Goal: Task Accomplishment & Management: Manage account settings

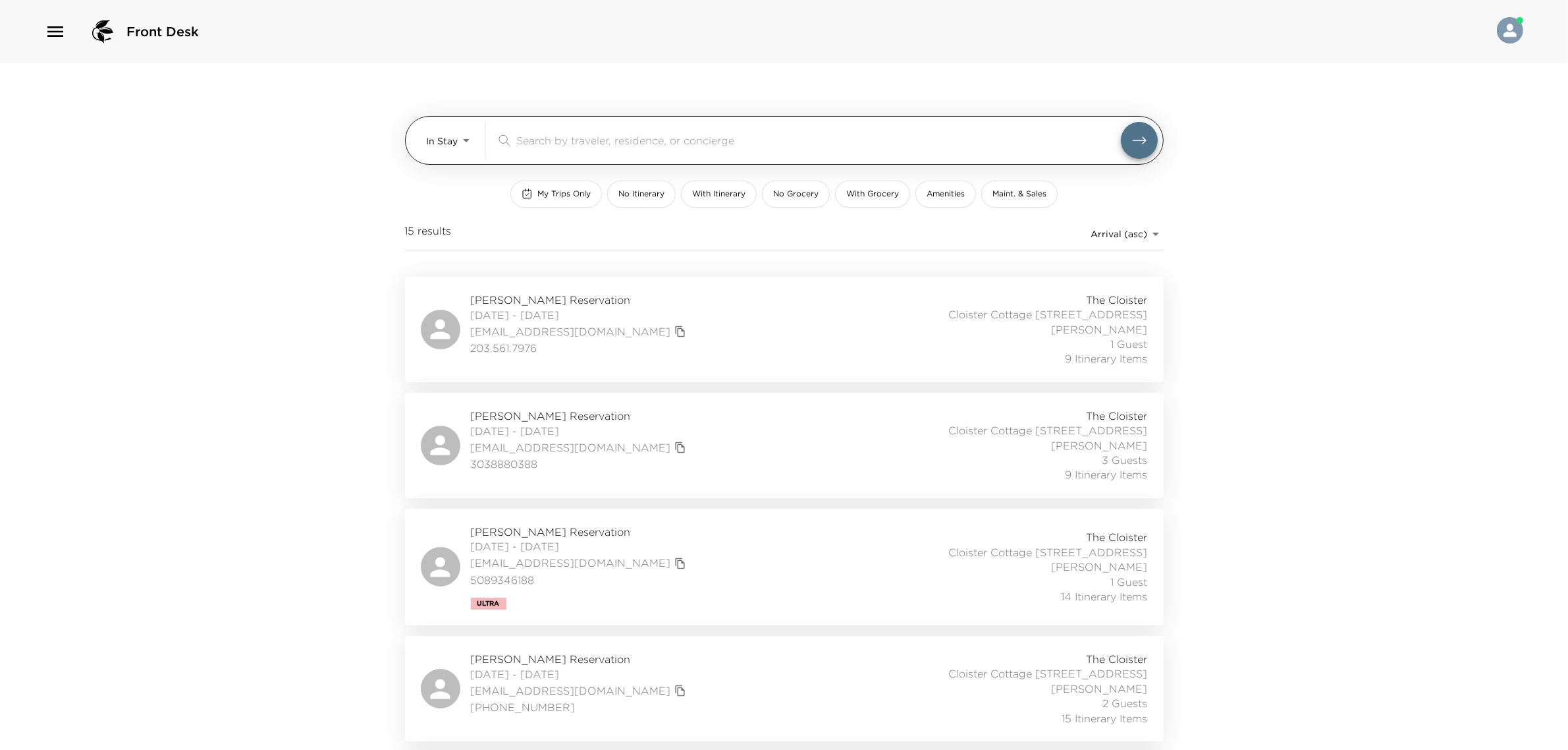
click at [450, 137] on body "Front Desk In Stay In-Stay ​ My Trips Only No Itinerary With Itinerary No Groce…" at bounding box center [784, 375] width 1568 height 750
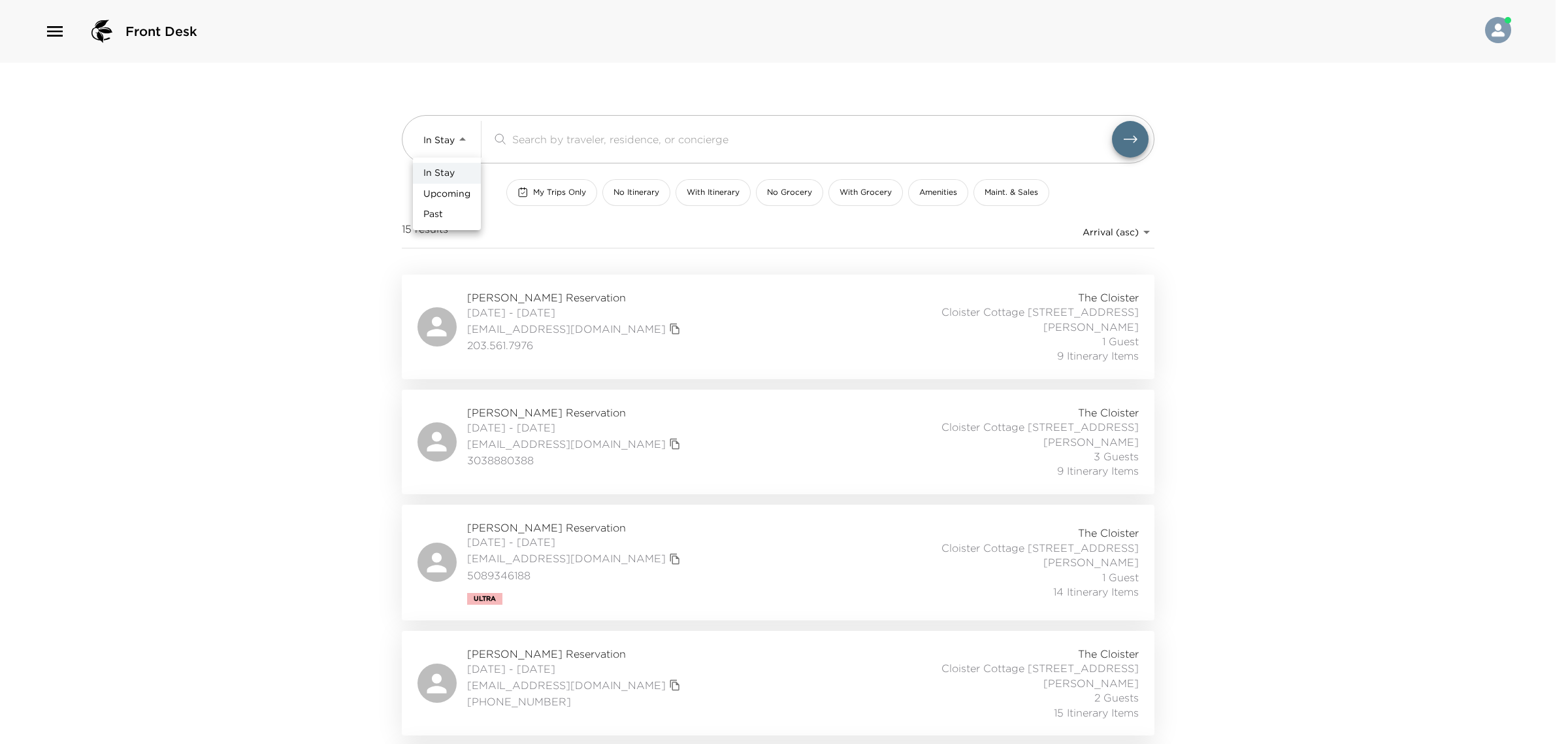
click at [367, 202] on div at bounding box center [784, 372] width 1568 height 744
click at [556, 202] on button "My Trips Only" at bounding box center [551, 192] width 91 height 26
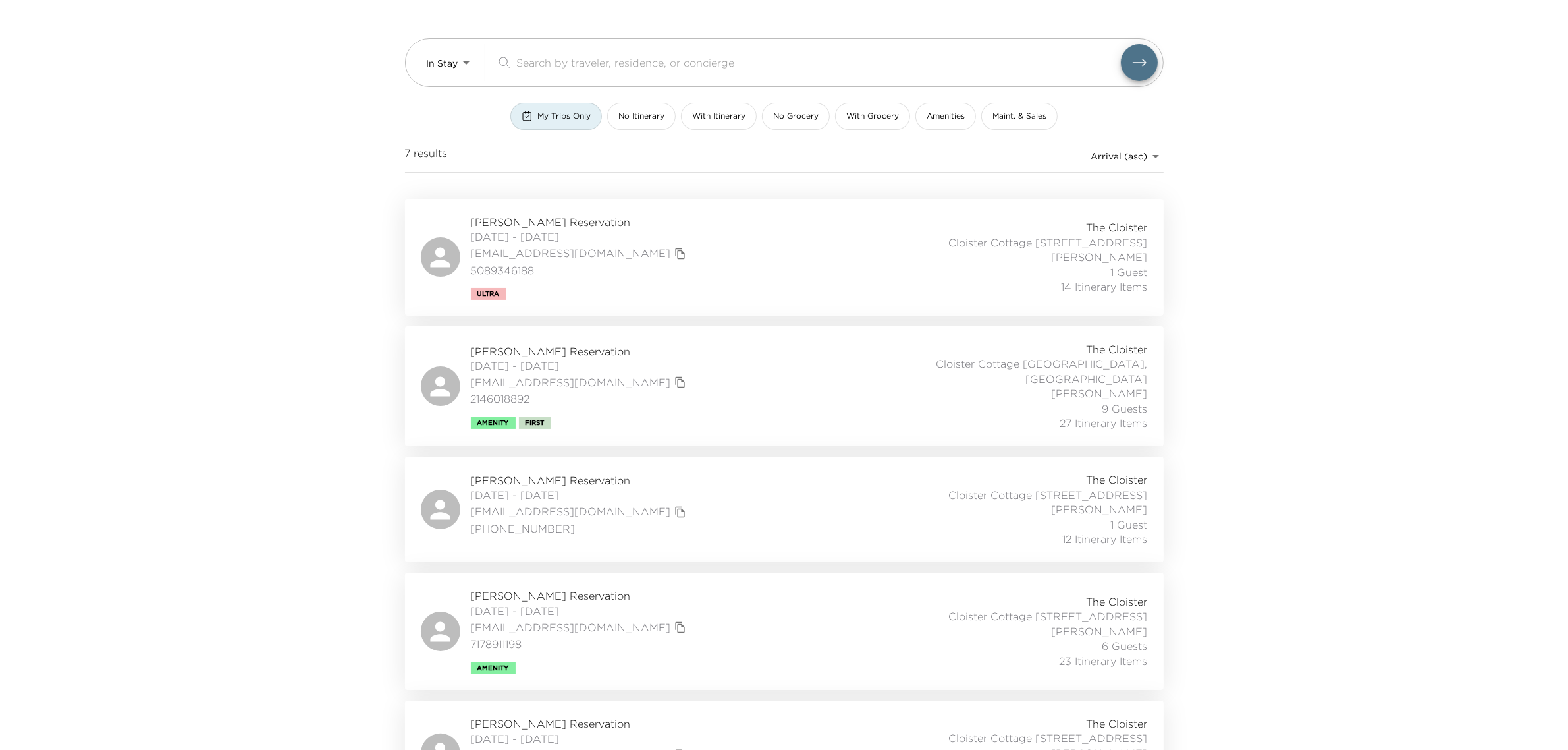
scroll to position [83, 0]
click at [738, 275] on div "Andrew Crowley Reservation 08/28/2025 - 09/01/2025 acrowley4@gmail.com 50893461…" at bounding box center [784, 253] width 727 height 85
click at [683, 364] on div "Carrie Johnson Reservation 08/29/2025 - 09/01/2025 cjohnson71@charter.net 21460…" at bounding box center [784, 381] width 727 height 88
click at [630, 487] on div "Philip Wise Reservation 08/29/2025 - 09/01/2025 philipbwise@gmail.com 713-875-2…" at bounding box center [784, 504] width 727 height 74
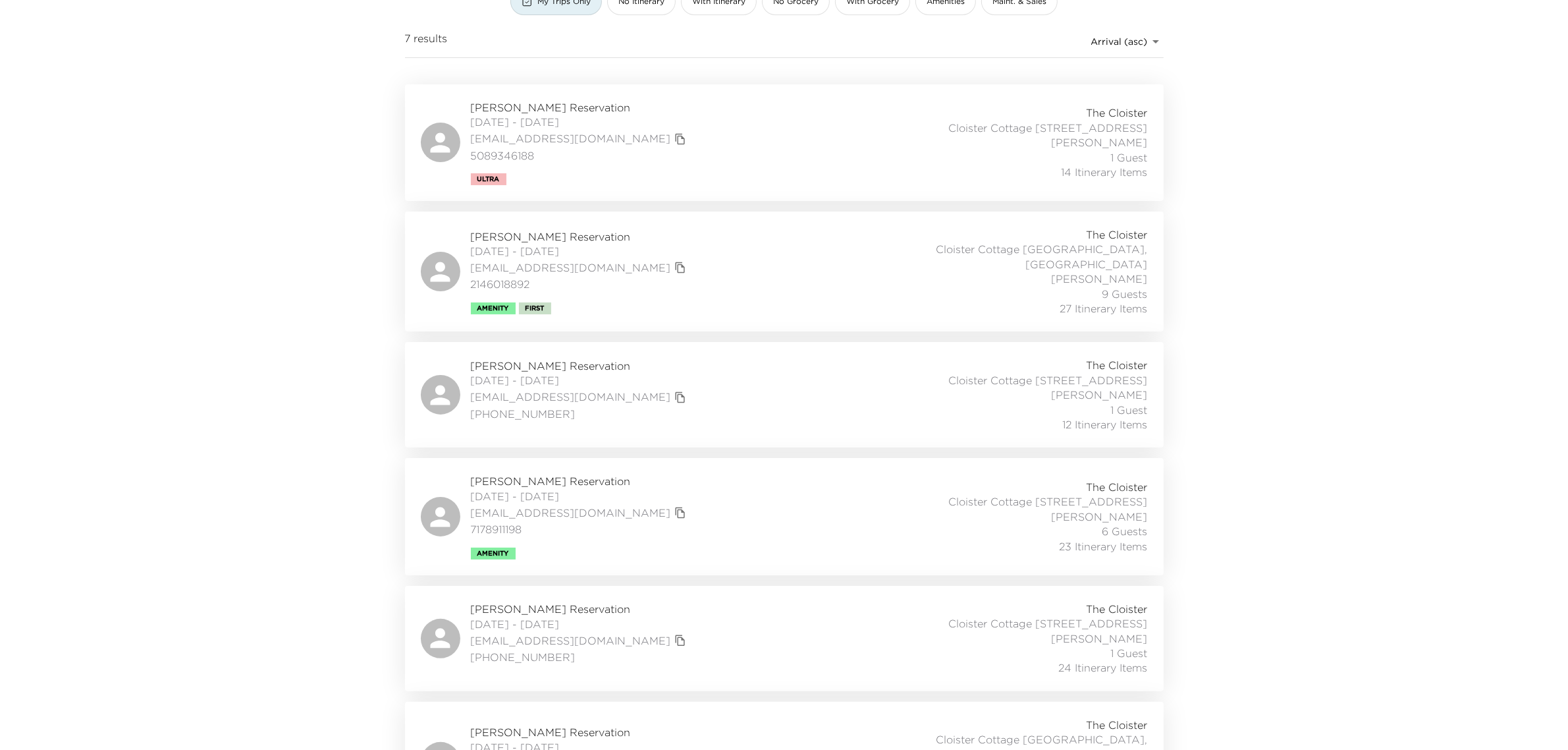
scroll to position [362, 0]
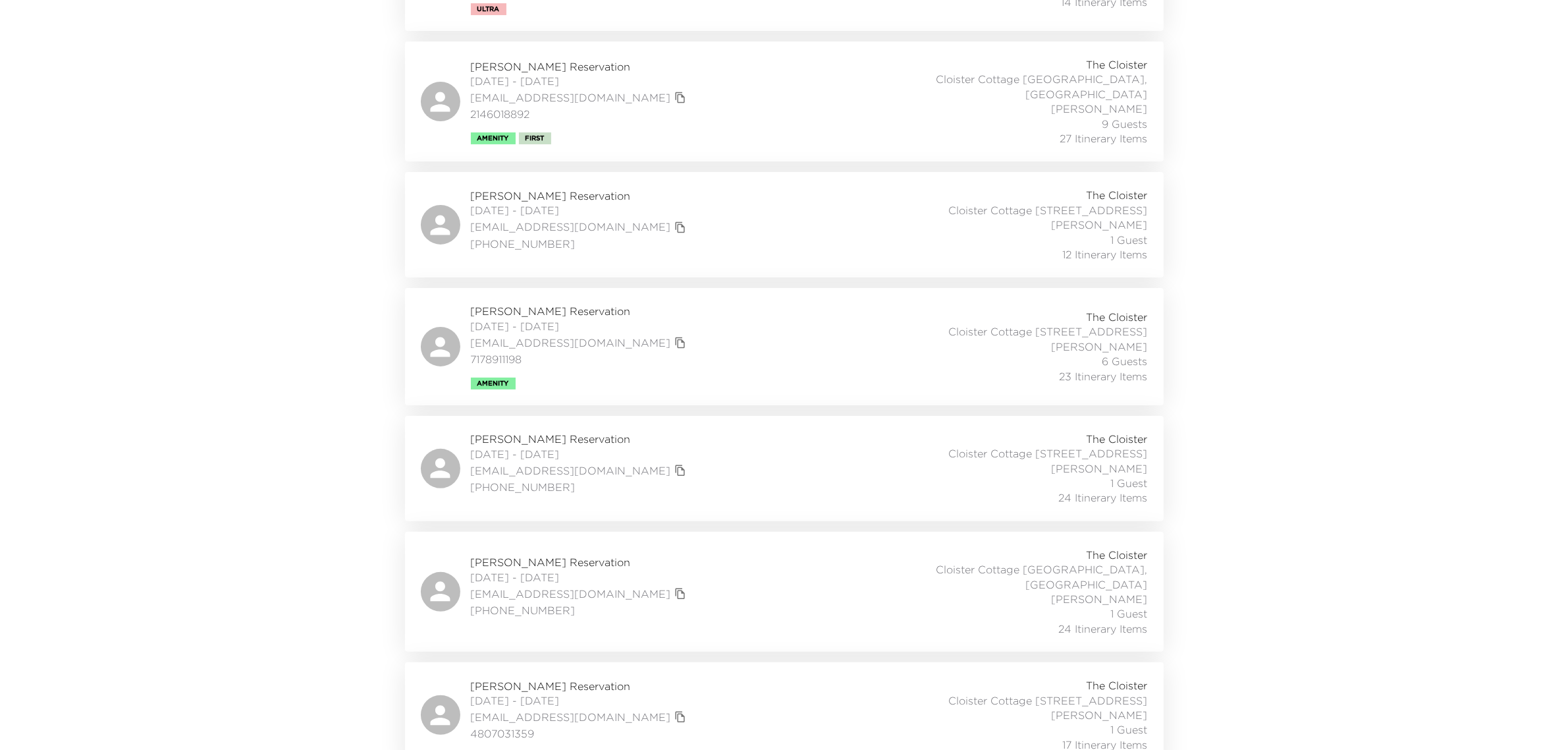
click at [712, 234] on div "Philip Wise Reservation 08/29/2025 - 09/01/2025 philipbwise@gmail.com 713-875-2…" at bounding box center [784, 225] width 727 height 74
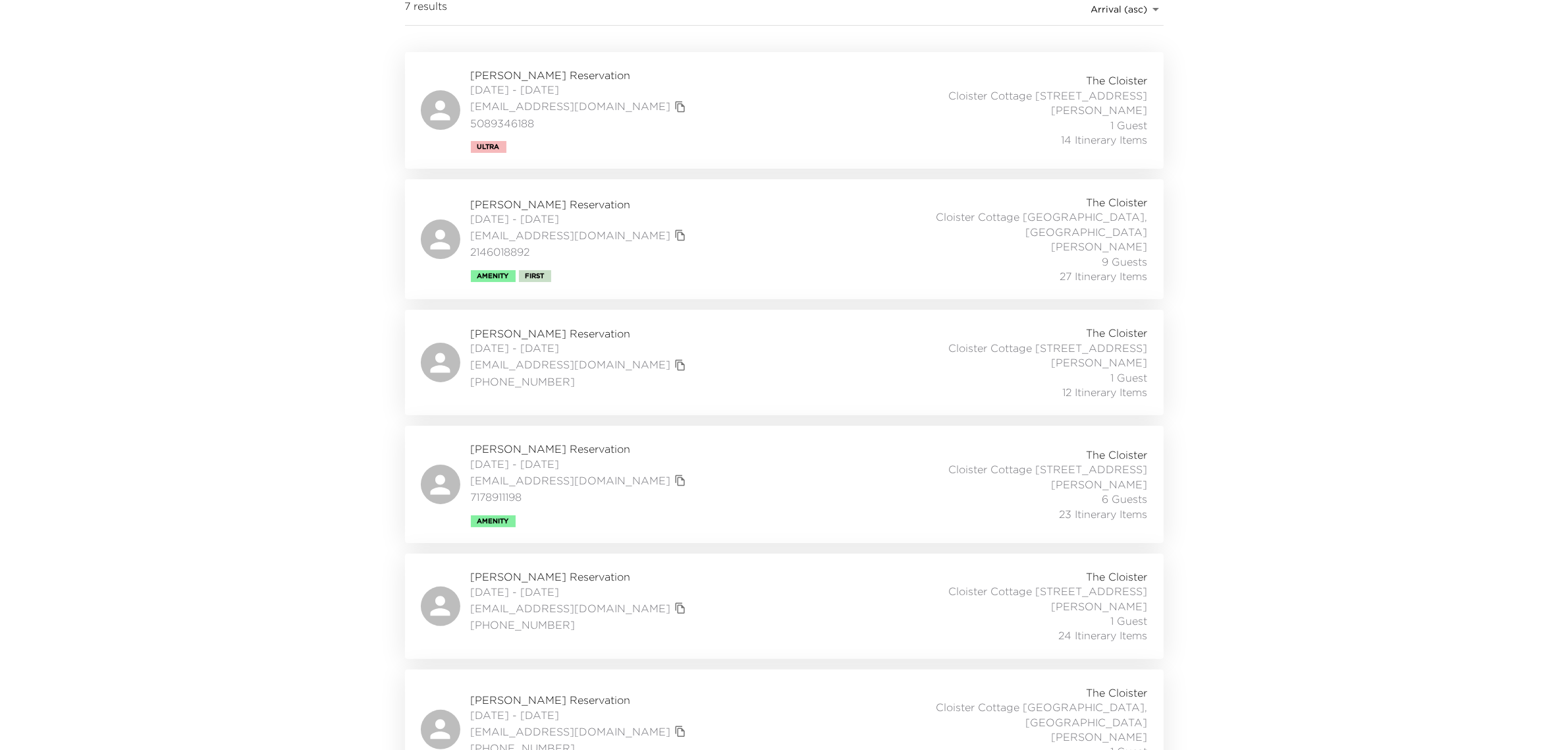
scroll to position [0, 0]
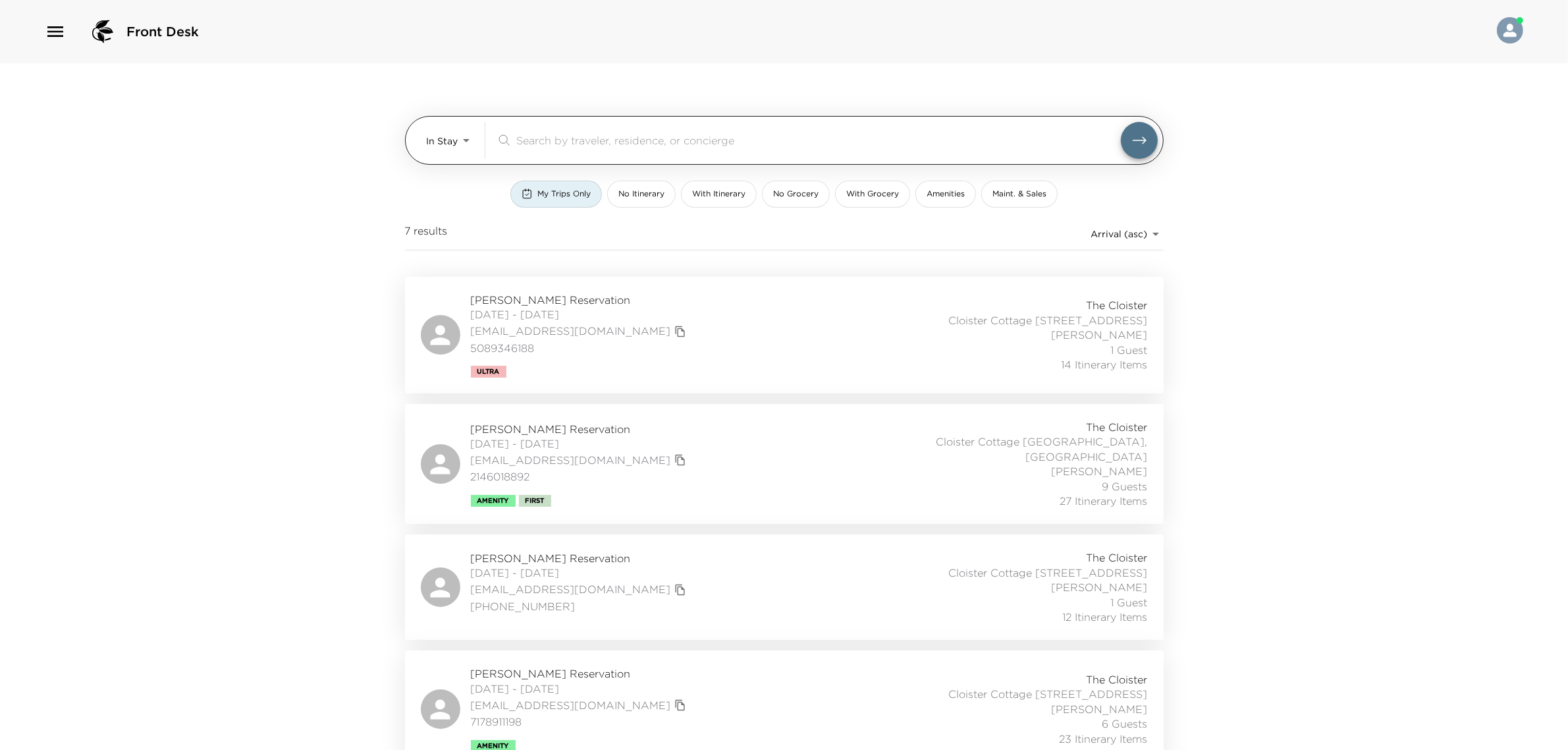
click at [467, 135] on body "Front Desk In Stay In-Stay ​ My Trips Only No Itinerary With Itinerary No Groce…" at bounding box center [784, 375] width 1568 height 750
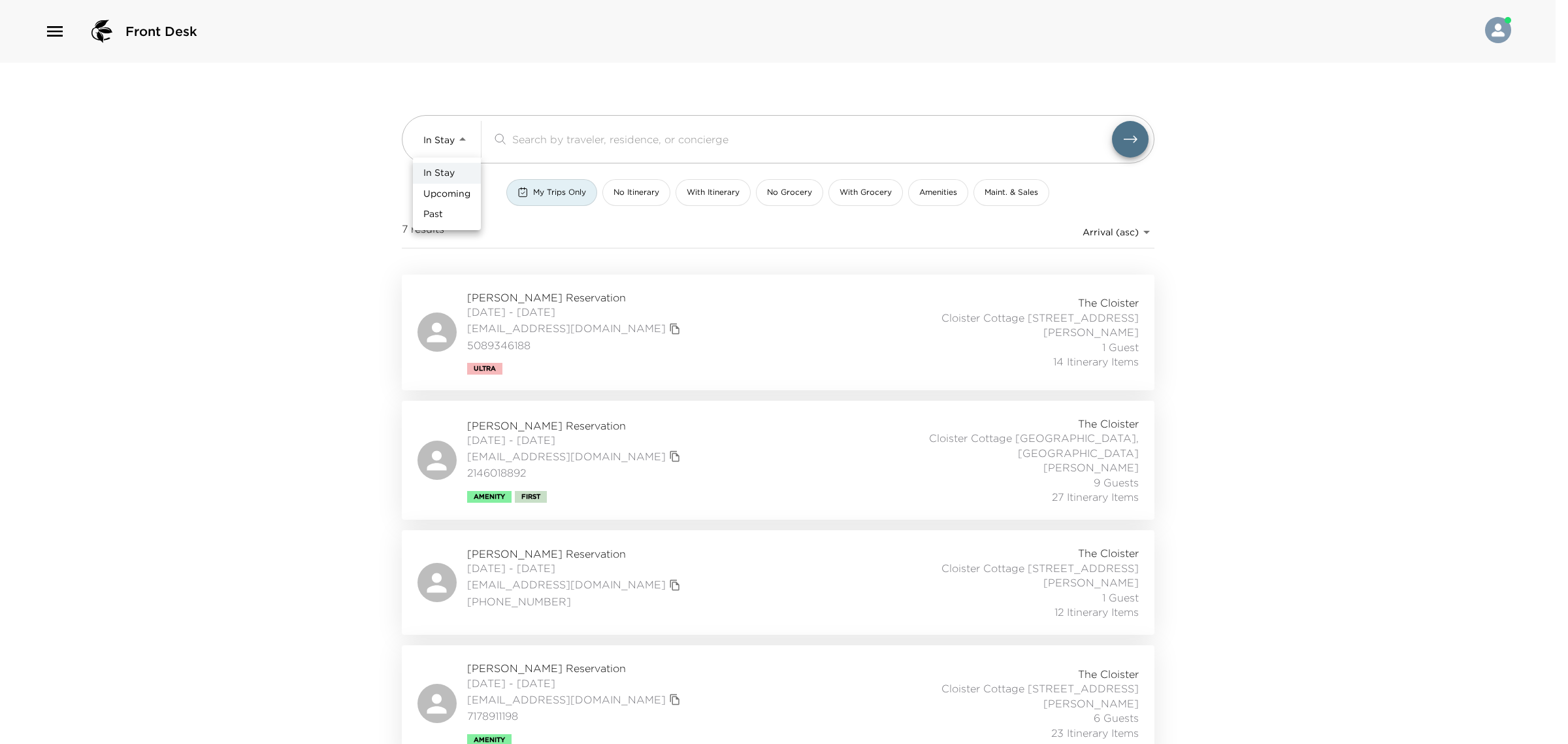
click at [456, 219] on li "Past" at bounding box center [446, 215] width 68 height 21
type input "Past"
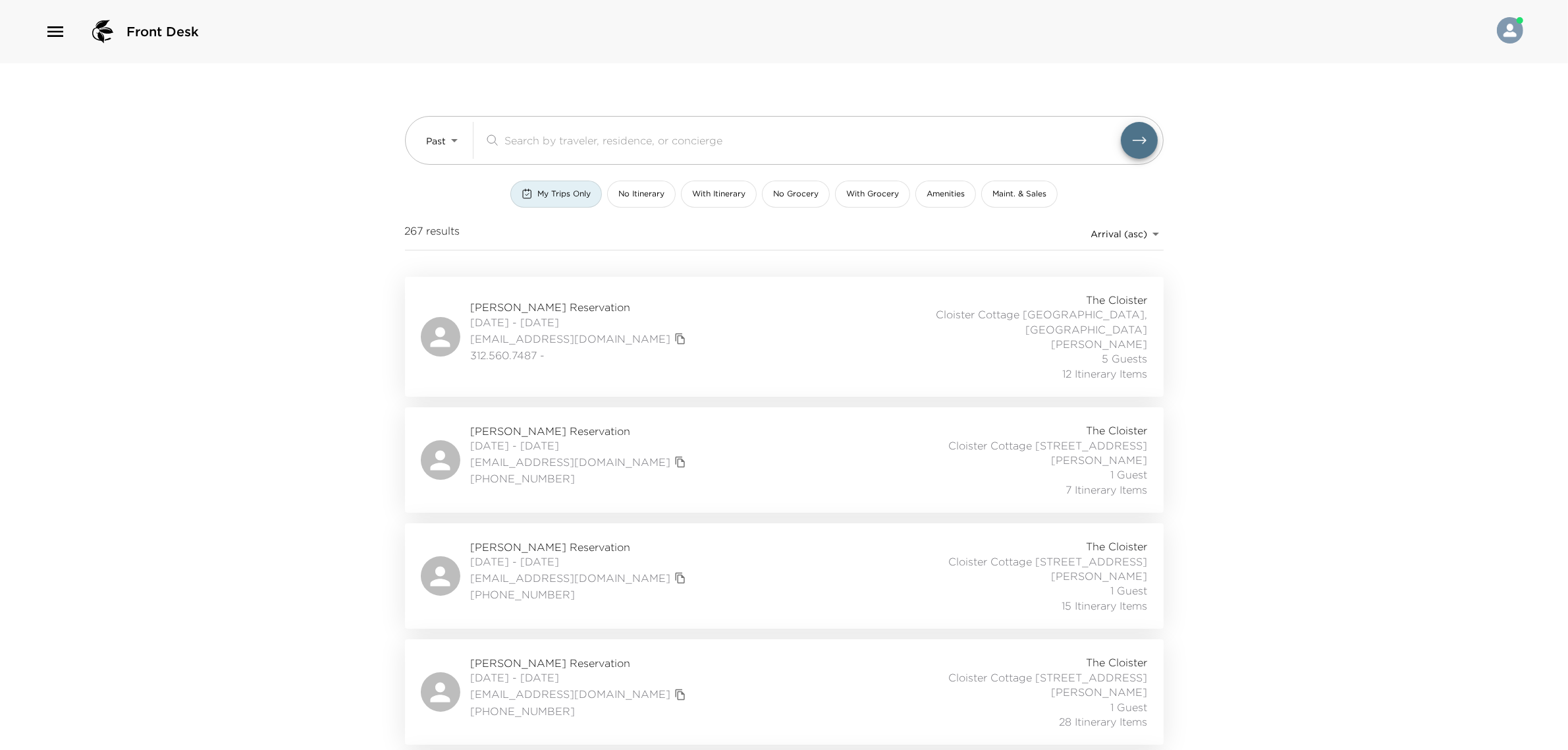
click at [1263, 285] on div "Front Desk Past Past ​ My Trips Only No Itinerary With Itinerary No Grocery Wit…" at bounding box center [784, 375] width 1568 height 750
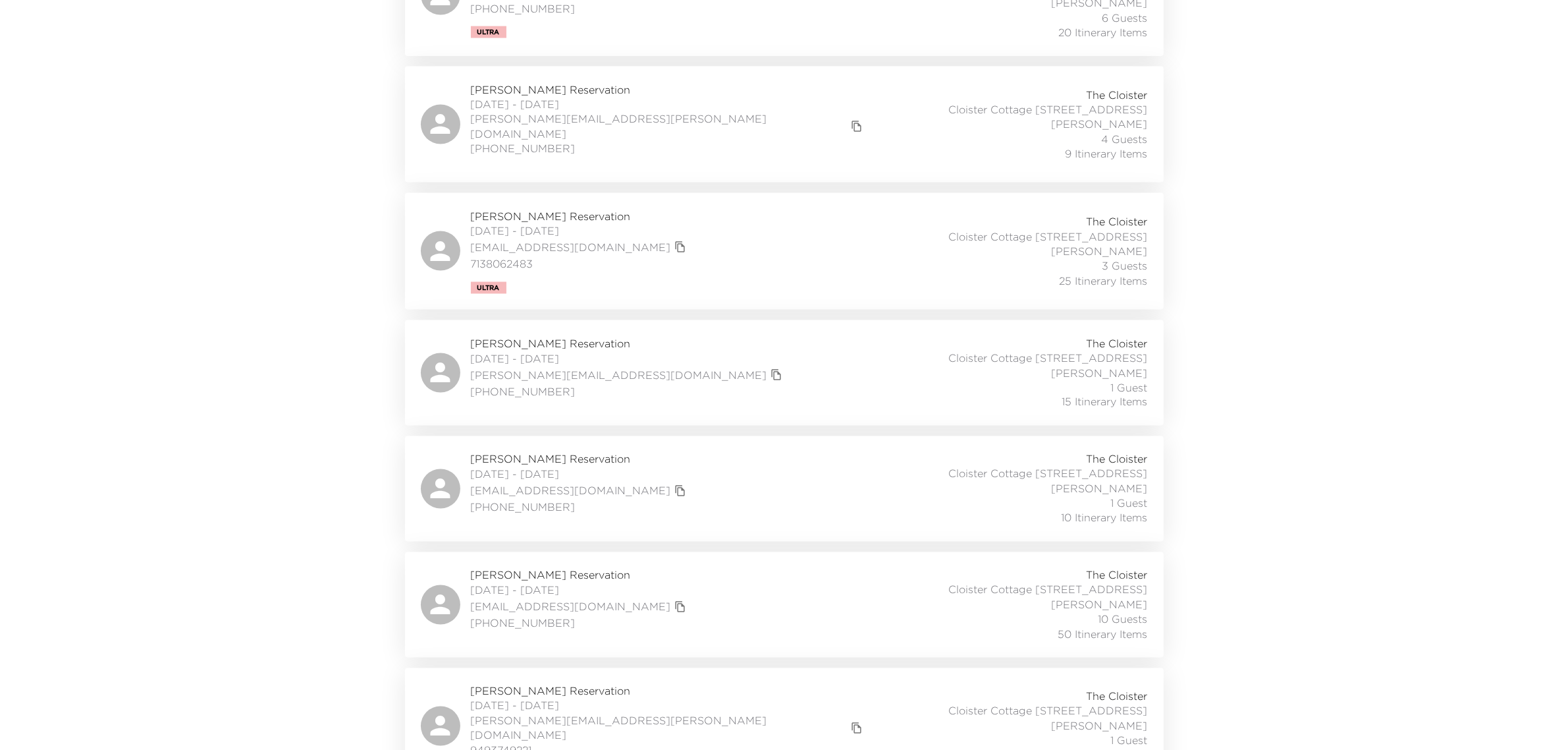
scroll to position [31284, 0]
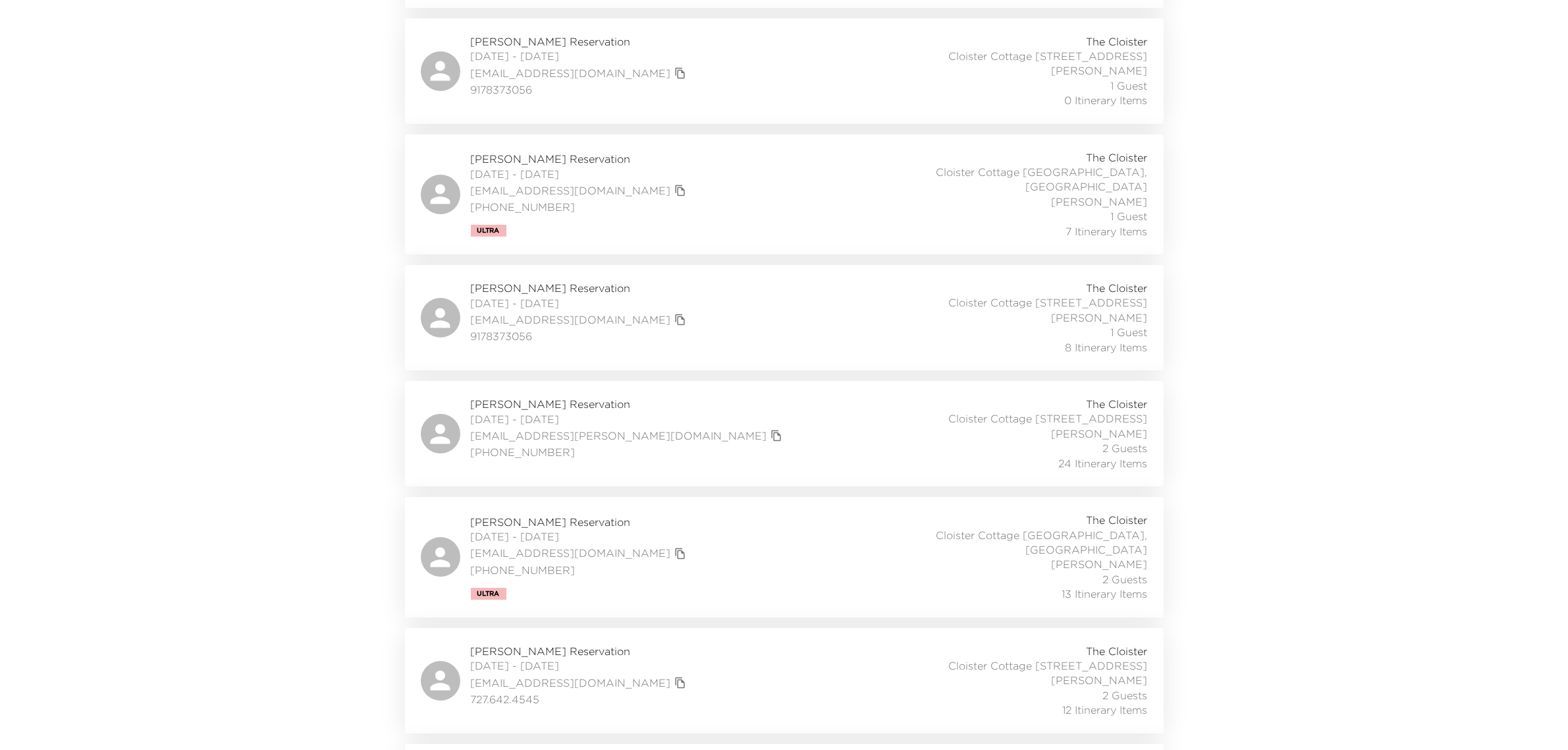
scroll to position [31038, 0]
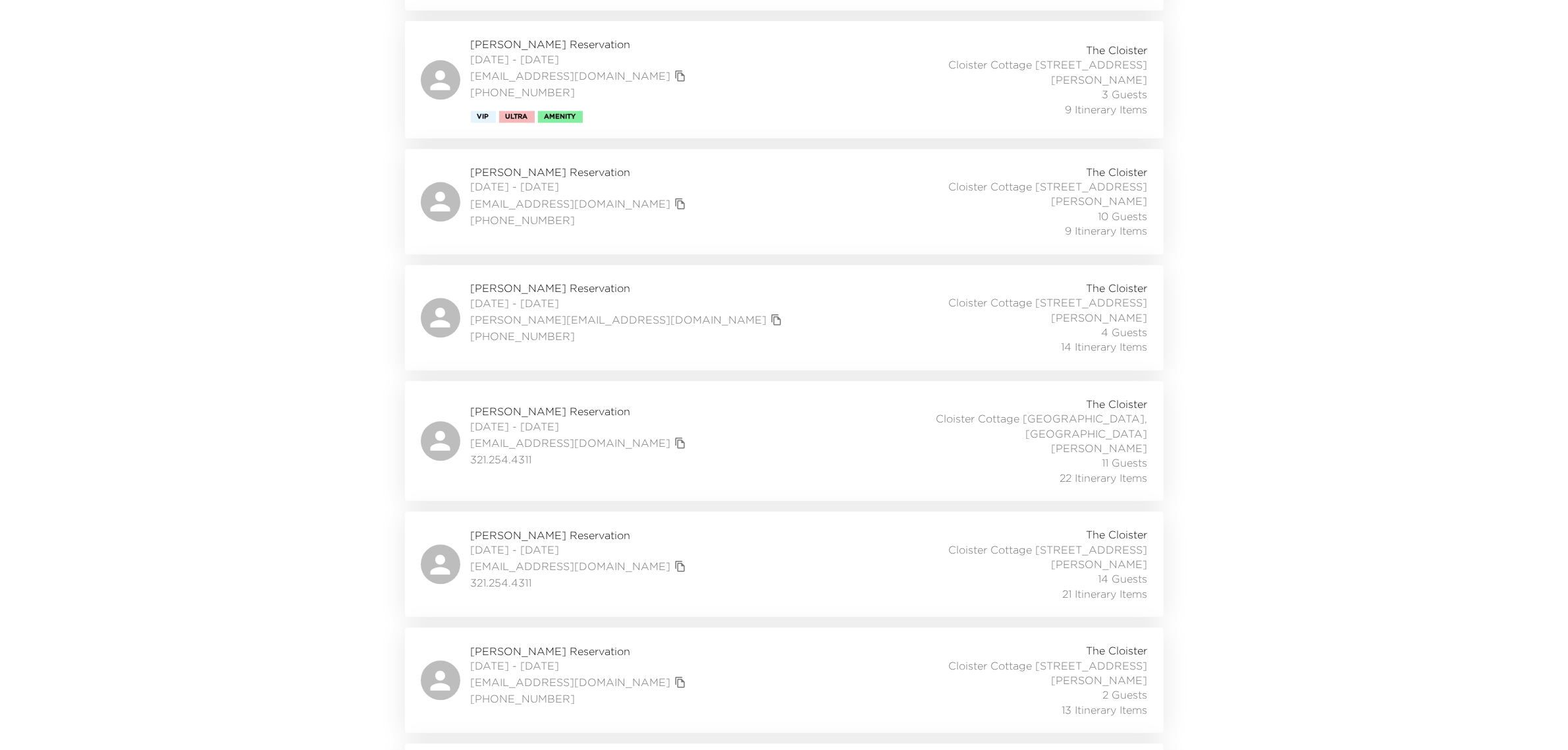
scroll to position [28567, 0]
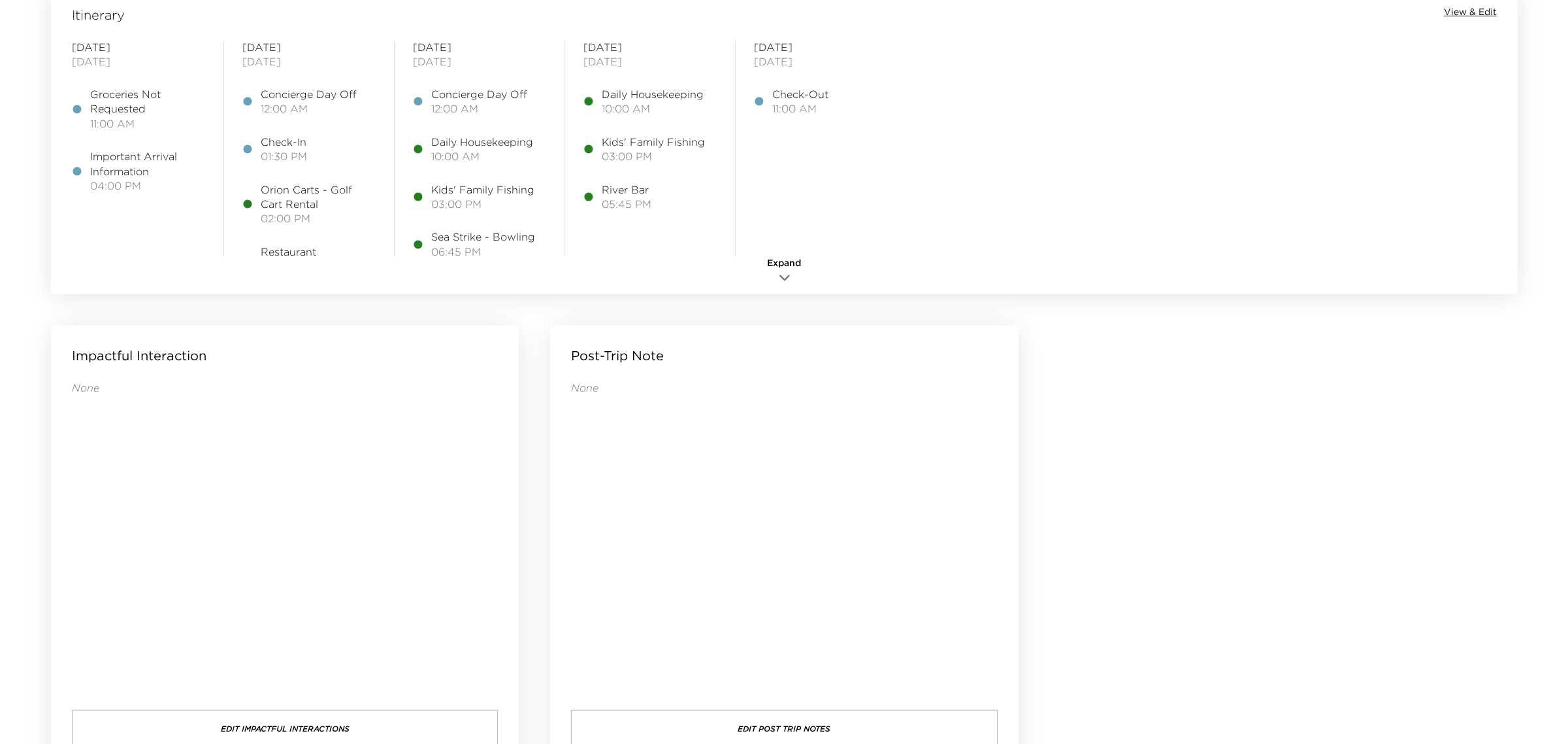
scroll to position [1145, 0]
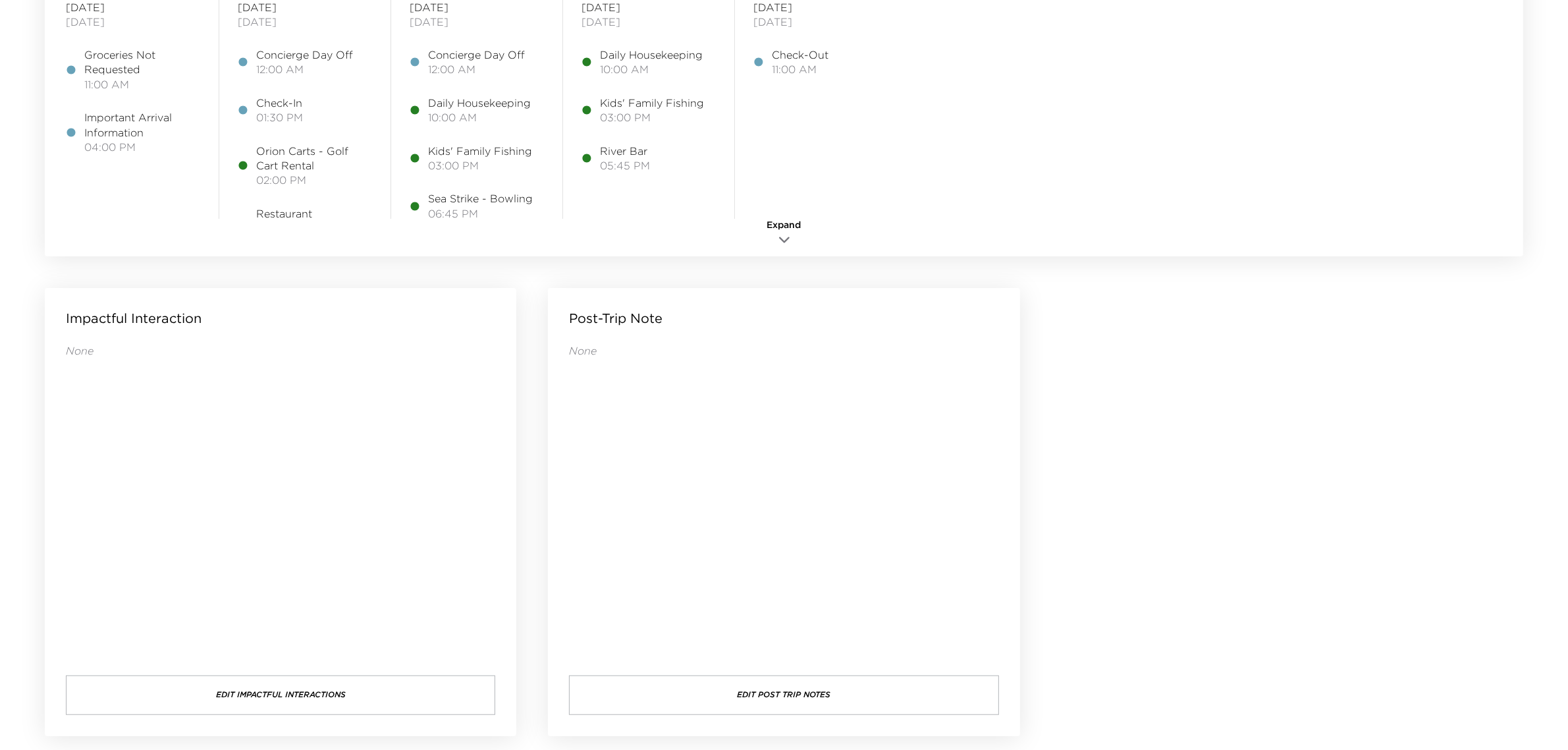
click at [795, 694] on button "Edit Post Trip Notes" at bounding box center [784, 695] width 429 height 40
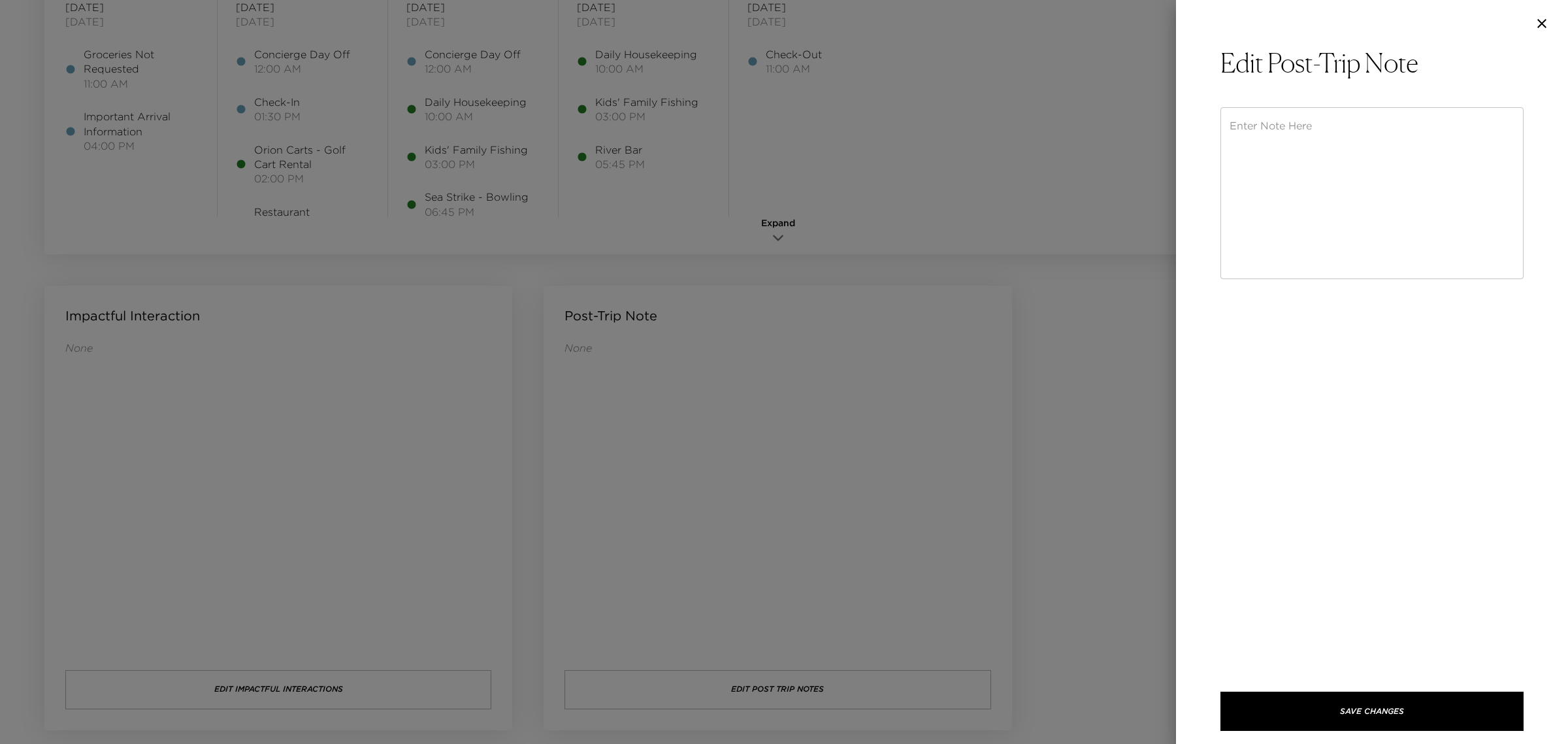
click at [1314, 206] on textarea at bounding box center [1373, 193] width 285 height 151
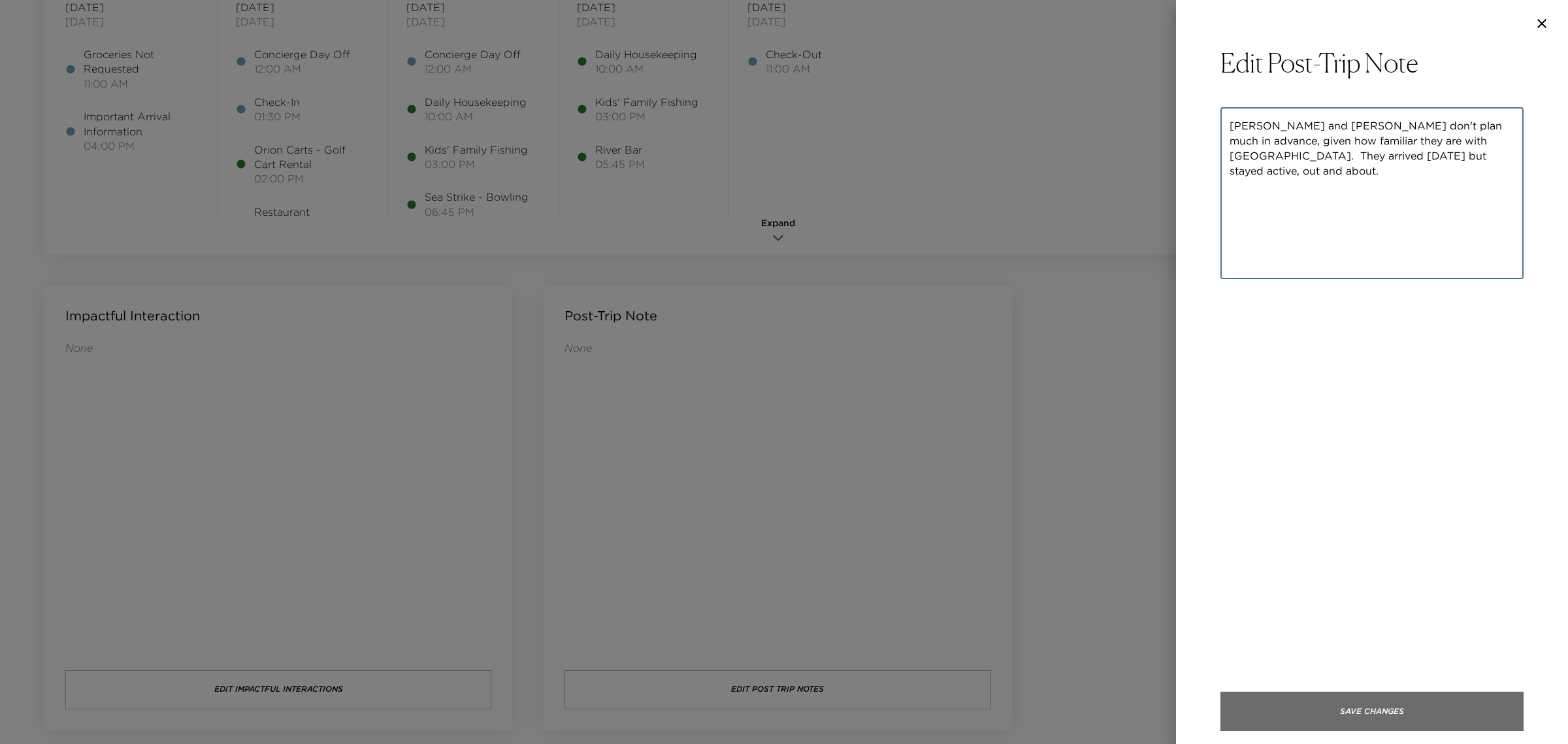
type textarea "Andrew and Lauren don't plan much in advance, given how familiar they are with …"
click at [1394, 723] on button "Save Changes" at bounding box center [1373, 711] width 303 height 40
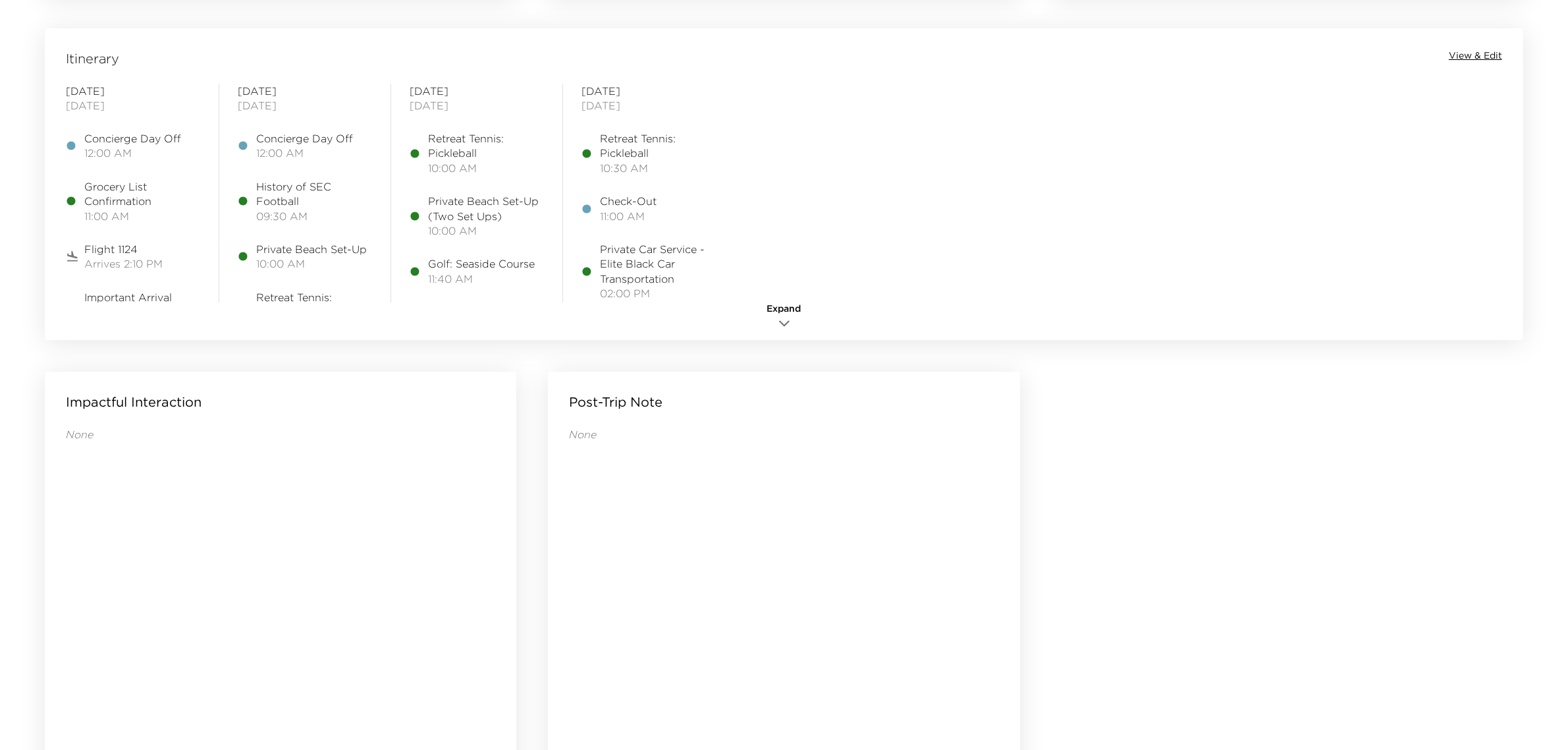
scroll to position [1154, 0]
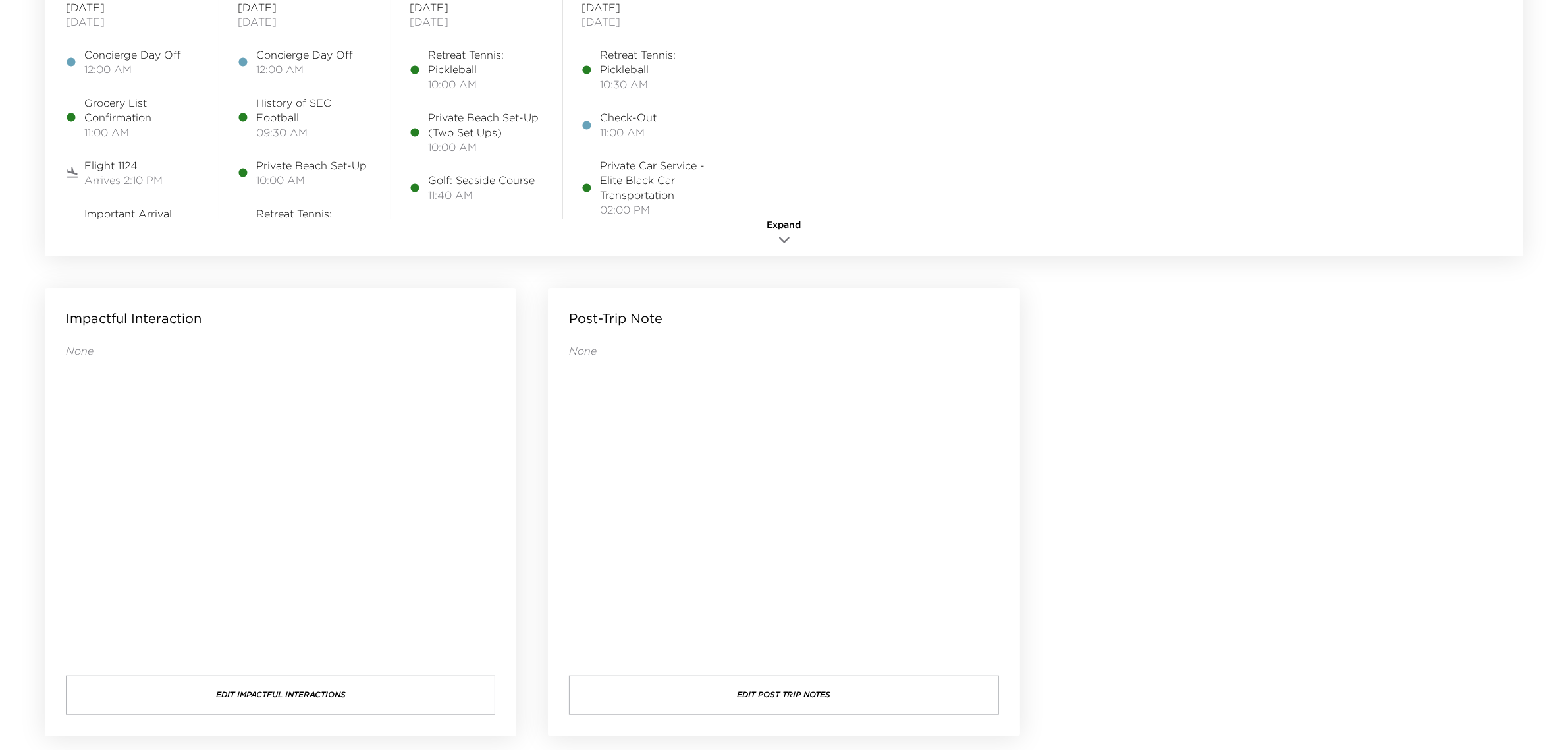
click at [797, 685] on button "Edit Post Trip Notes" at bounding box center [784, 695] width 429 height 40
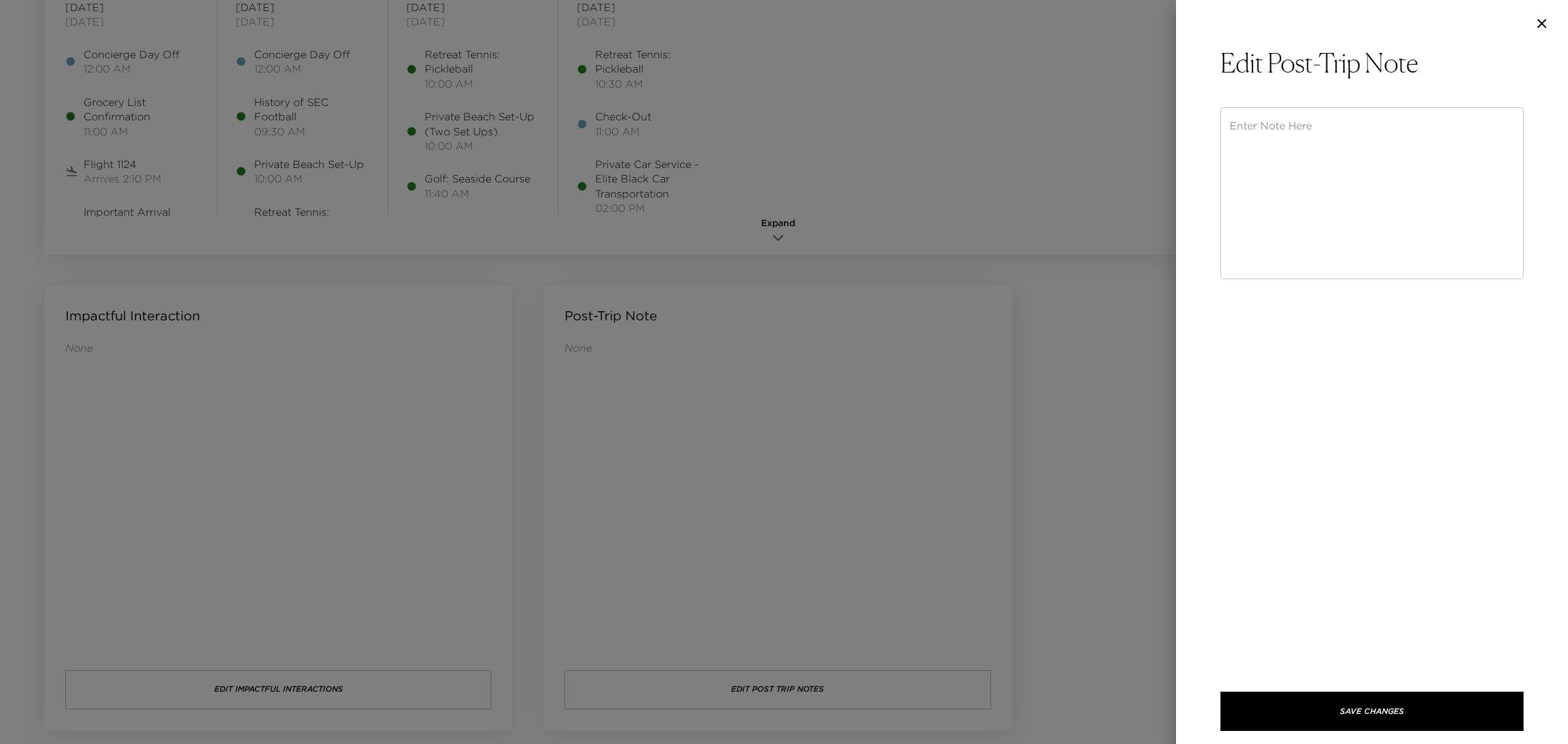
click at [1540, 24] on icon "button" at bounding box center [1542, 24] width 16 height 16
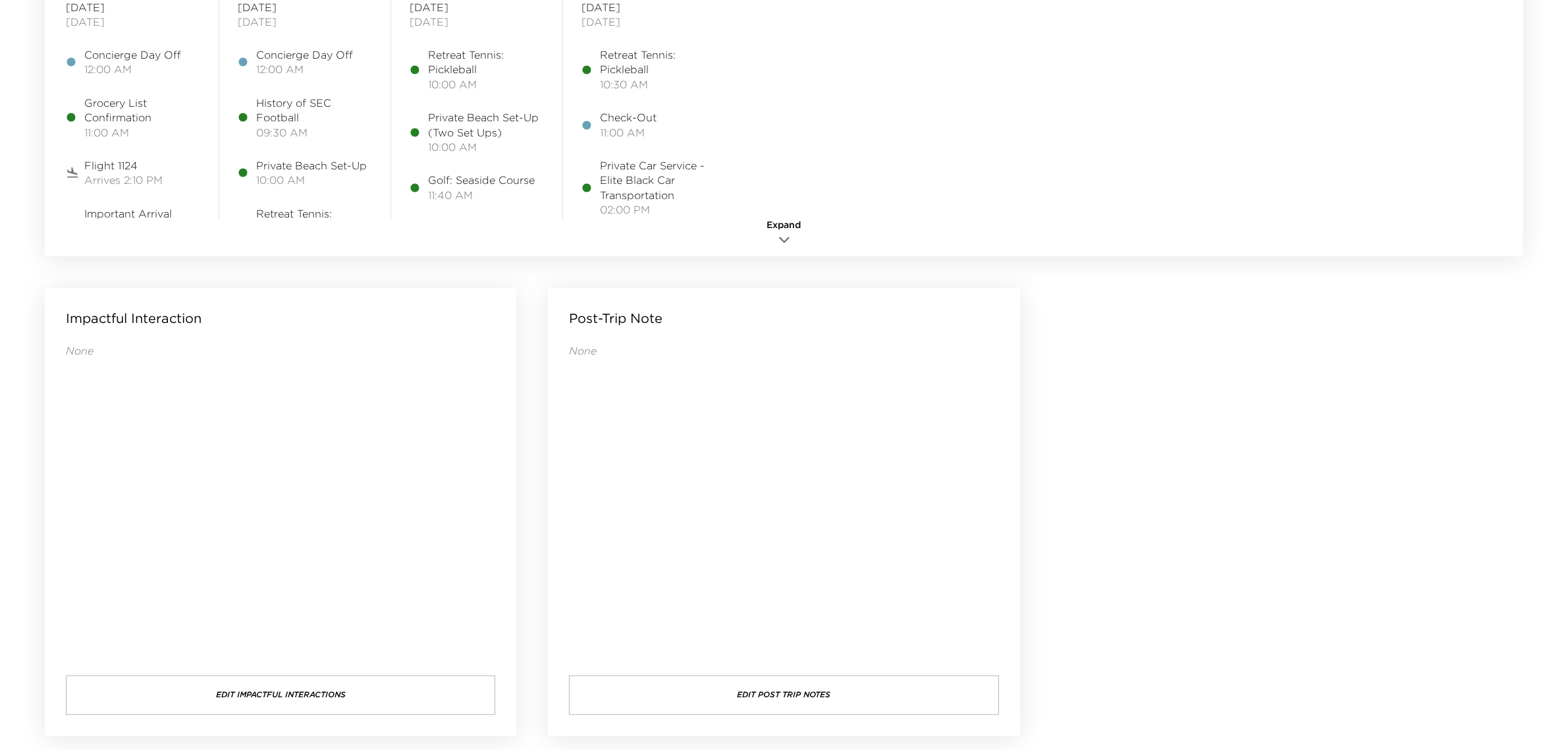
scroll to position [166, 0]
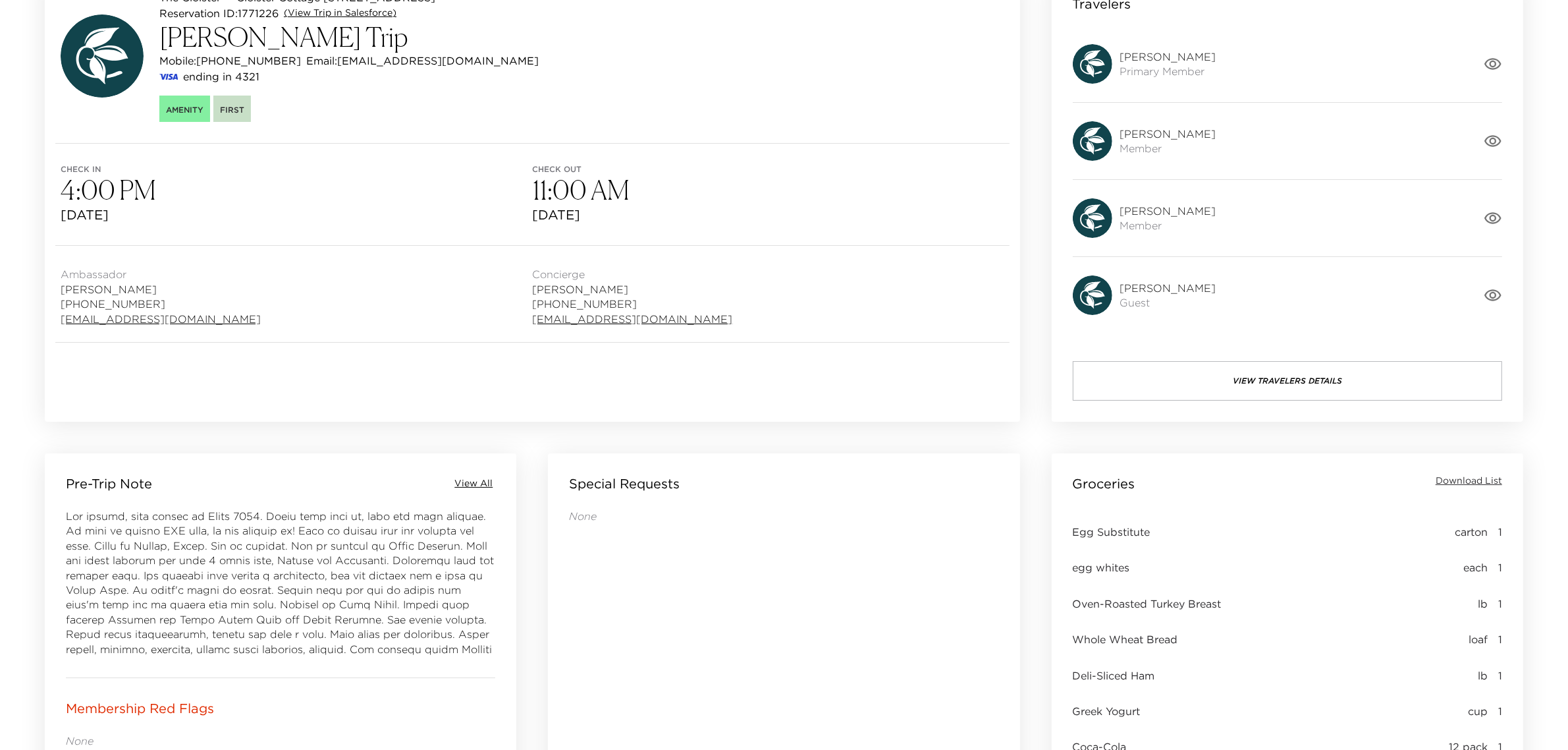
click at [318, 13] on link "(View Trip in Salesforce)" at bounding box center [340, 12] width 113 height 13
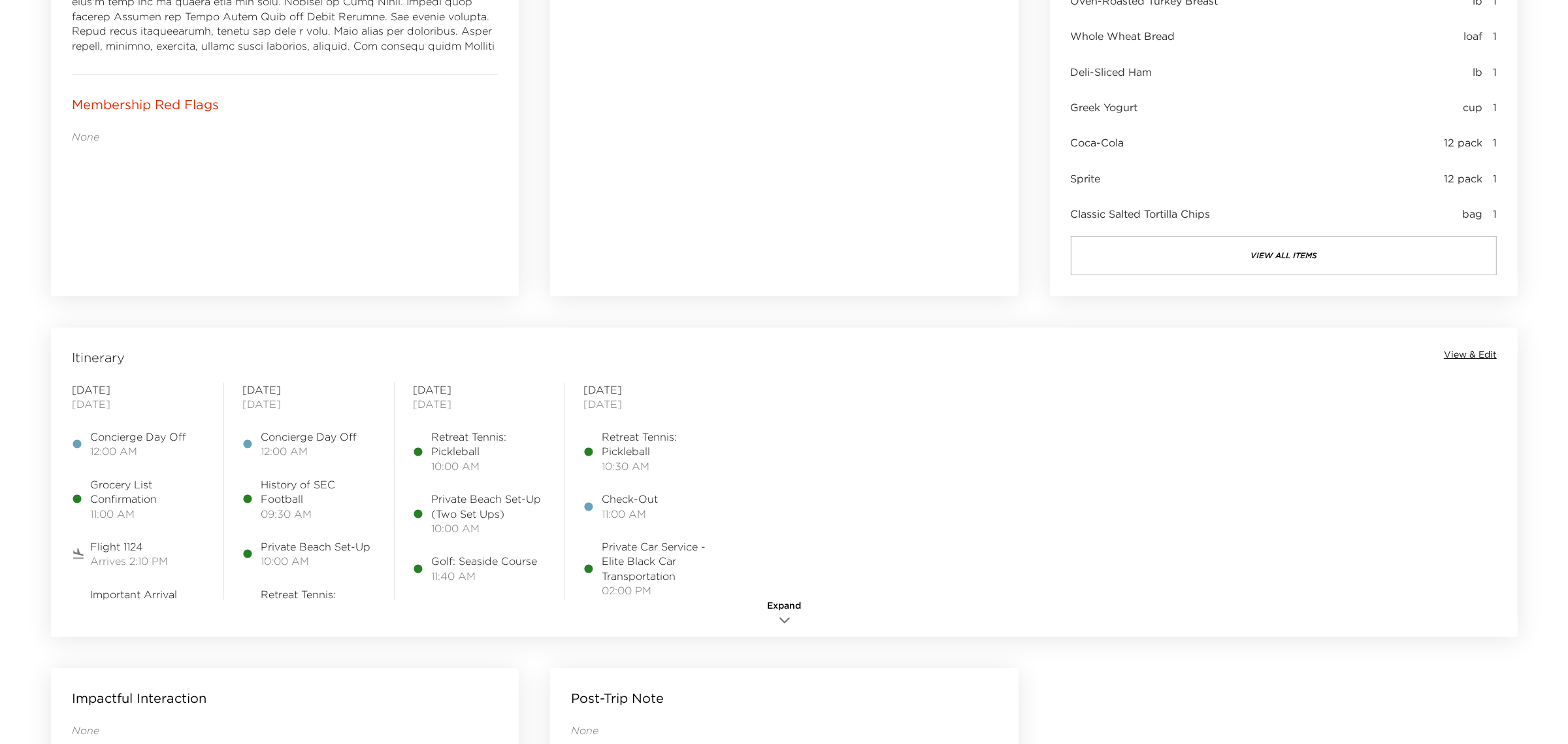
scroll to position [1145, 0]
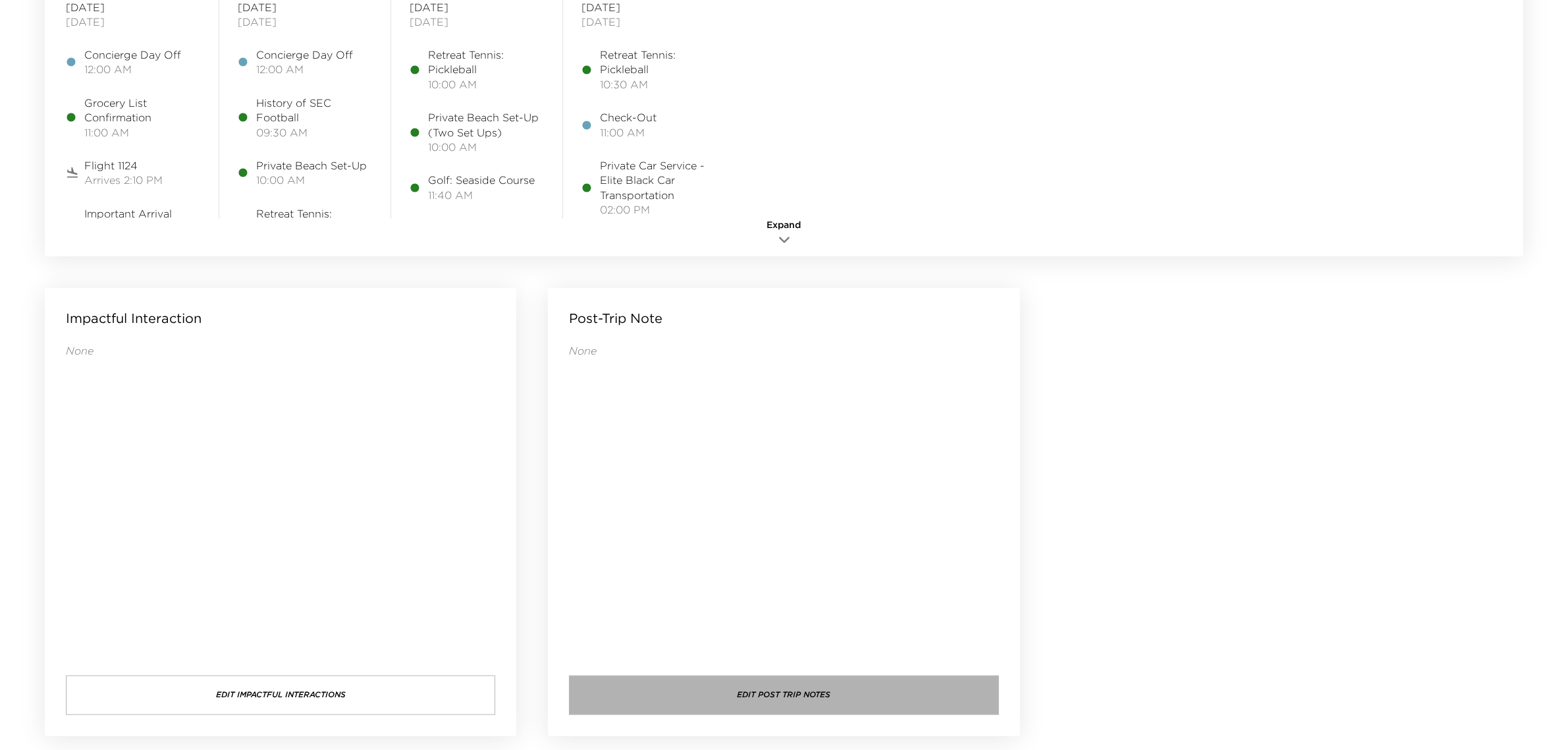
click at [799, 700] on button "Edit Post Trip Notes" at bounding box center [784, 695] width 429 height 40
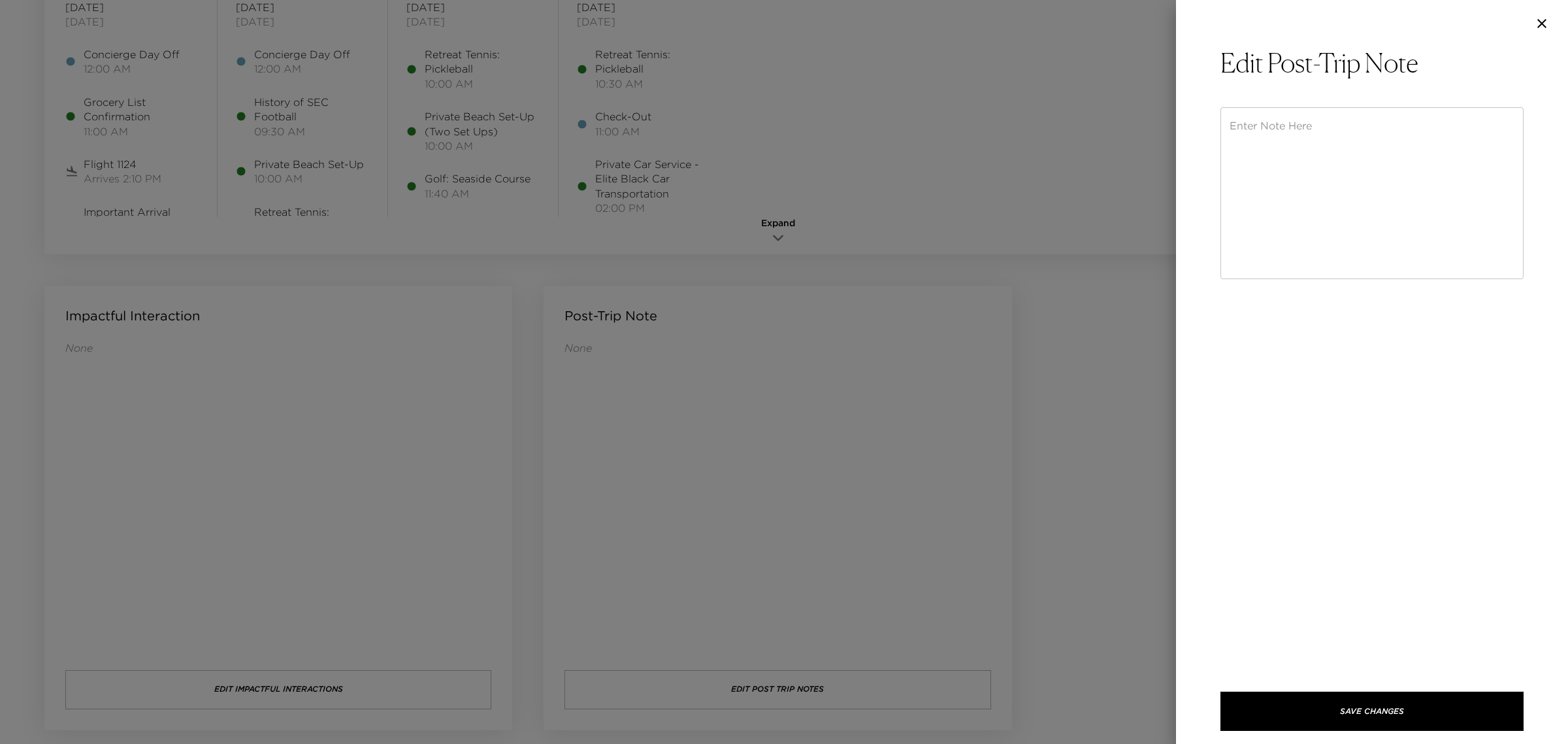
click at [1447, 175] on textarea at bounding box center [1373, 193] width 285 height 151
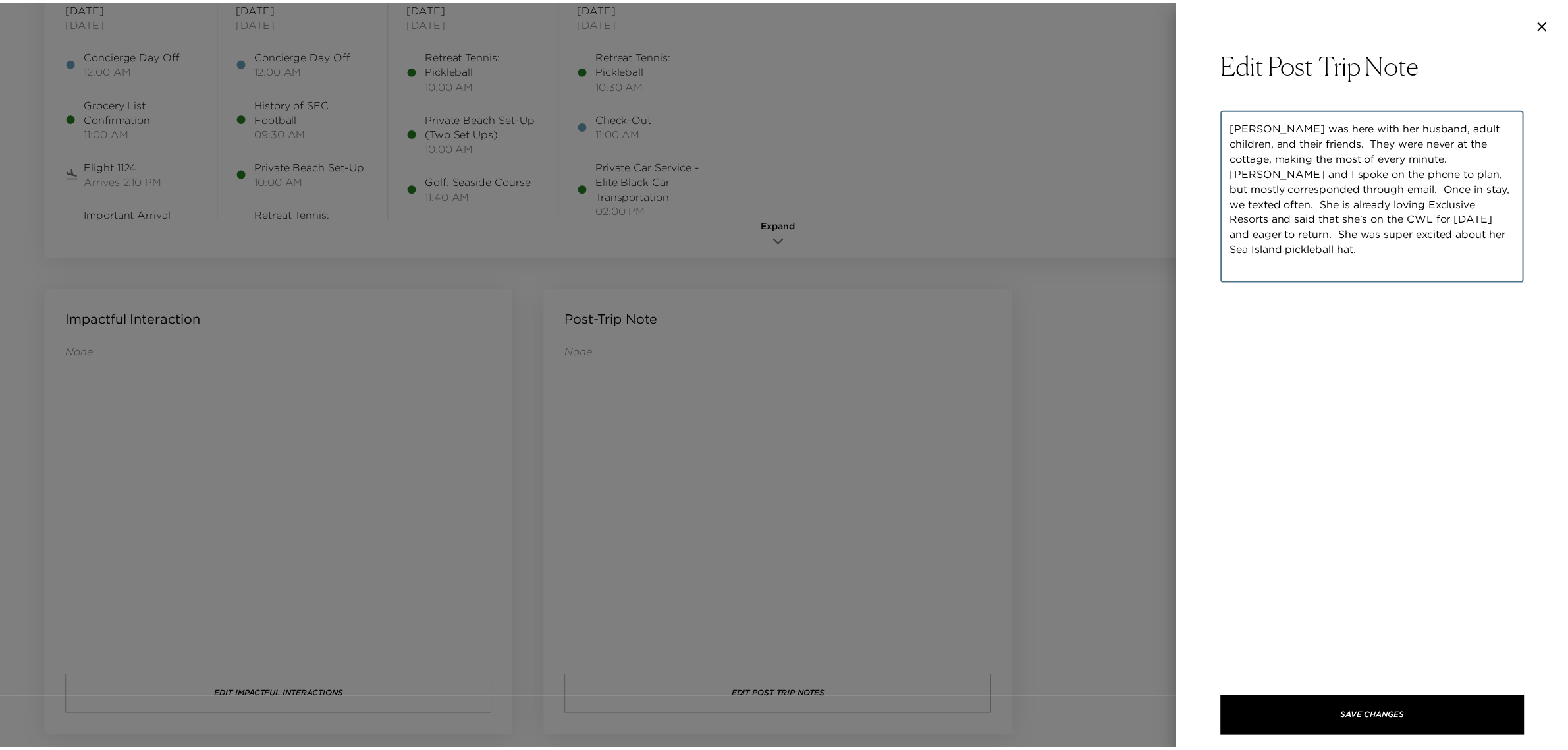
scroll to position [28, 0]
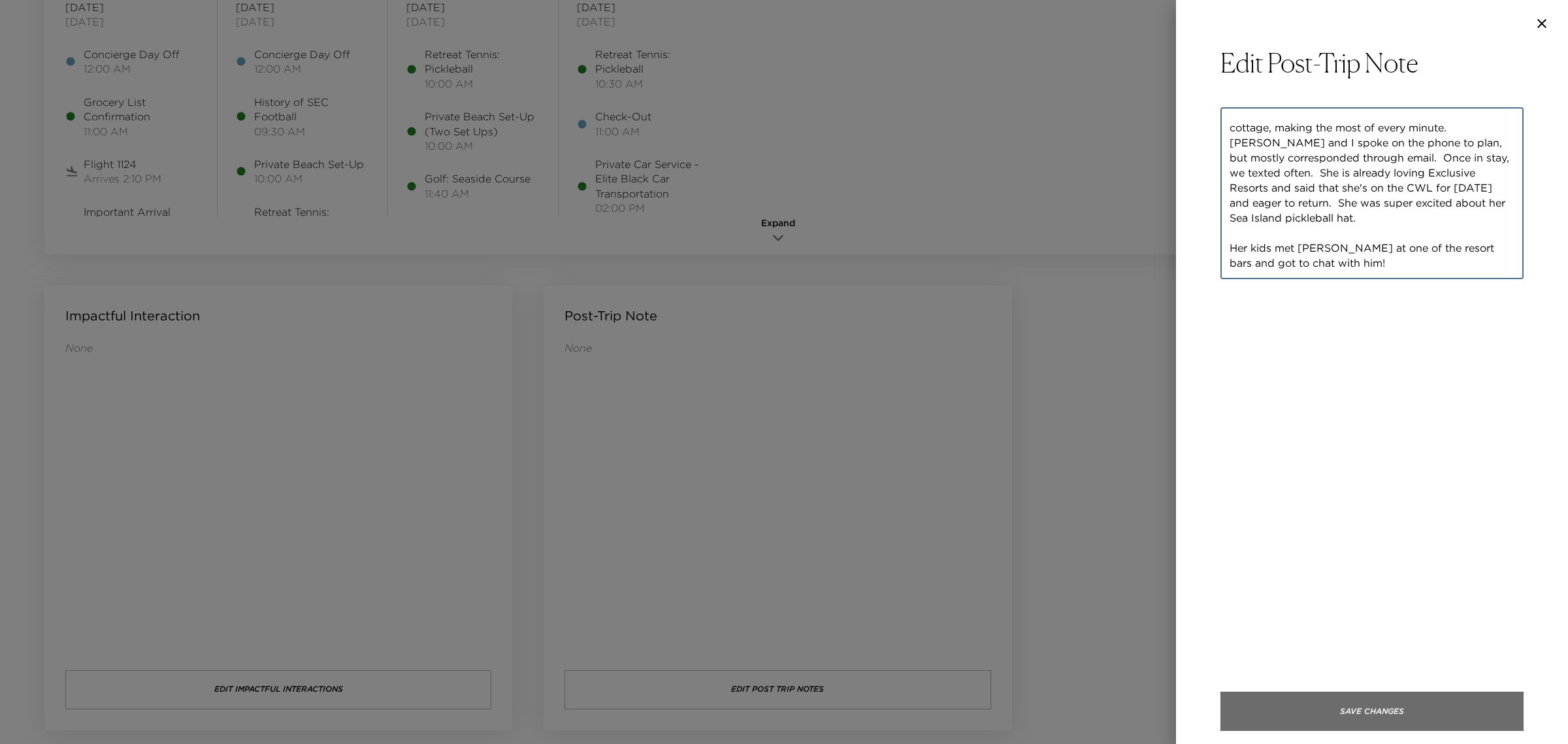
type textarea "Carrie was here with her husband, adult children, and their friends. They were …"
click at [1418, 712] on button "Save Changes" at bounding box center [1373, 711] width 303 height 40
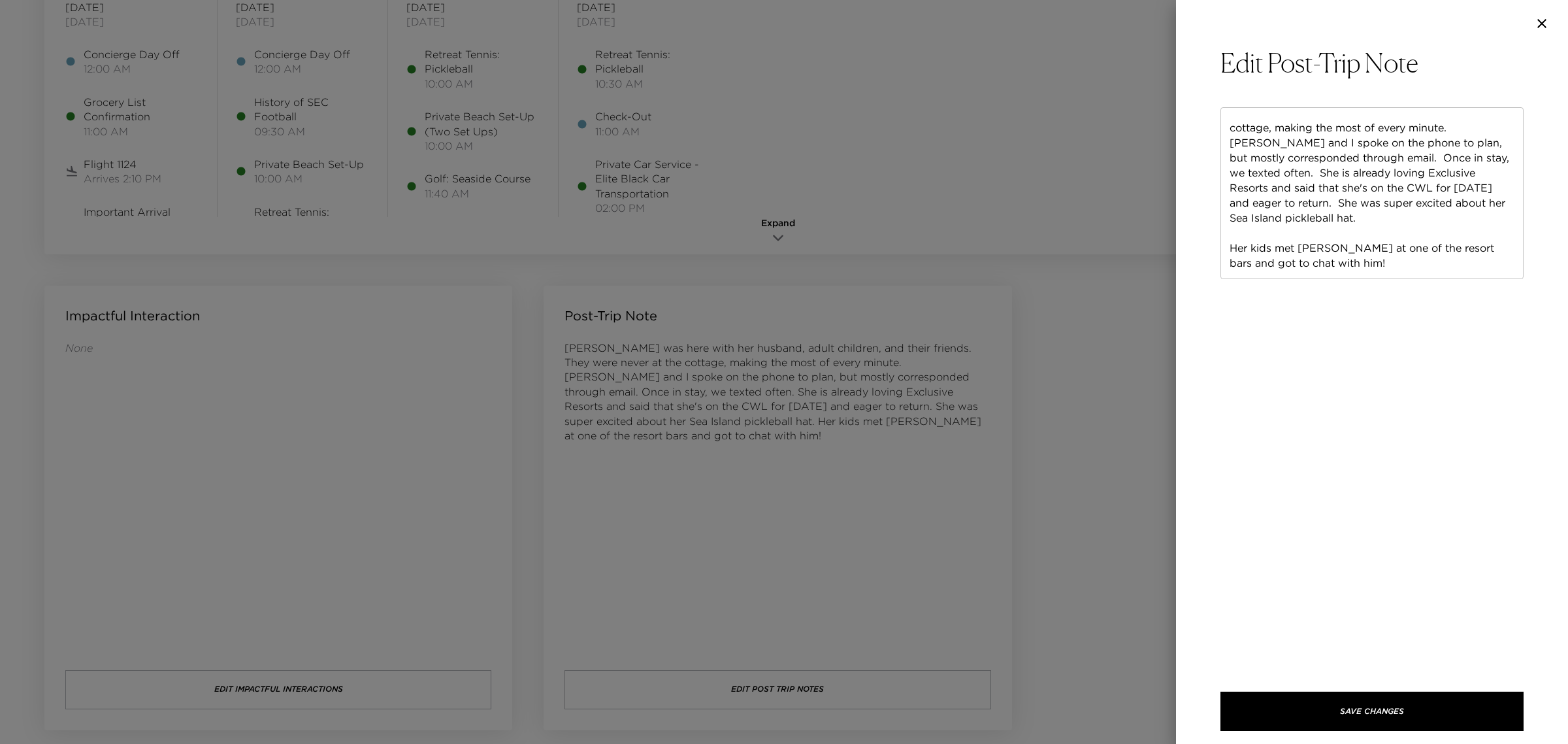
click at [1541, 21] on icon "button" at bounding box center [1542, 24] width 9 height 9
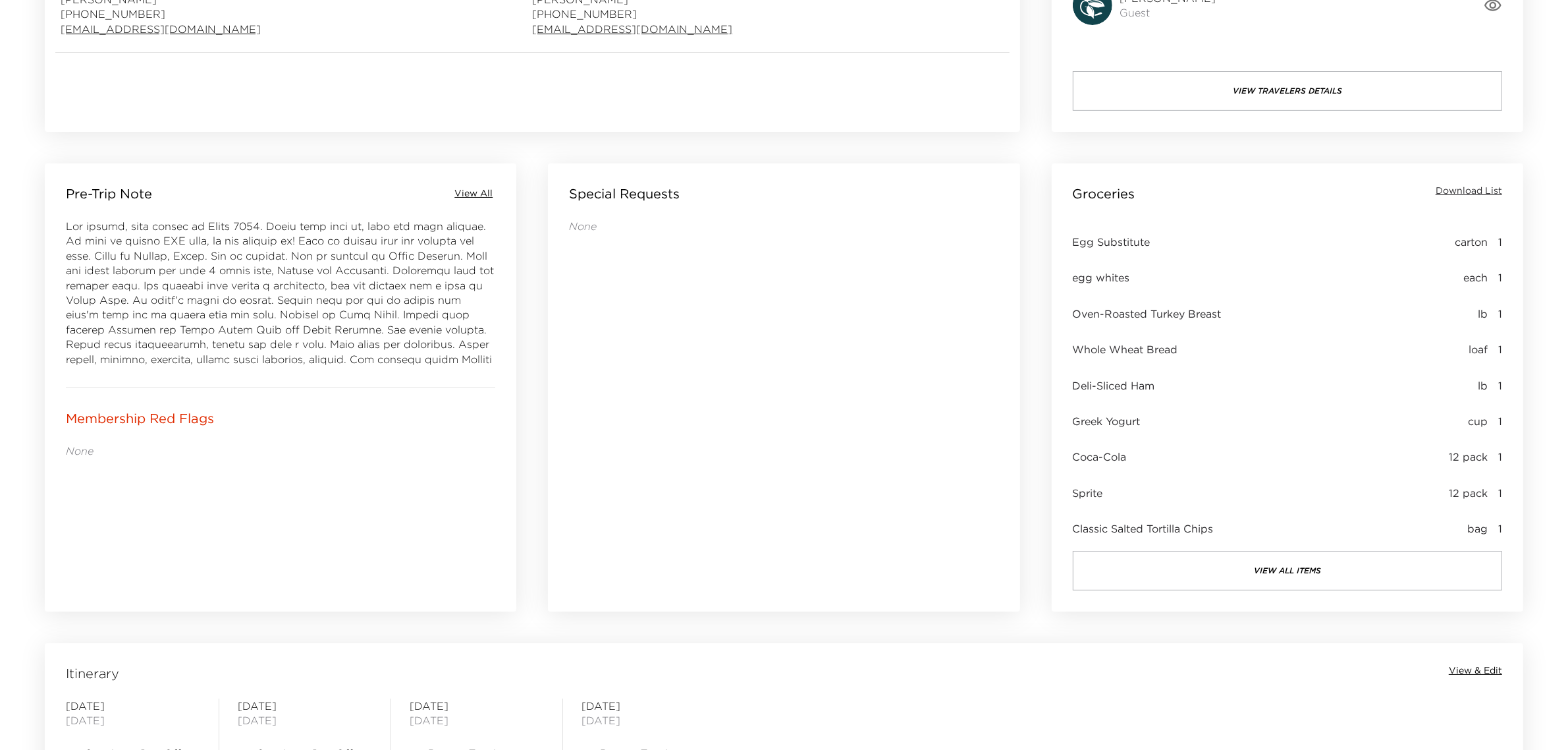
scroll to position [495, 0]
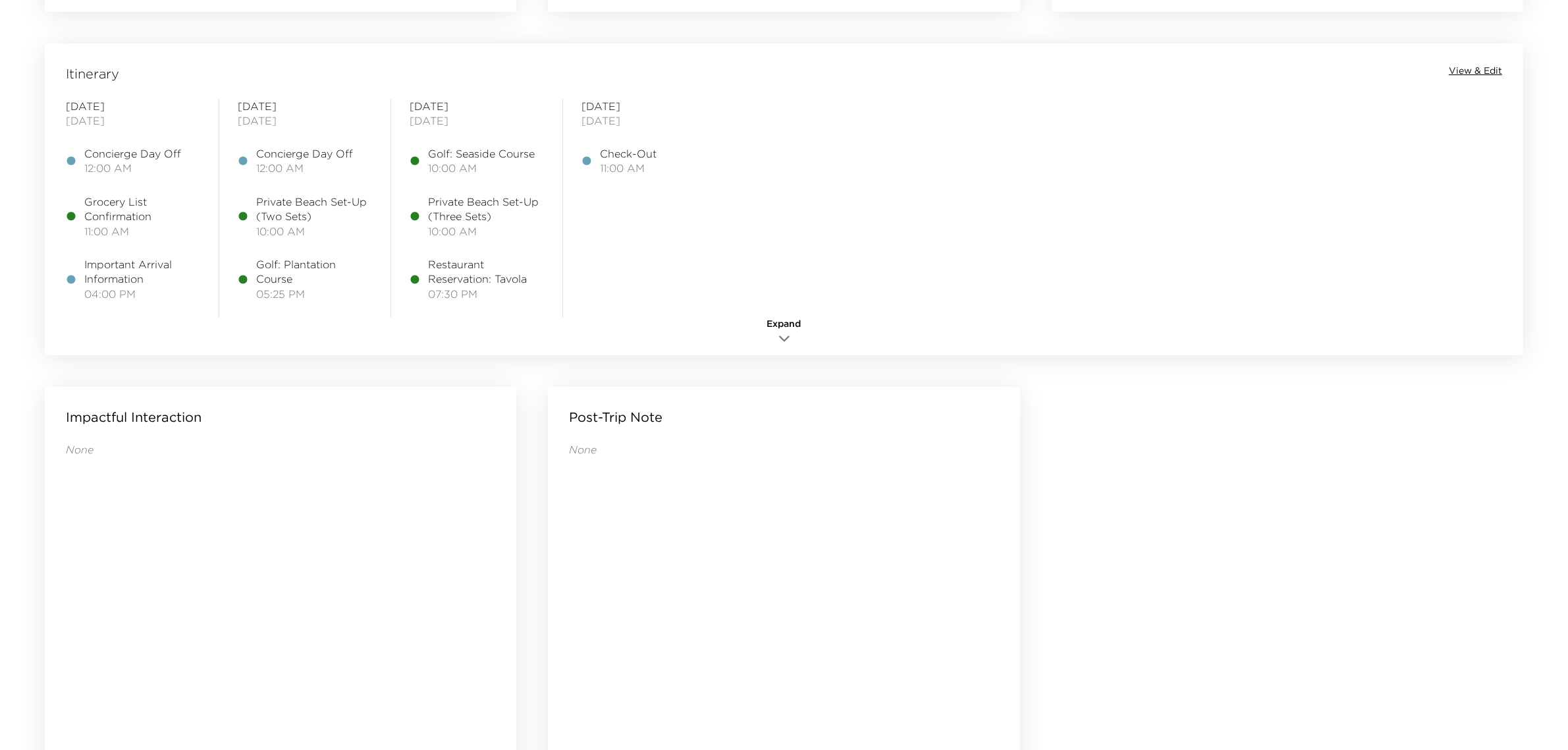
scroll to position [1154, 0]
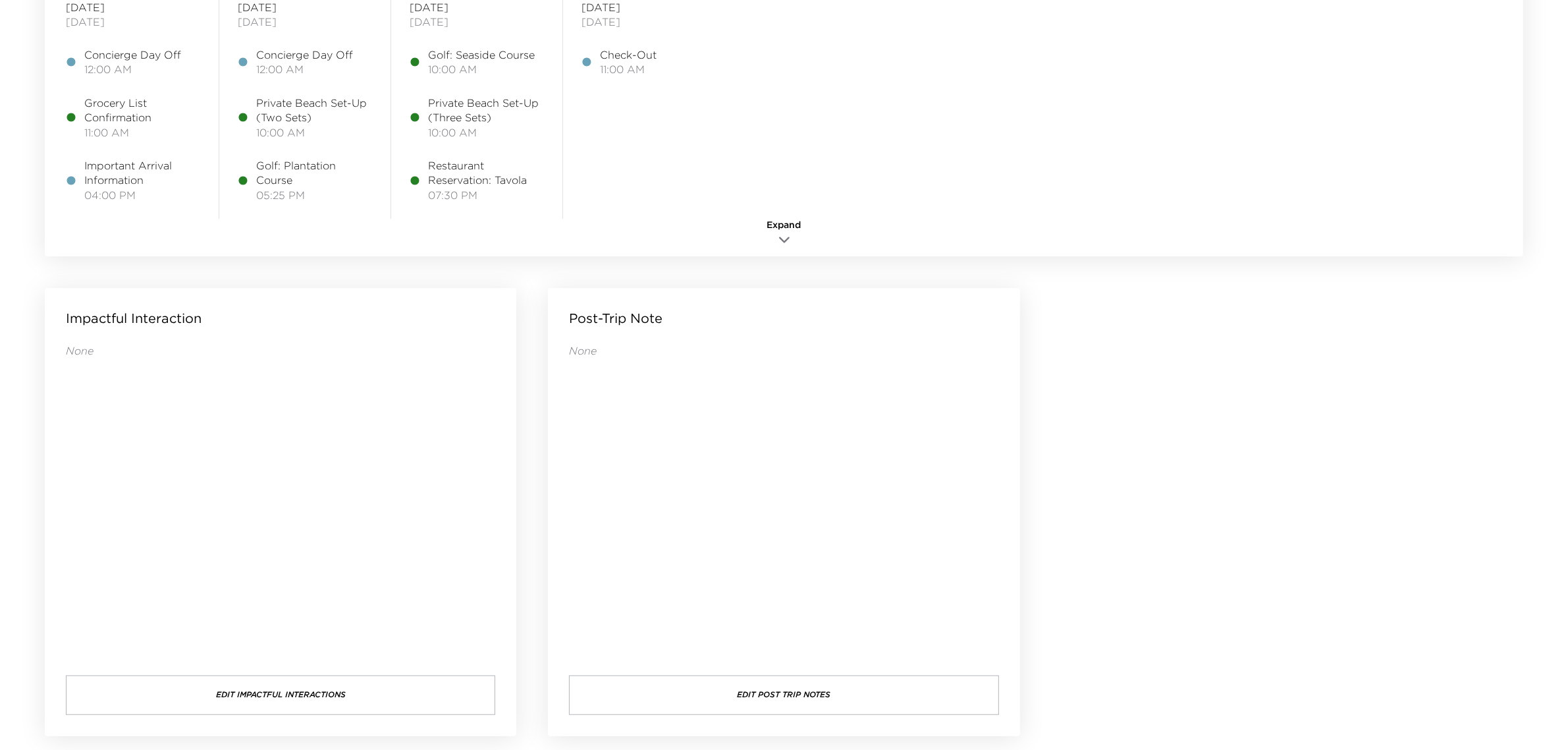
click at [827, 694] on button "Edit Post Trip Notes" at bounding box center [784, 695] width 429 height 40
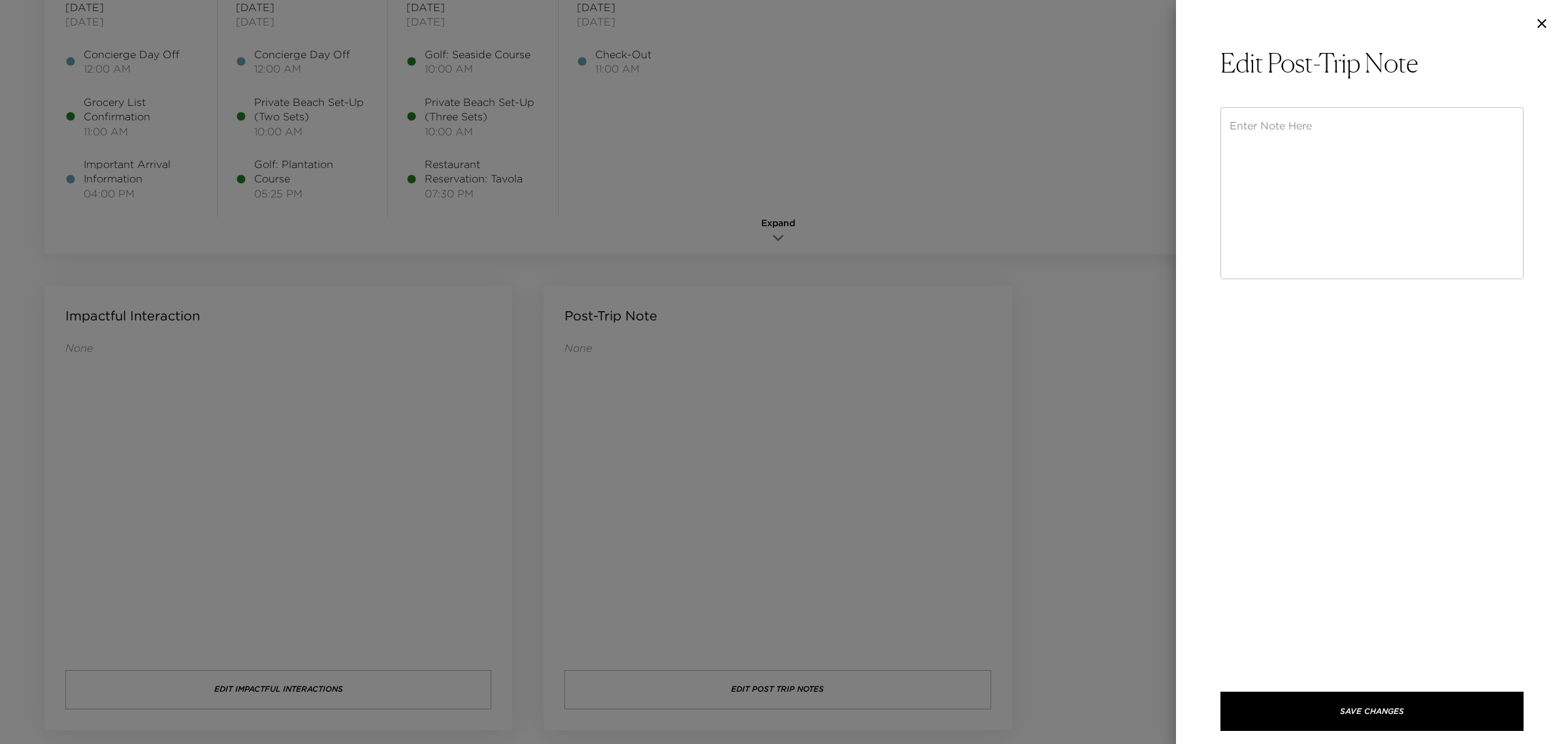
click at [1295, 188] on textarea at bounding box center [1373, 193] width 285 height 151
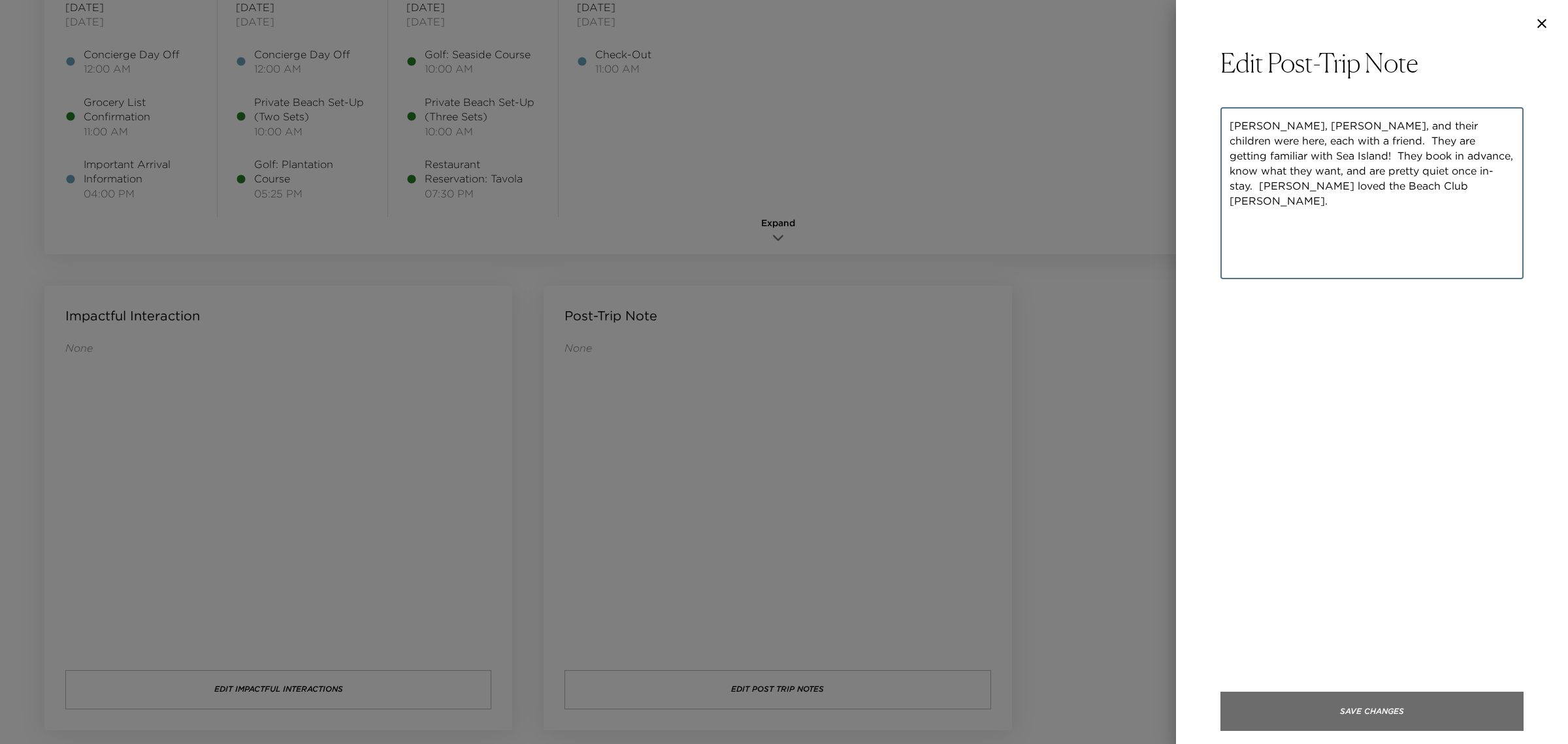
type textarea "Philip, Allison, and their children were here, each with a friend. They are get…"
click at [1399, 704] on button "Save Changes" at bounding box center [1373, 711] width 303 height 40
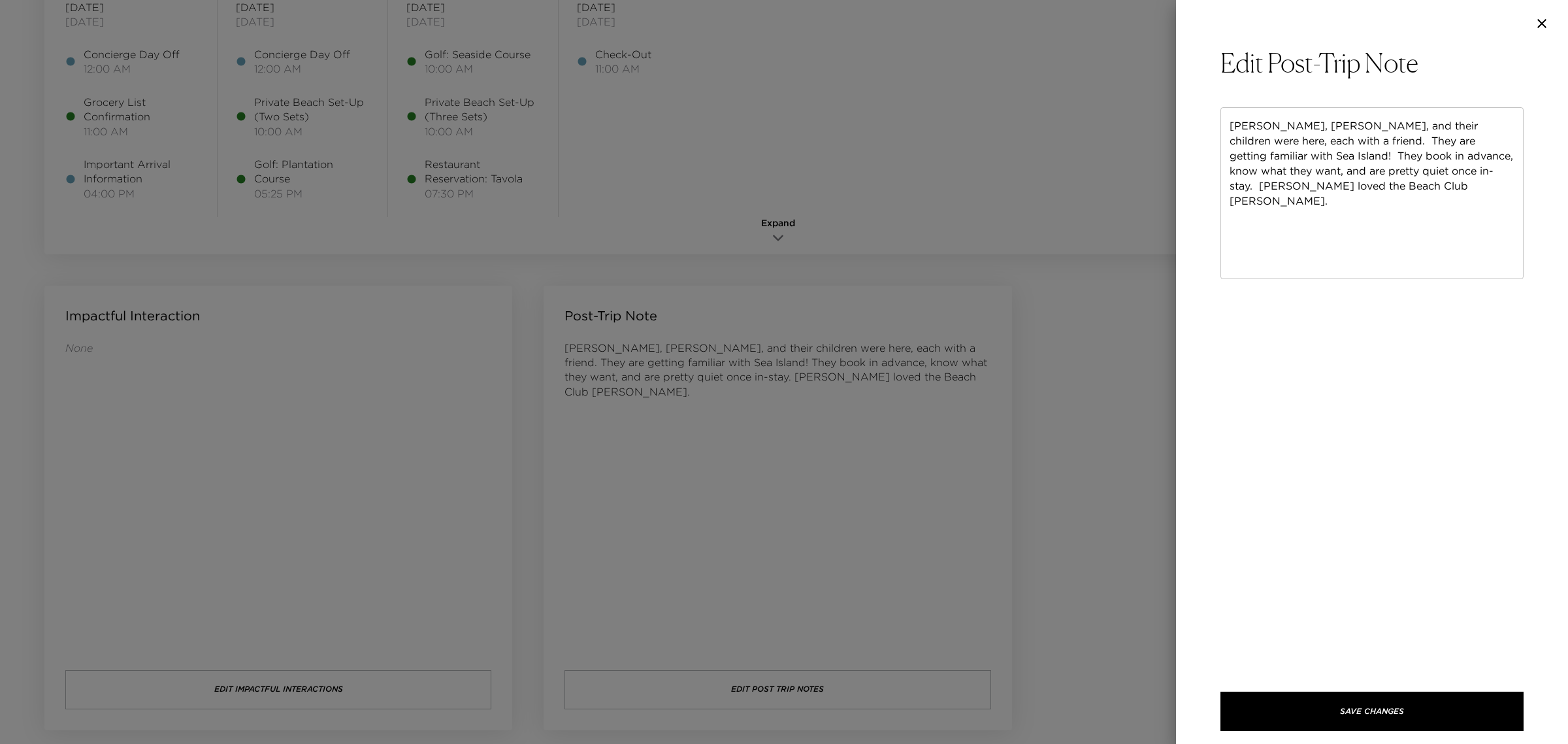
click at [1541, 25] on icon "button" at bounding box center [1542, 24] width 16 height 16
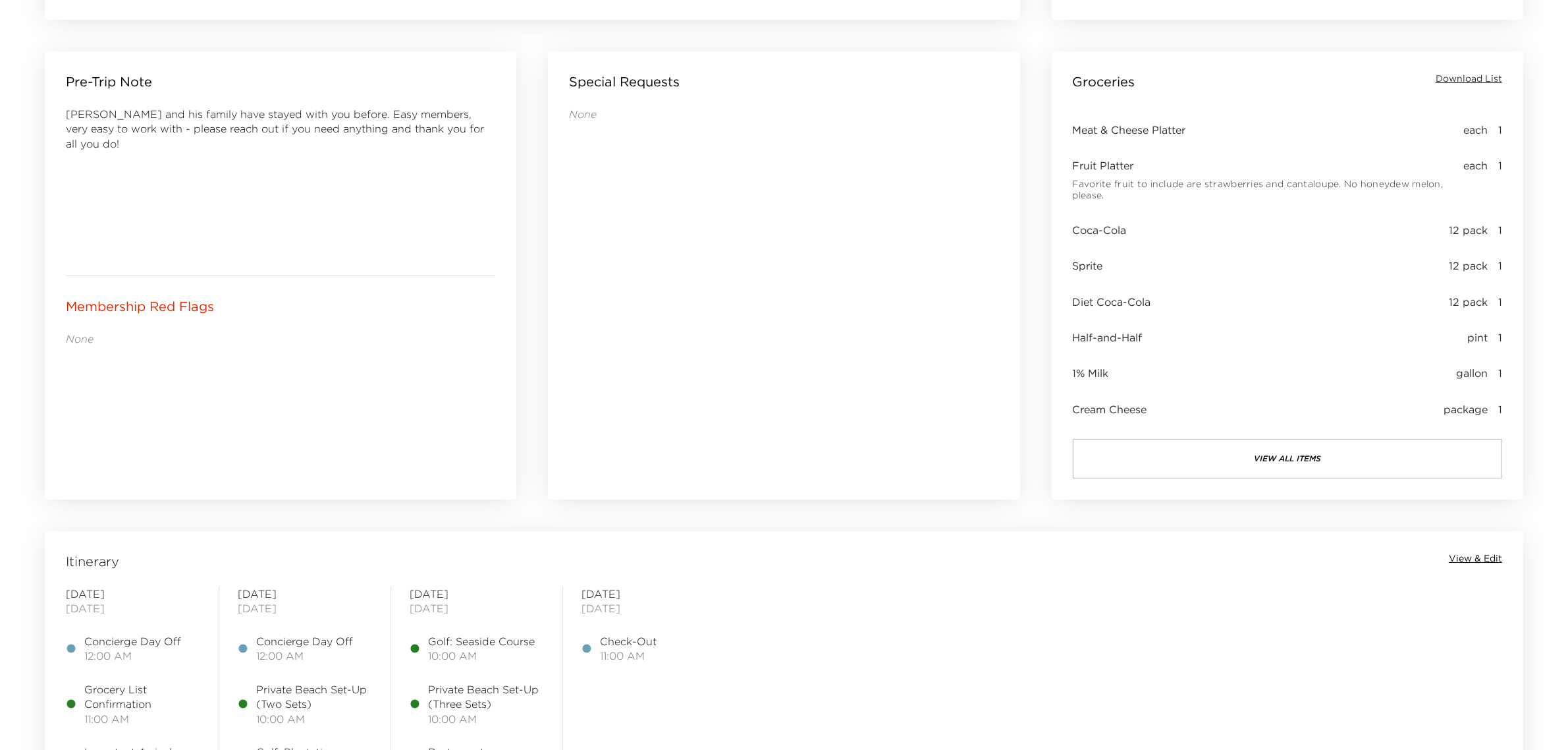
scroll to position [578, 0]
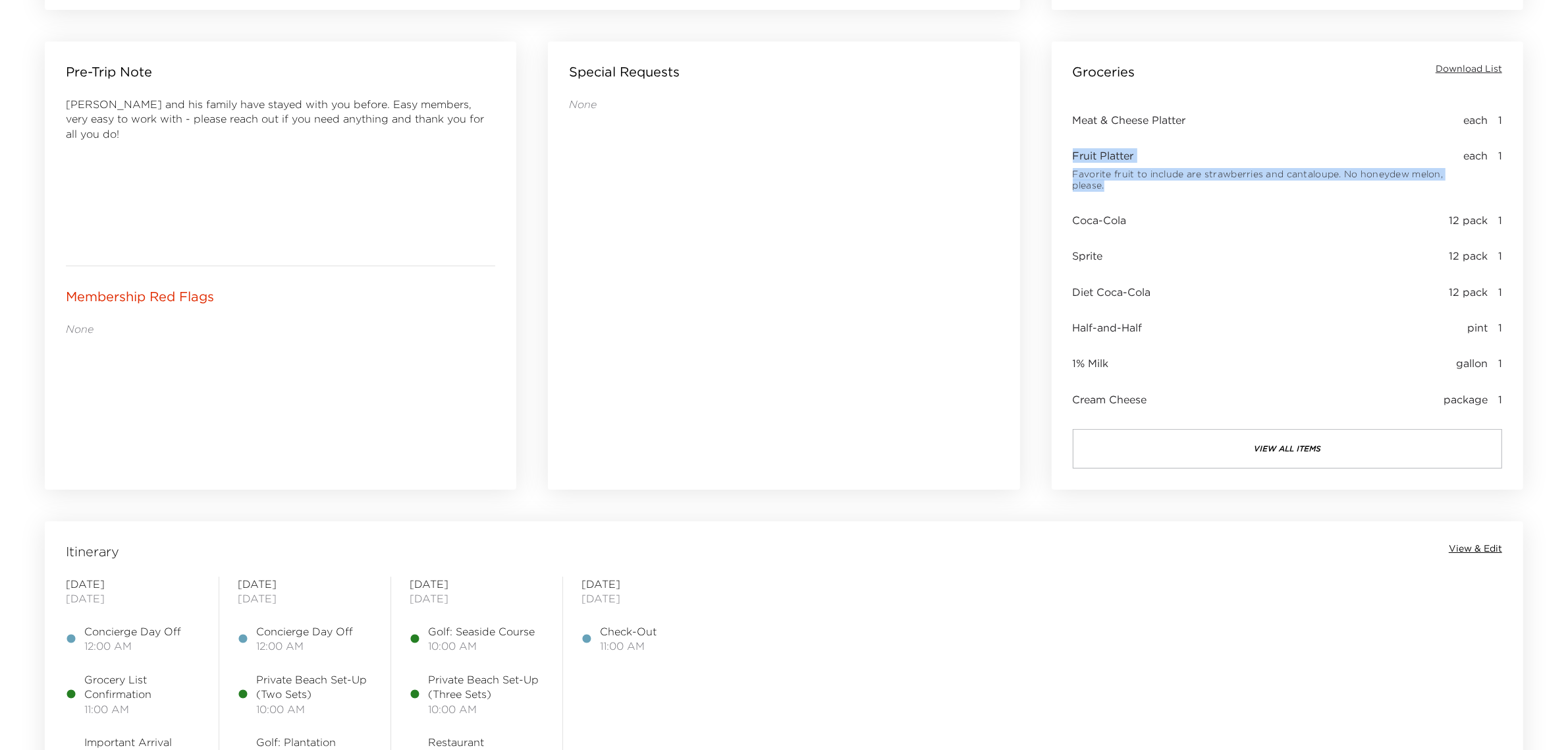
drag, startPoint x: 1070, startPoint y: 152, endPoint x: 1138, endPoint y: 200, distance: 83.2
click at [1138, 200] on div "Groceries Download List Meat & Cheese Platter each 1 Fruit Platter Favorite fru…" at bounding box center [1287, 265] width 471 height 448
click at [621, 340] on div "None" at bounding box center [784, 274] width 429 height 356
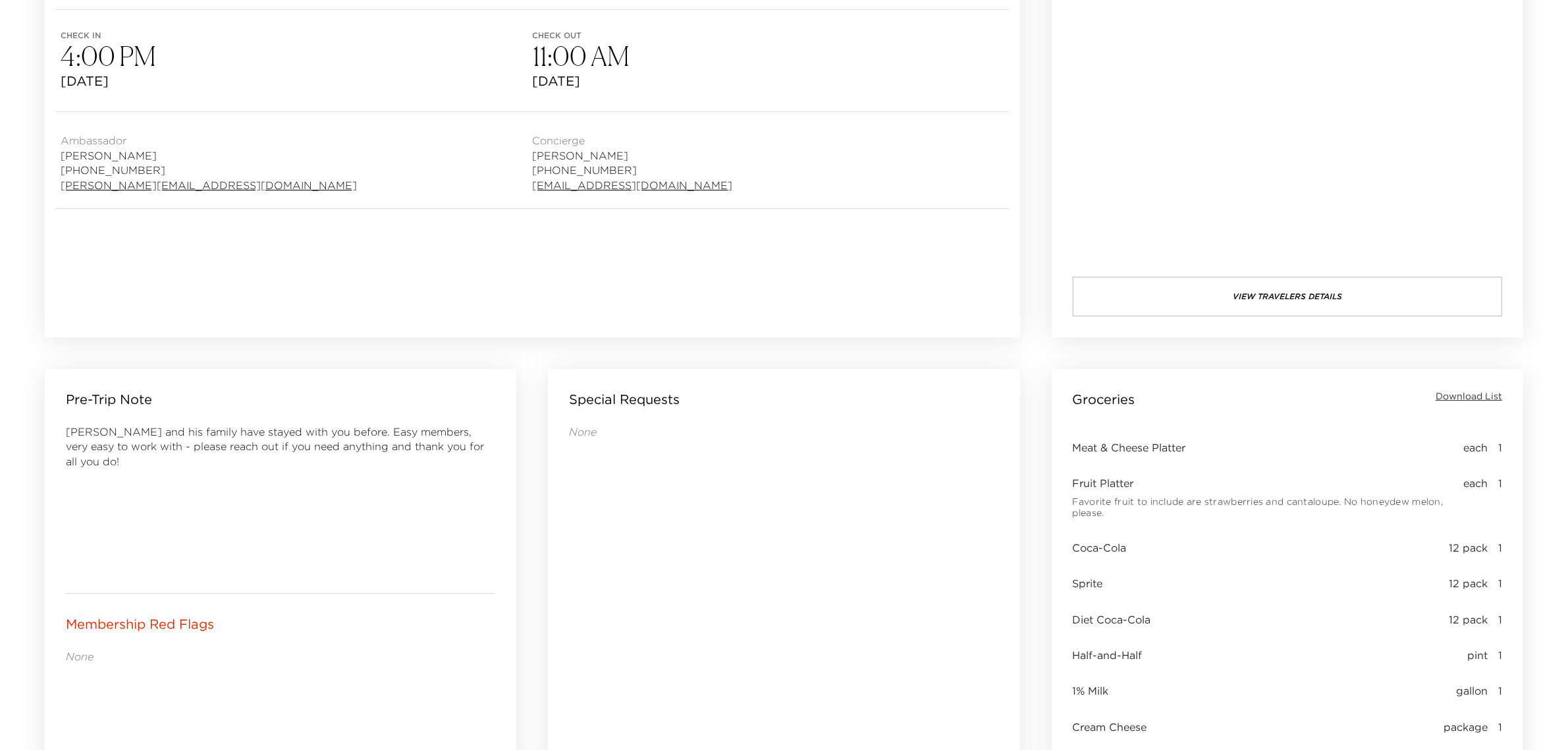
scroll to position [0, 0]
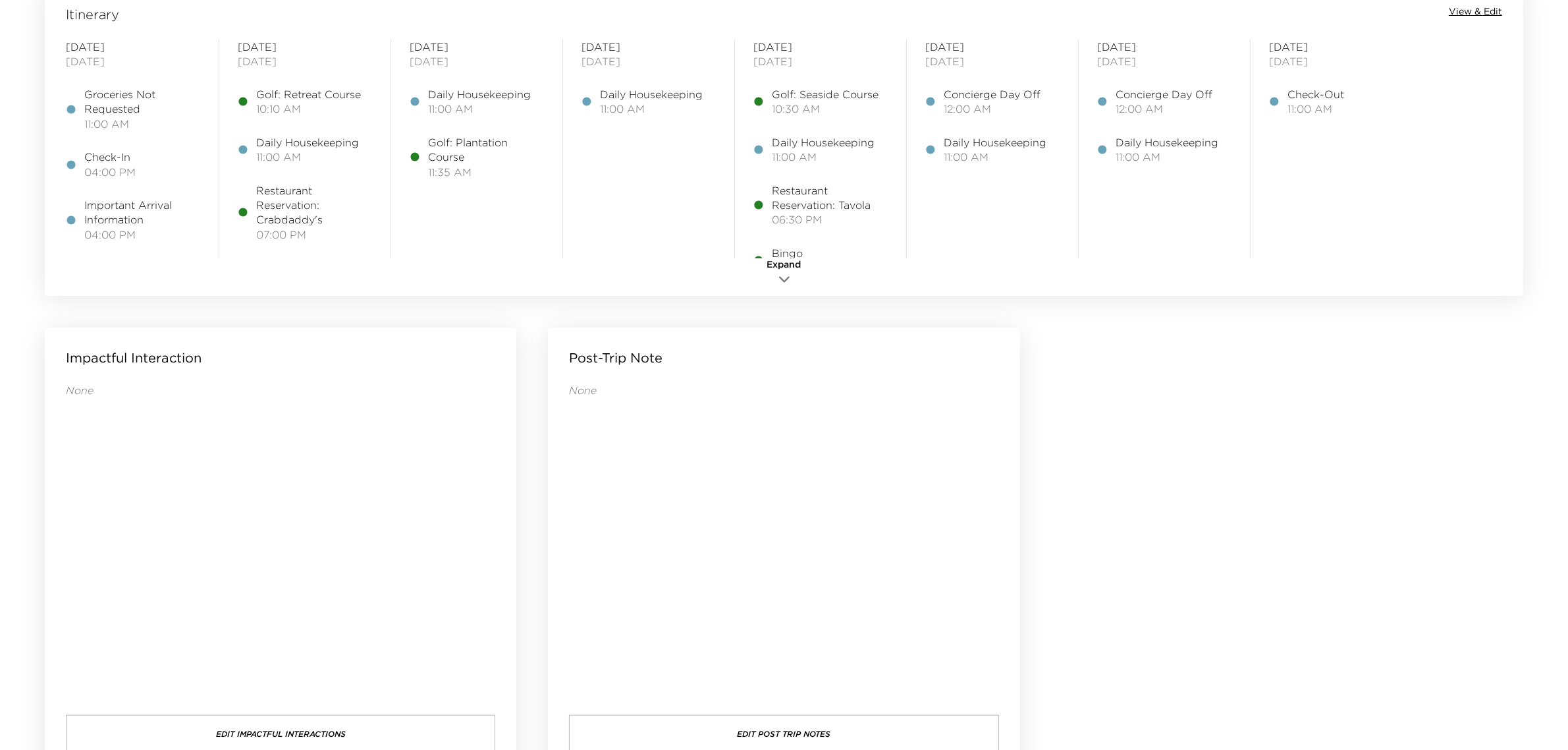
scroll to position [1154, 0]
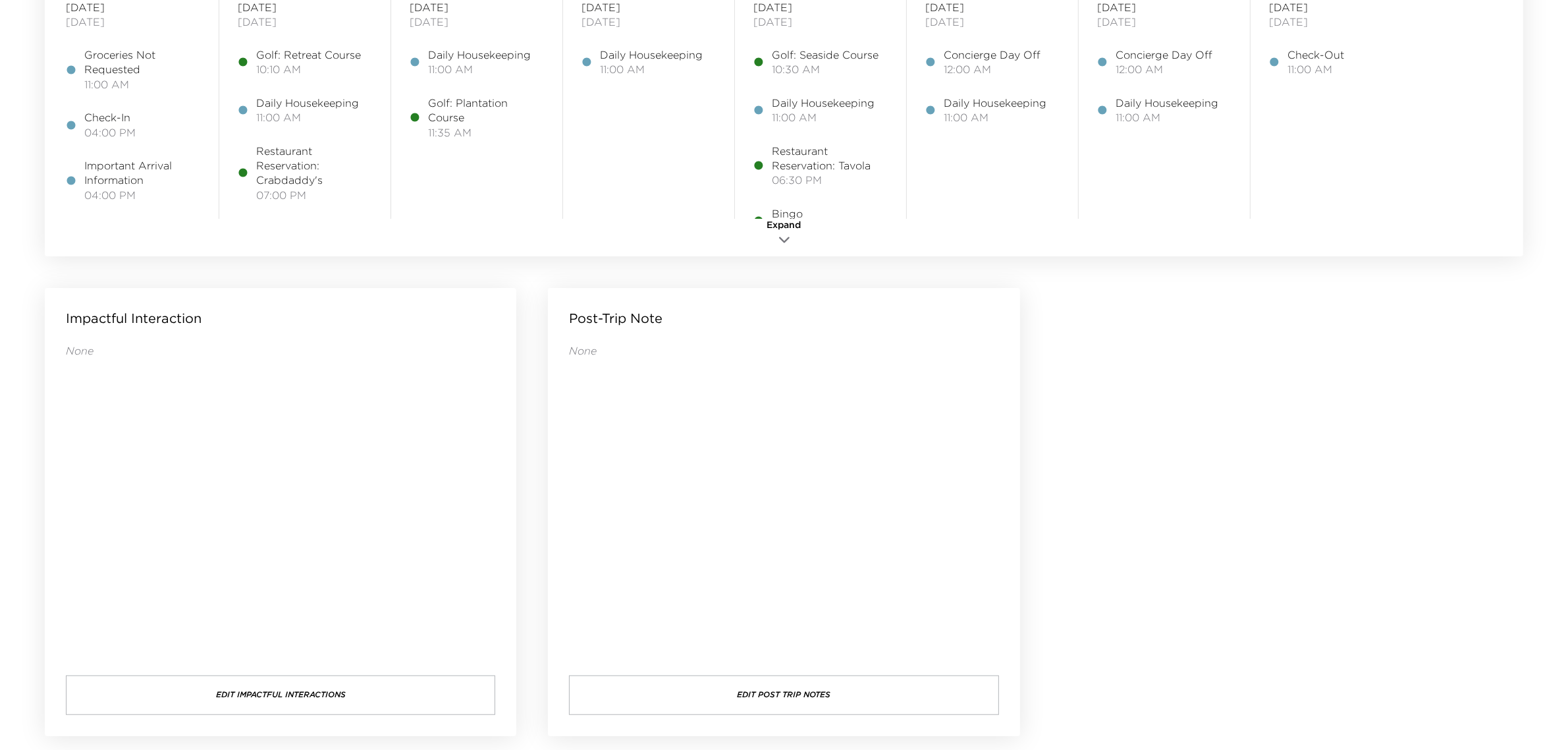
click at [828, 692] on button "Edit Post Trip Notes" at bounding box center [784, 695] width 429 height 40
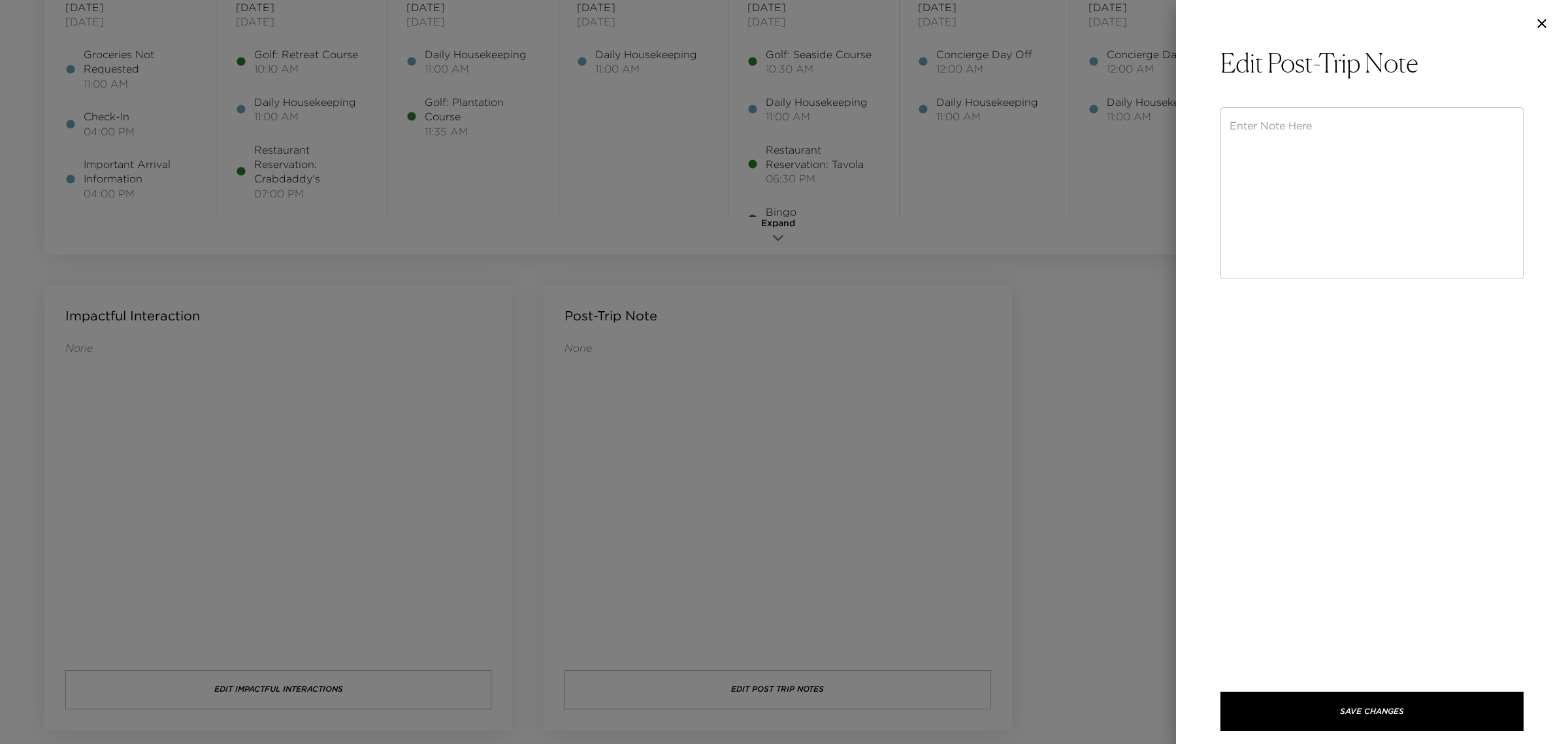
click at [1543, 11] on div at bounding box center [1372, 23] width 392 height 47
click at [1535, 28] on icon "button" at bounding box center [1542, 24] width 16 height 16
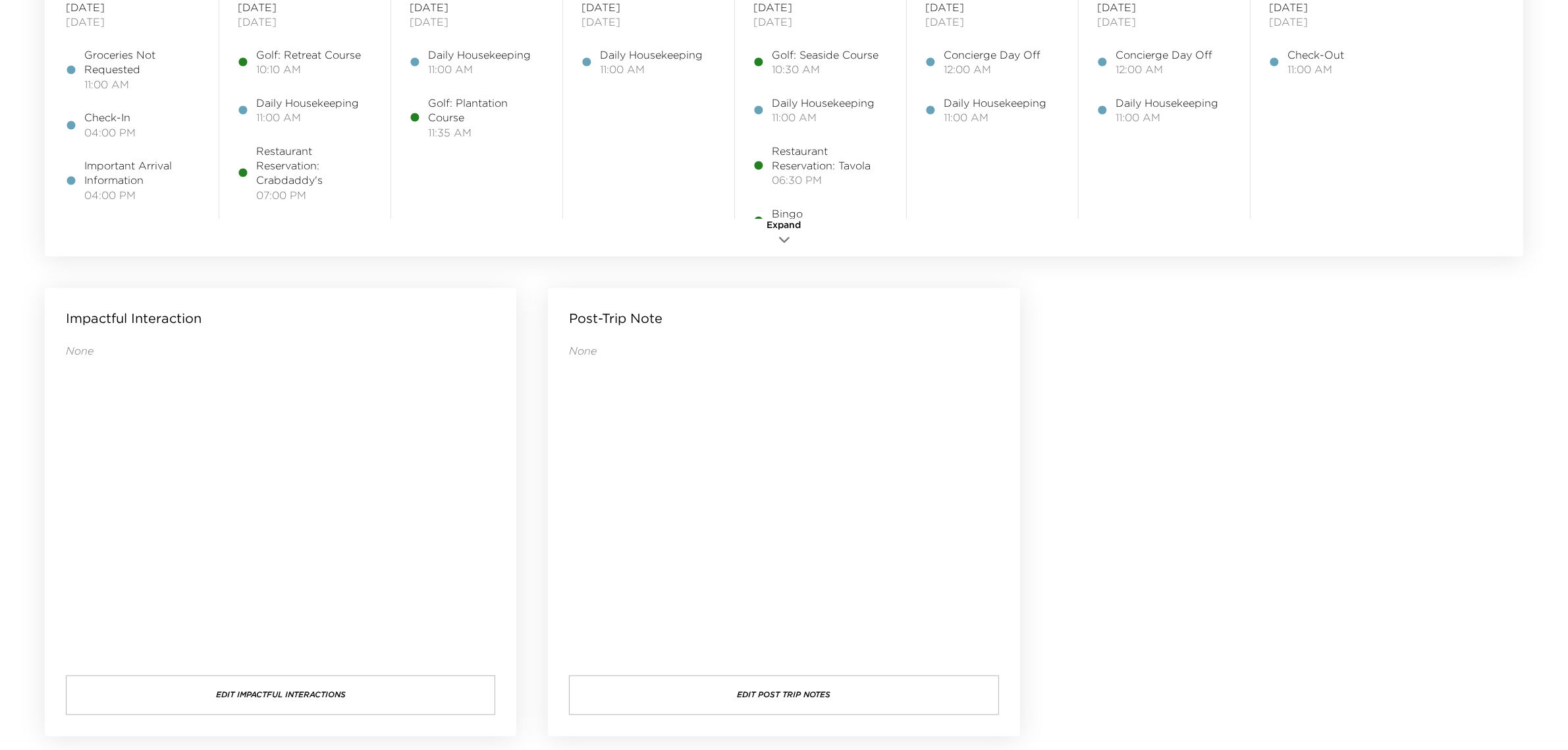
click at [863, 683] on button "Edit Post Trip Notes" at bounding box center [784, 695] width 429 height 40
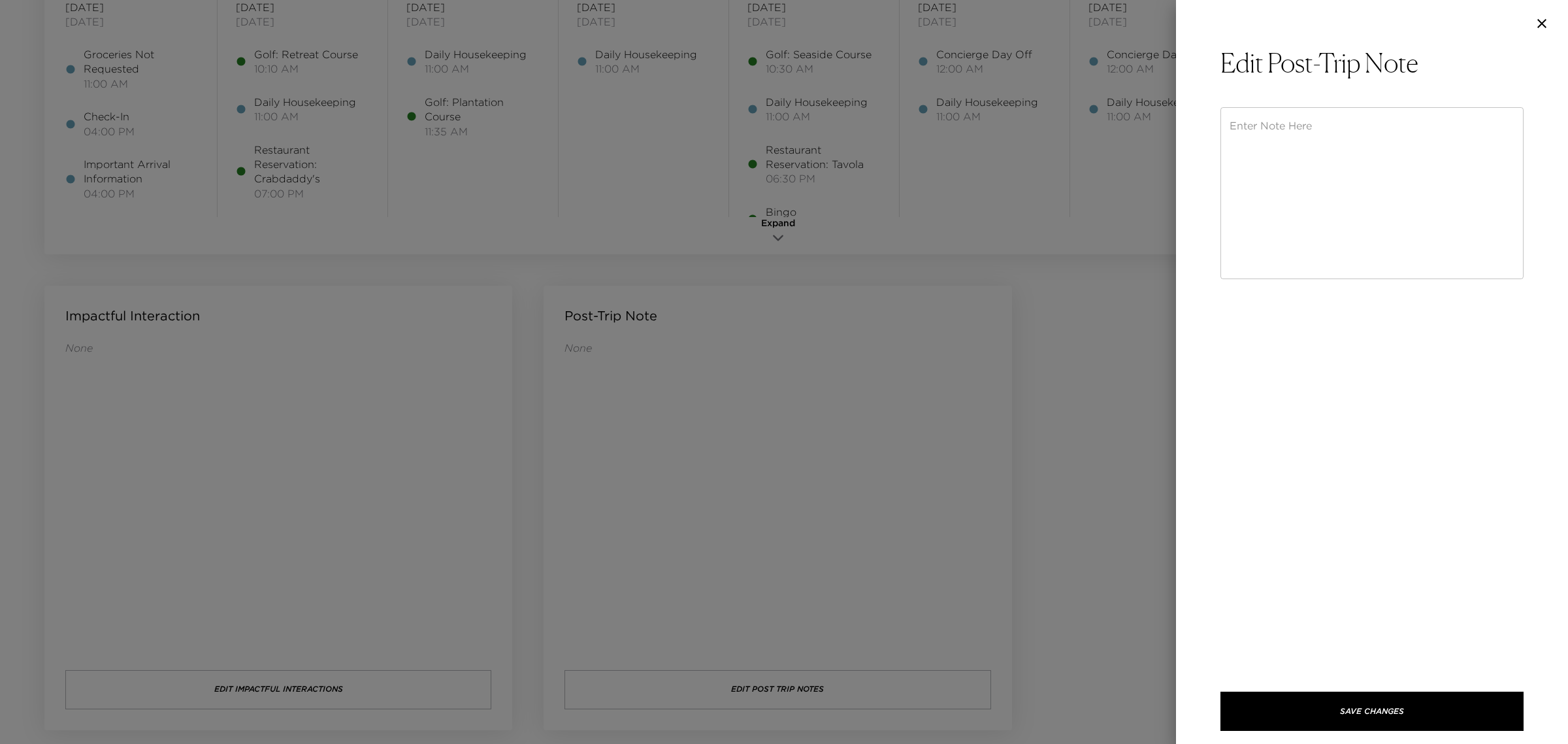
click at [1240, 152] on textarea at bounding box center [1373, 193] width 285 height 151
type textarea "m"
type textarea "z"
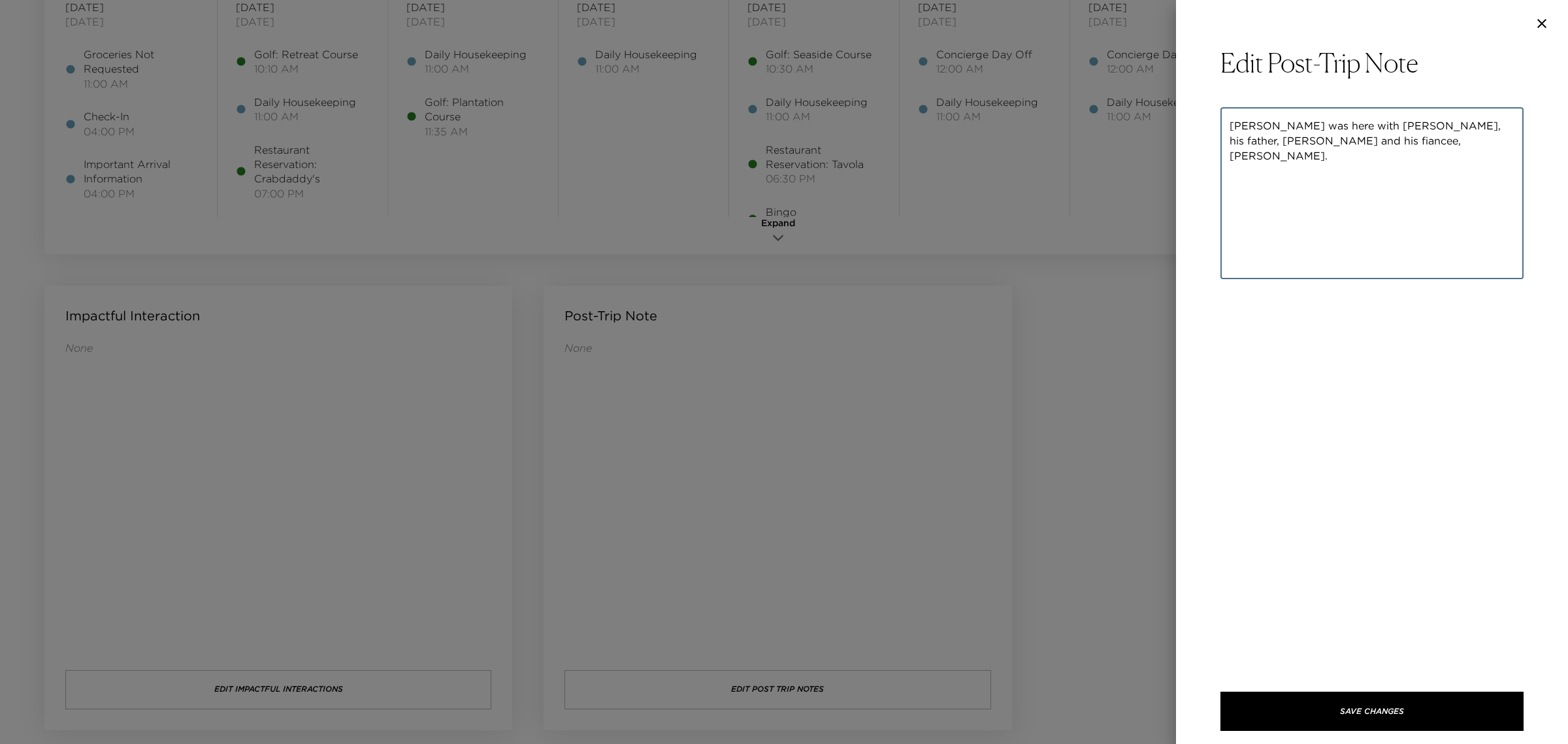
click at [1464, 125] on textarea "[PERSON_NAME] was here with [PERSON_NAME], his father, [PERSON_NAME] and his fi…" at bounding box center [1373, 193] width 285 height 151
click at [1265, 141] on textarea "[PERSON_NAME] was here with [PERSON_NAME], his father, [PERSON_NAME], and his f…" at bounding box center [1373, 193] width 285 height 151
click at [1250, 138] on textarea "[PERSON_NAME] was here with [PERSON_NAME], his father, [PERSON_NAME], and his f…" at bounding box center [1373, 193] width 285 height 151
click at [1403, 144] on textarea "[PERSON_NAME] was here with [PERSON_NAME], his father, [PERSON_NAME], and his f…" at bounding box center [1373, 193] width 285 height 151
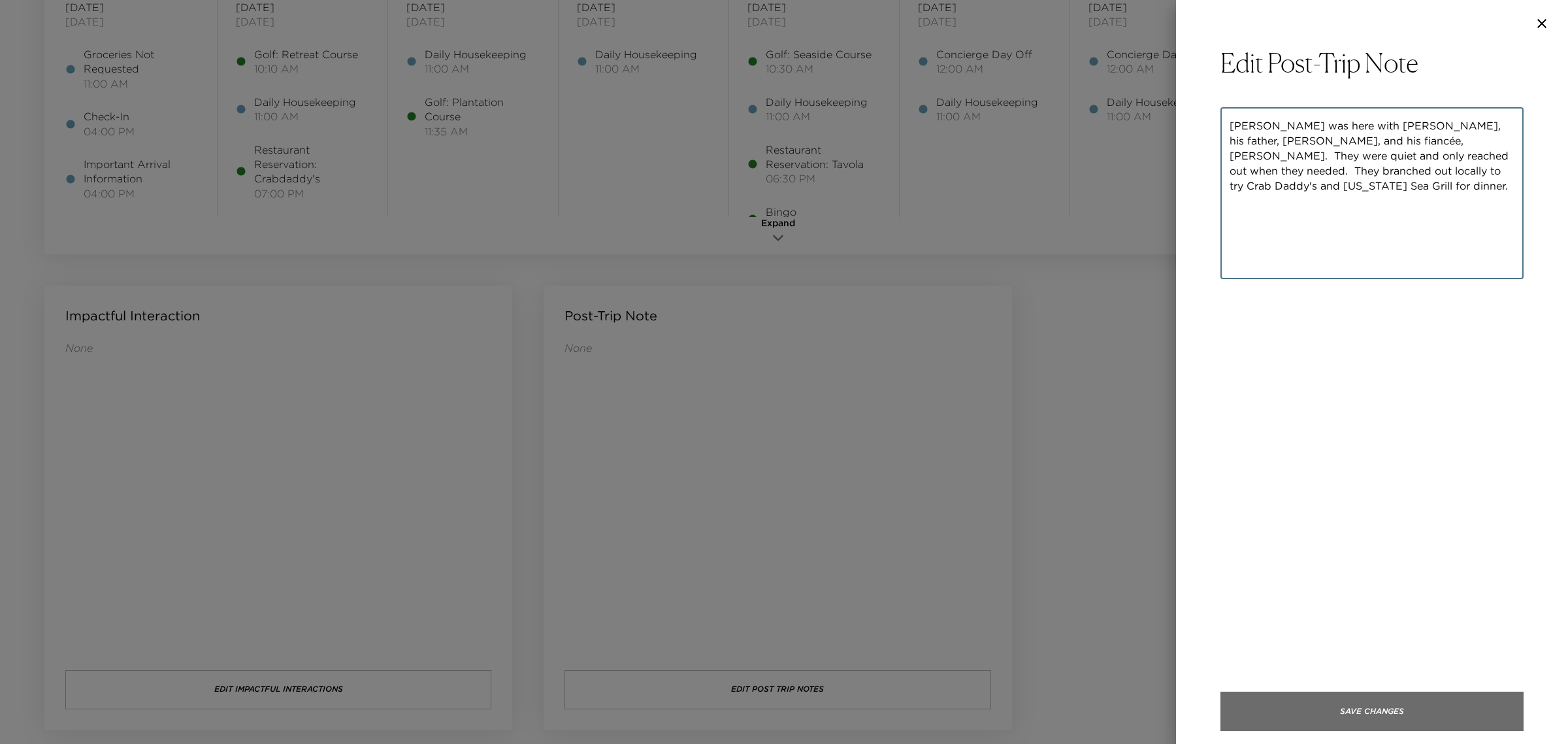
type textarea "[PERSON_NAME] was here with [PERSON_NAME], his father, [PERSON_NAME], and his f…"
click at [1392, 717] on button "Save Changes" at bounding box center [1373, 711] width 303 height 40
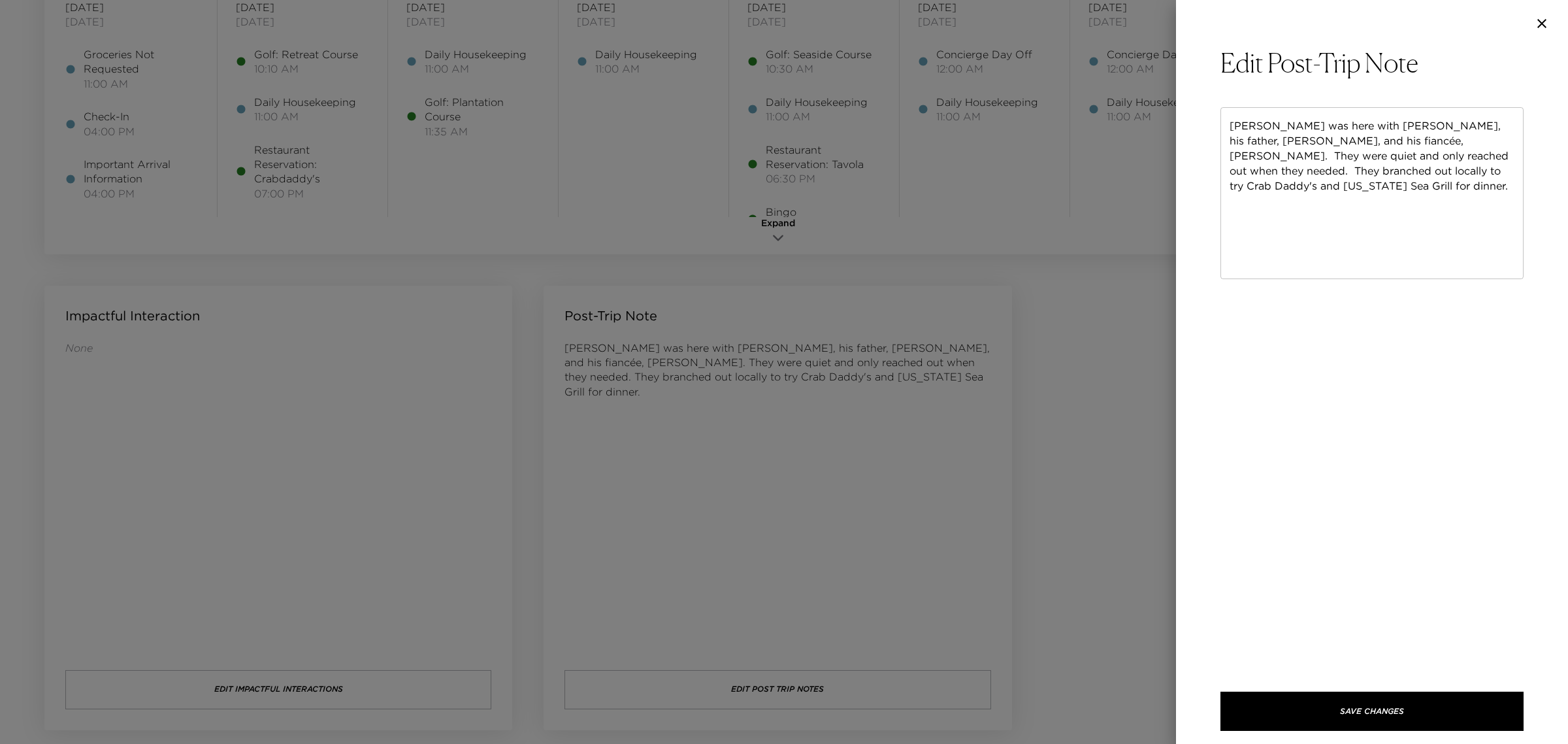
click at [1546, 24] on icon "button" at bounding box center [1542, 24] width 16 height 16
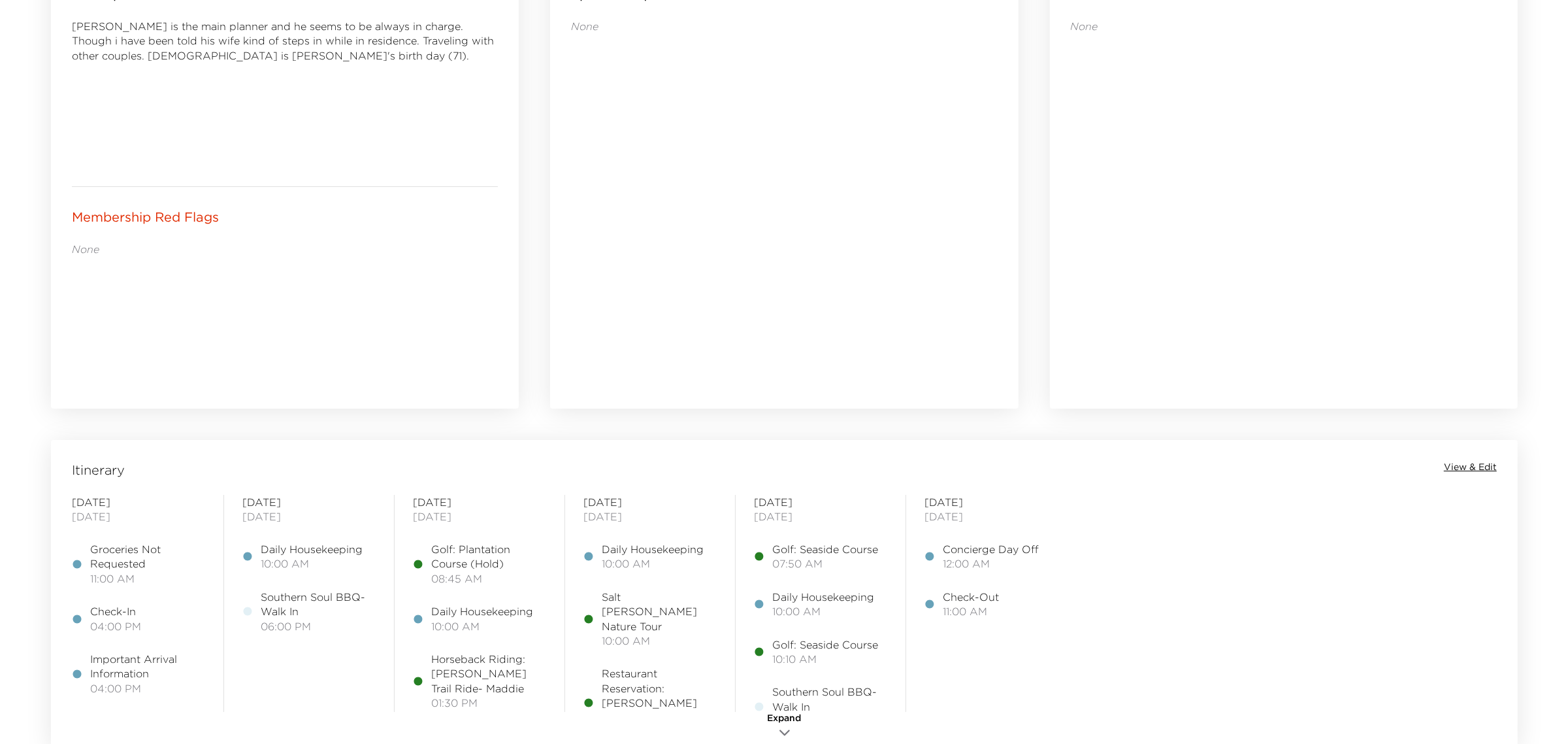
scroll to position [1145, 0]
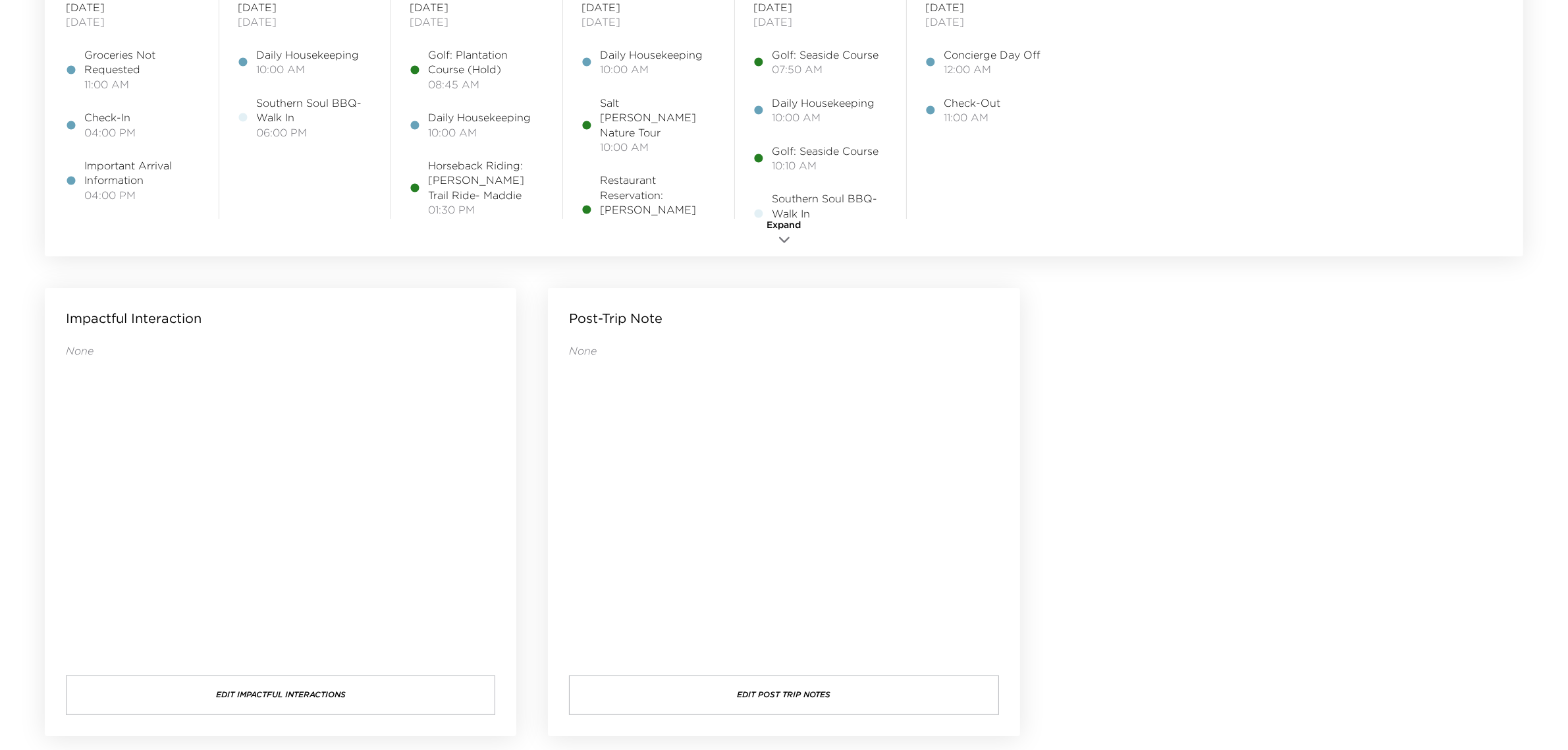
click at [842, 689] on button "Edit Post Trip Notes" at bounding box center [784, 695] width 429 height 40
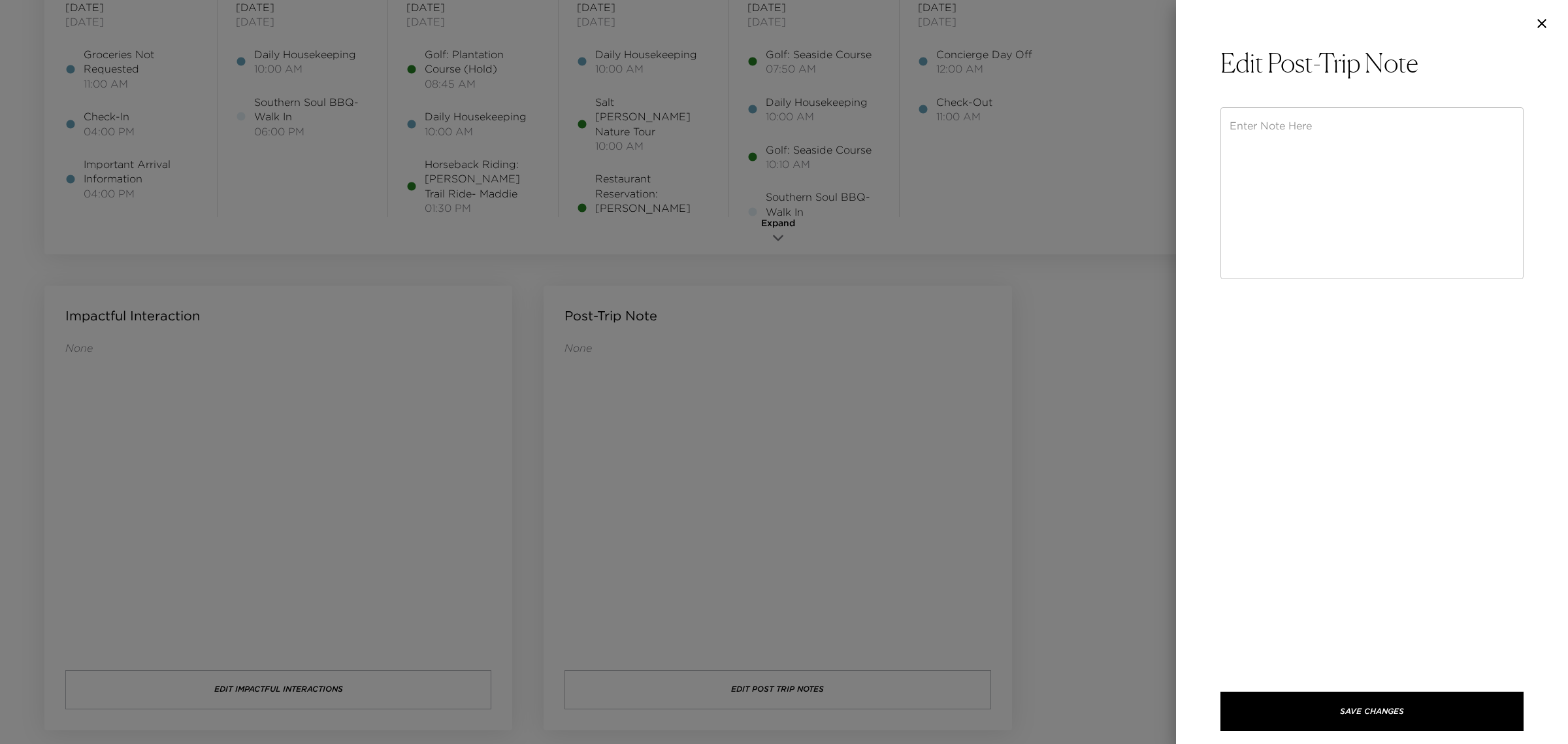
click at [1365, 175] on textarea at bounding box center [1373, 193] width 285 height 151
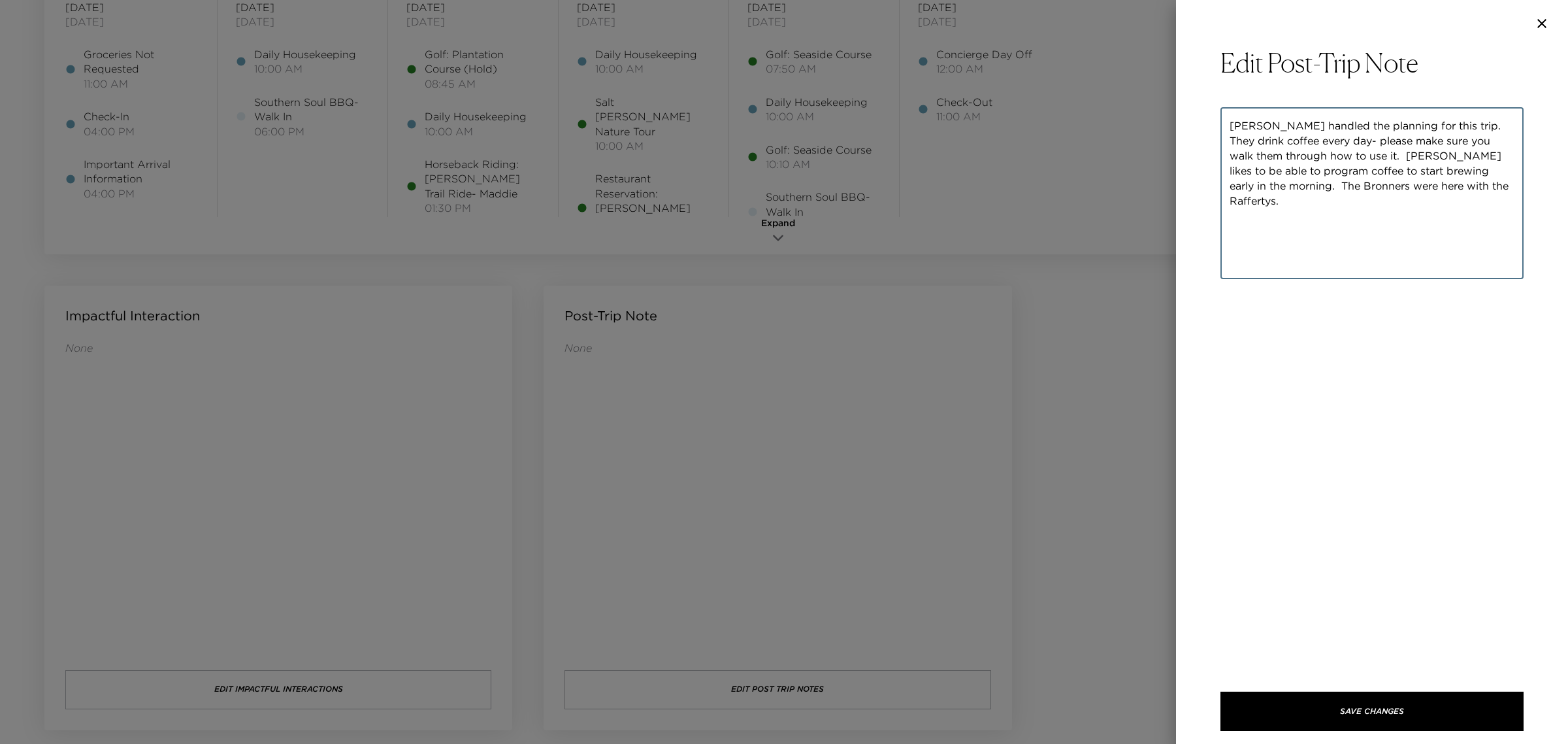
type textarea "[PERSON_NAME] handled the planning for this trip. They drink coffee every day- …"
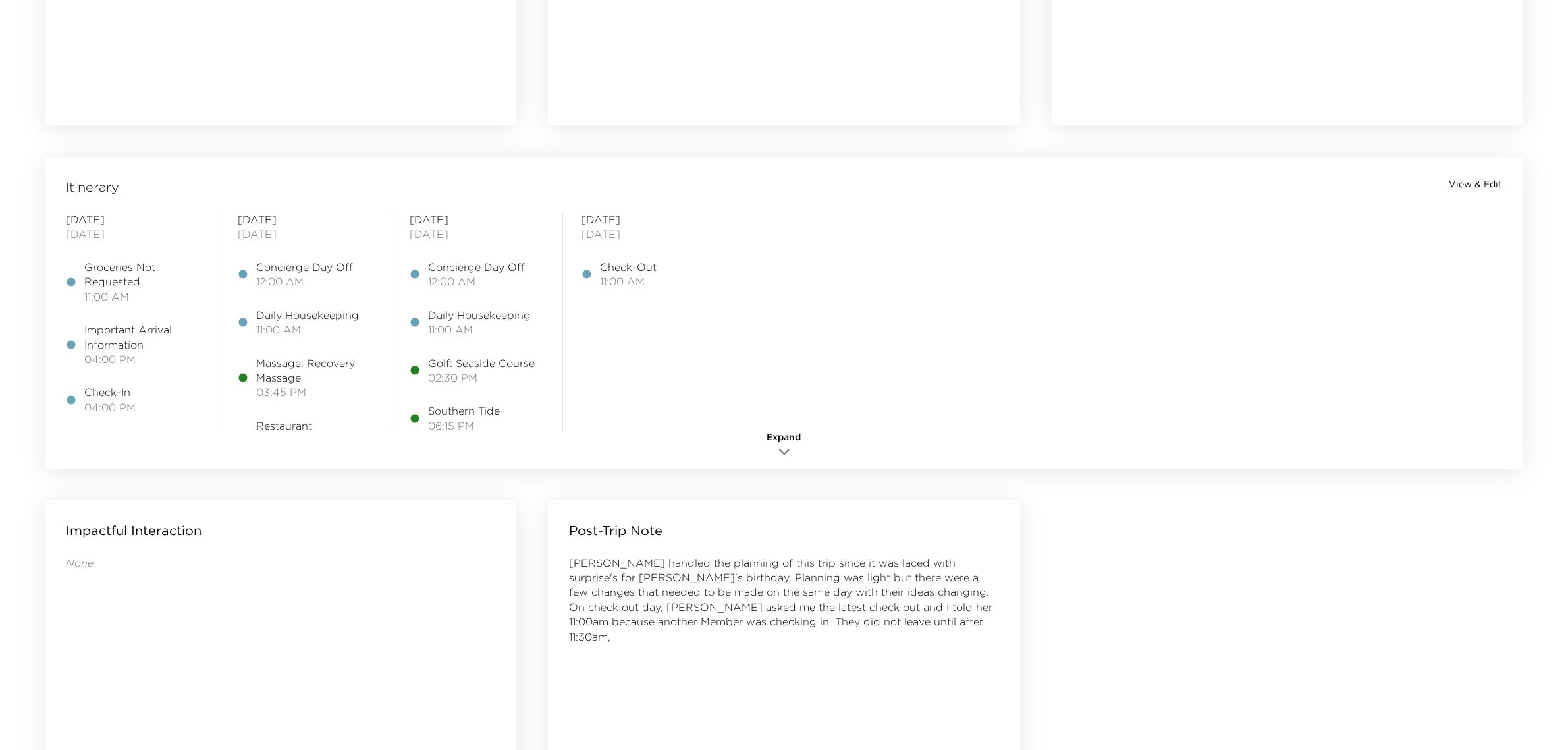
scroll to position [988, 0]
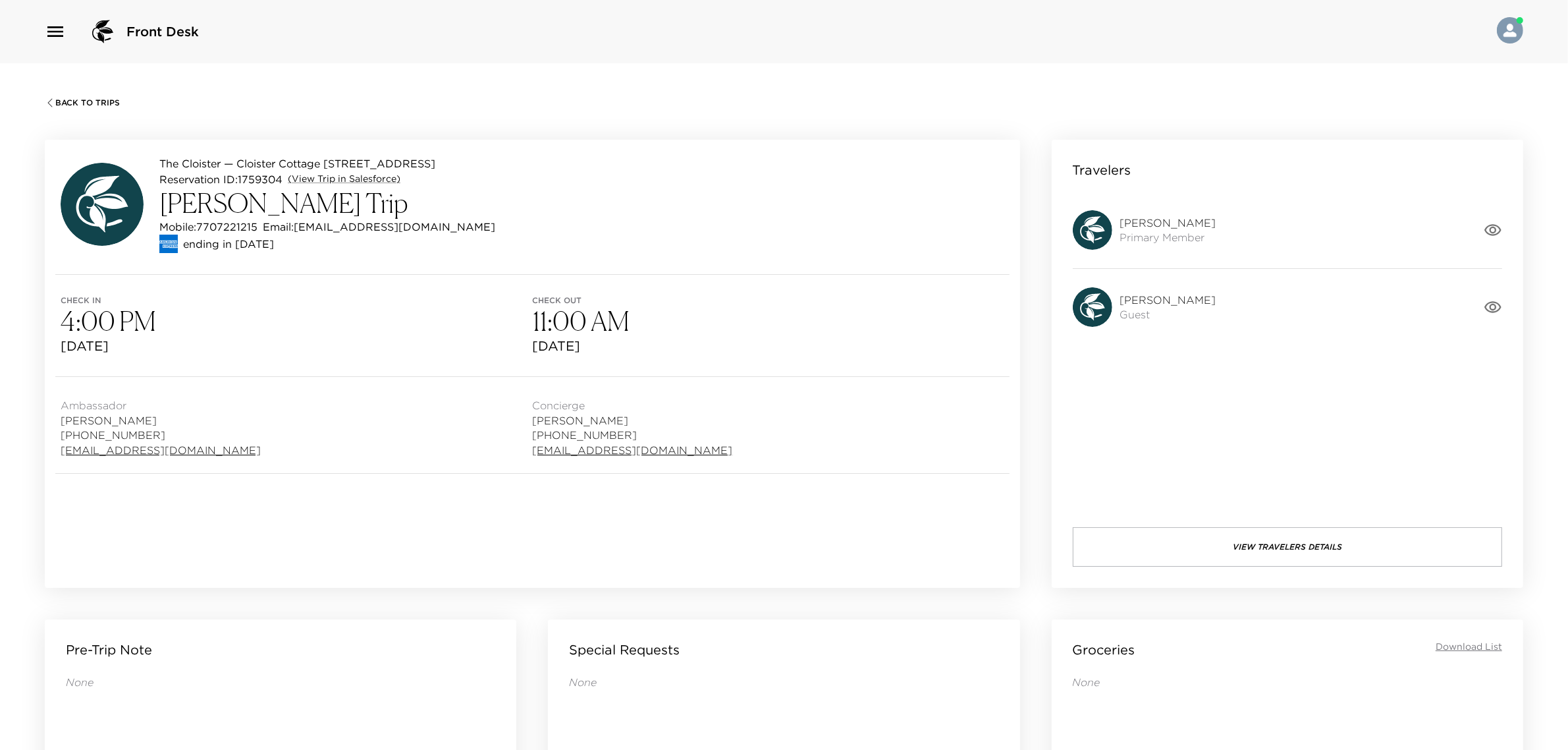
scroll to position [1153, 0]
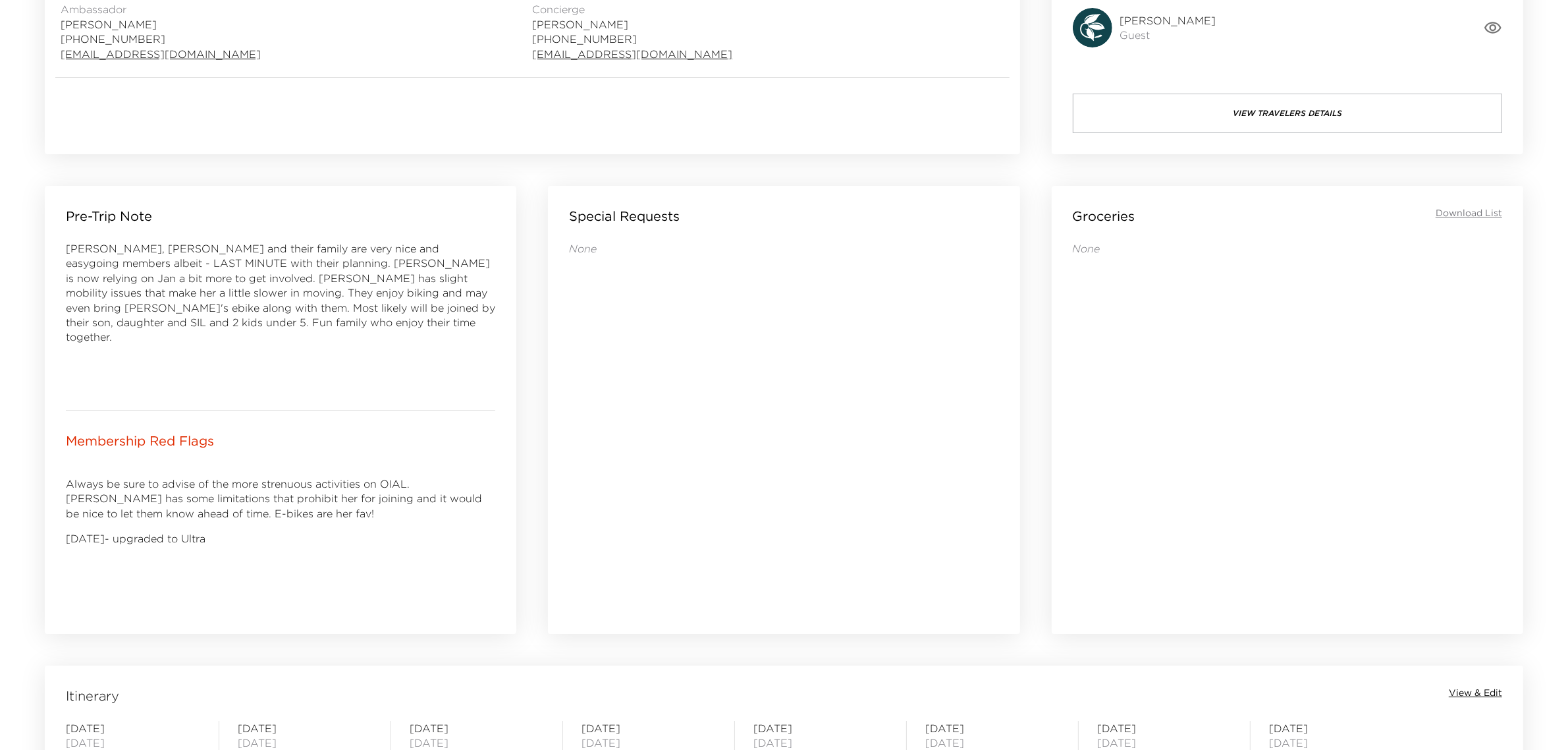
scroll to position [1154, 0]
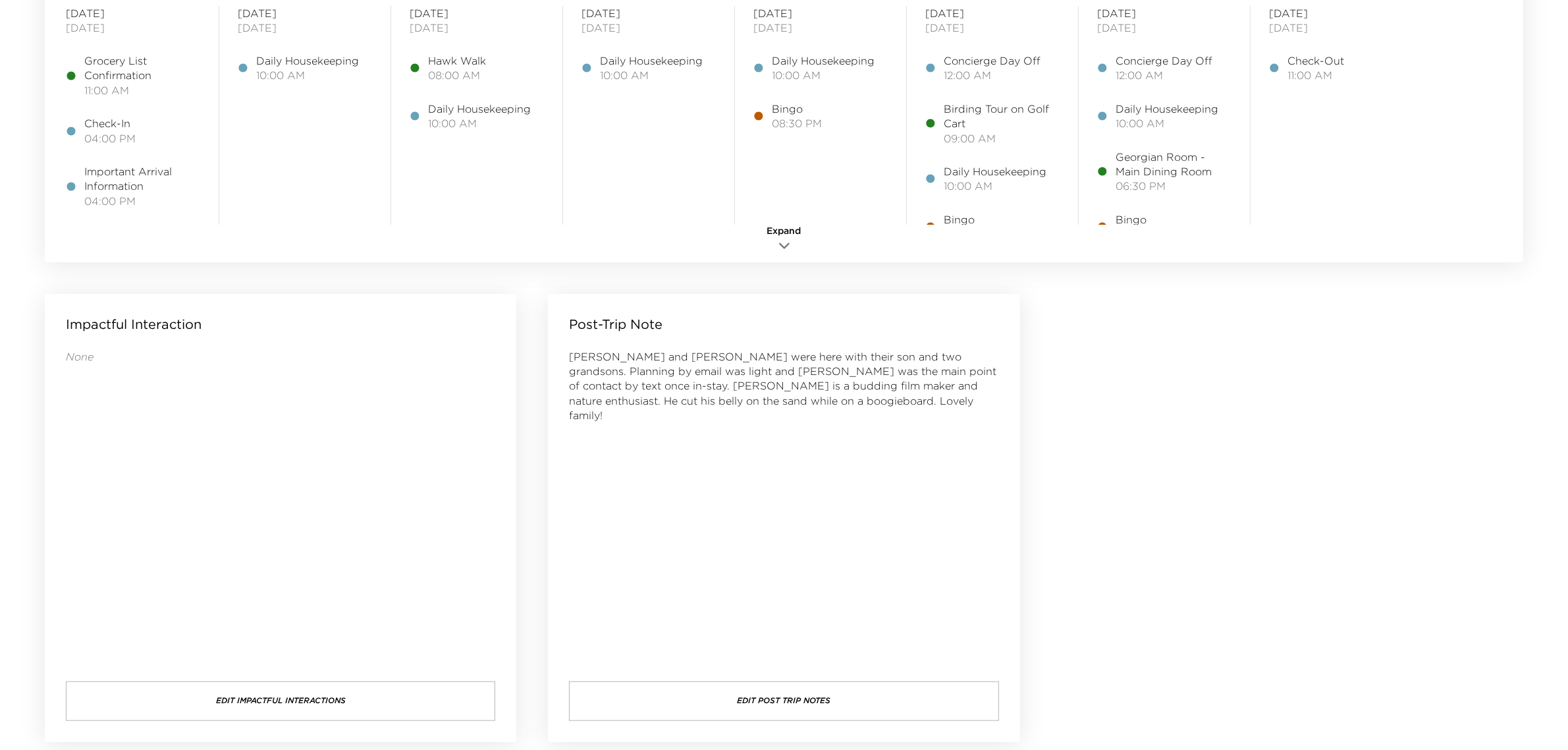
scroll to position [1154, 0]
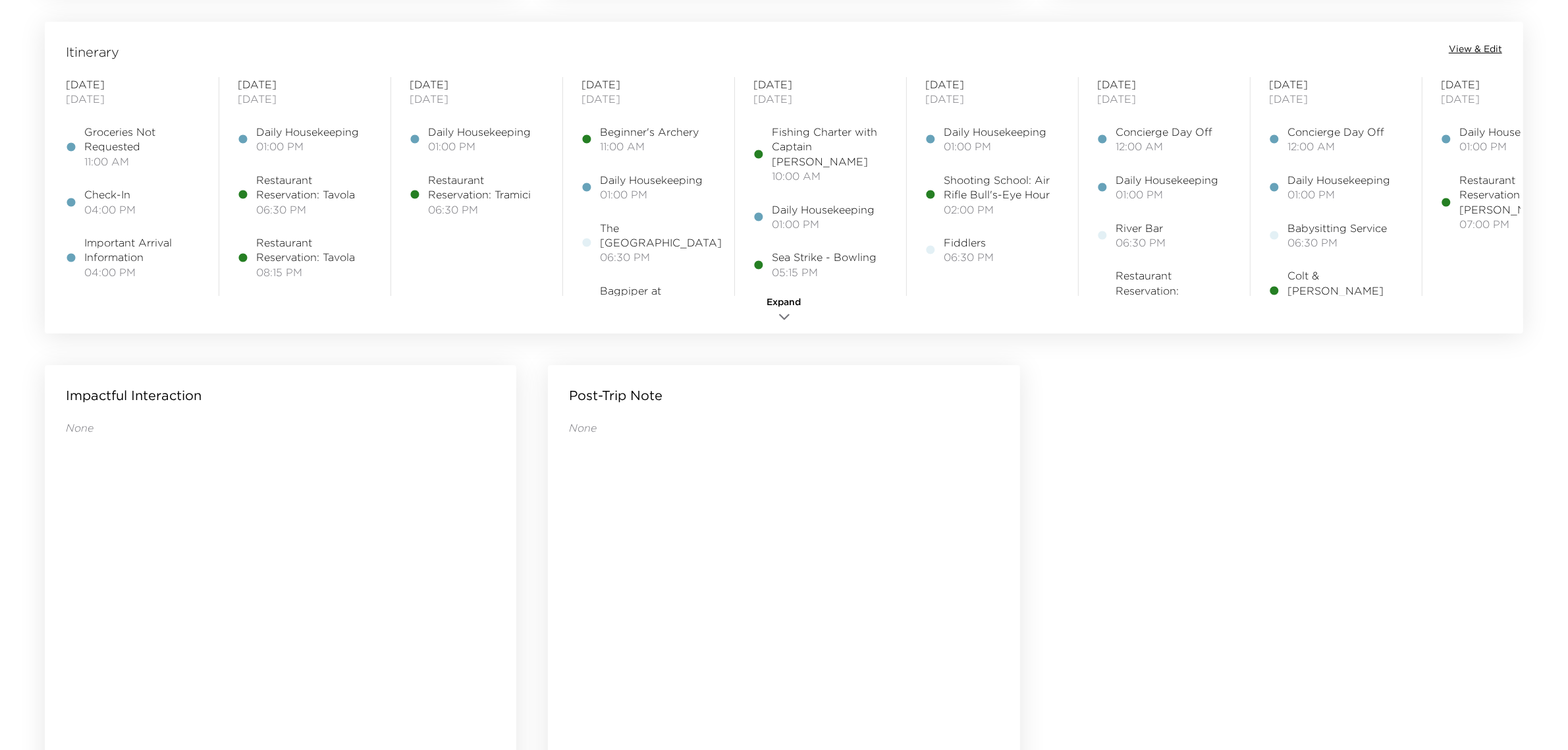
scroll to position [1154, 0]
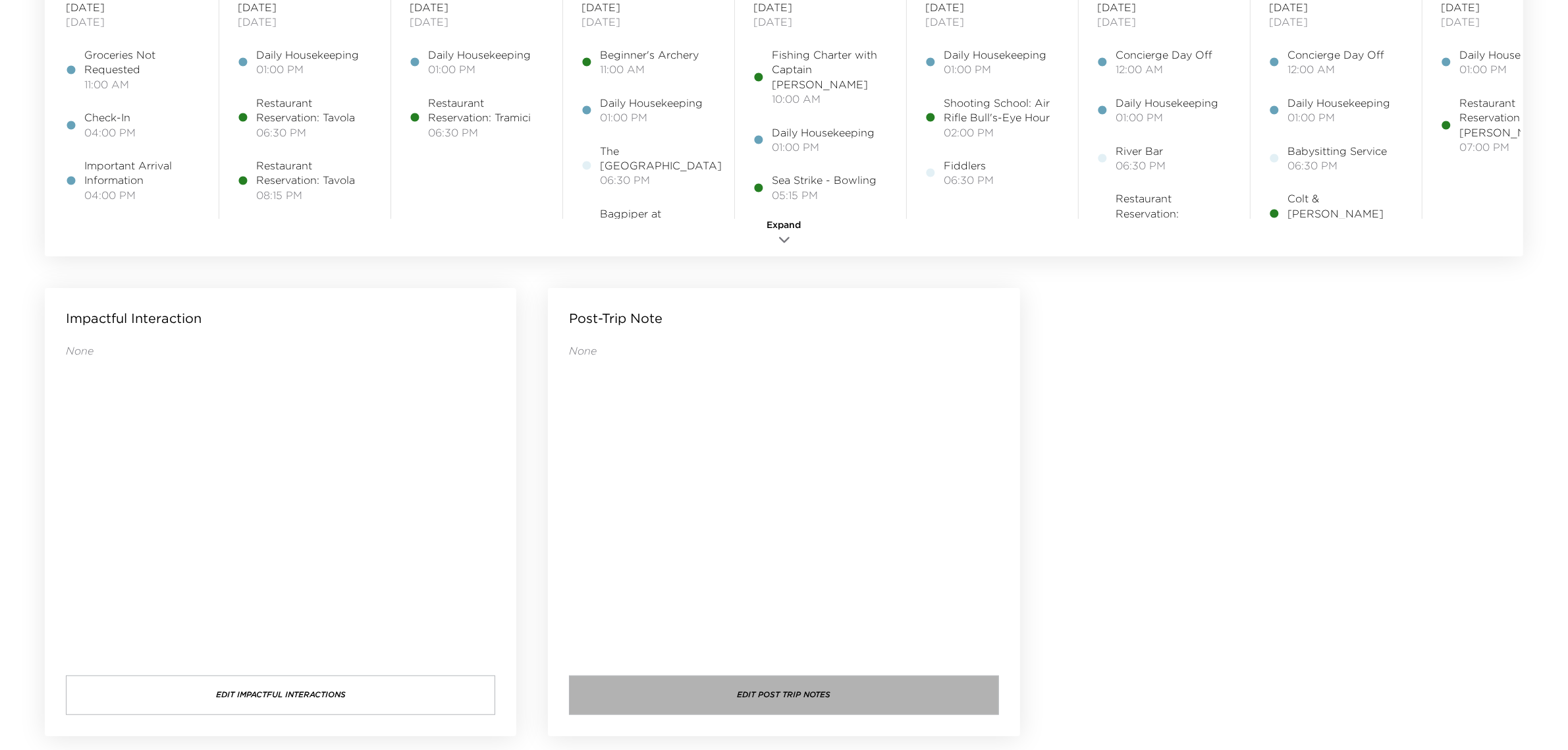
click at [761, 675] on button "Edit Post Trip Notes" at bounding box center [784, 695] width 429 height 40
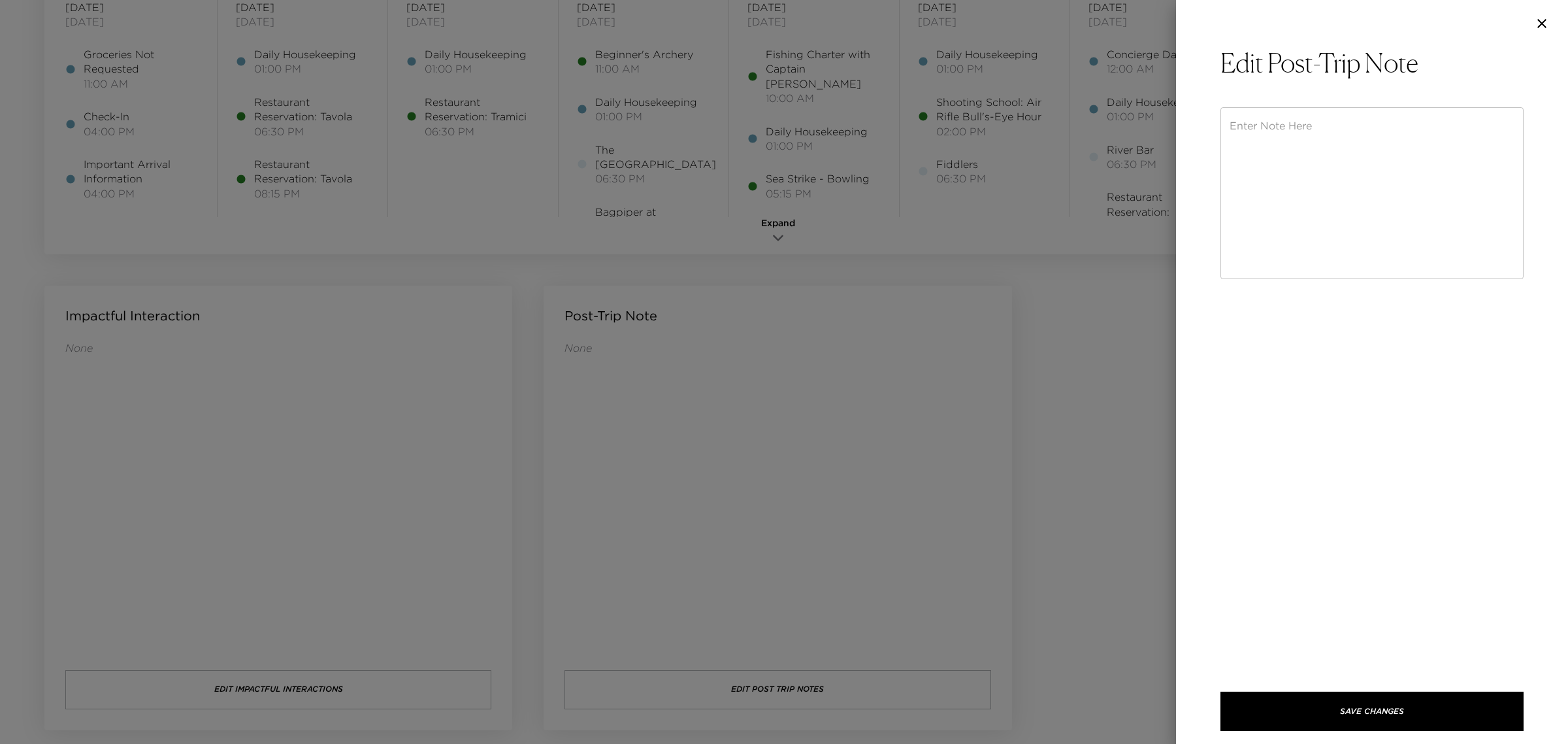
click at [1314, 286] on div "x ​ Save Changes" at bounding box center [1373, 419] width 303 height 623
click at [1279, 230] on textarea at bounding box center [1373, 193] width 285 height 151
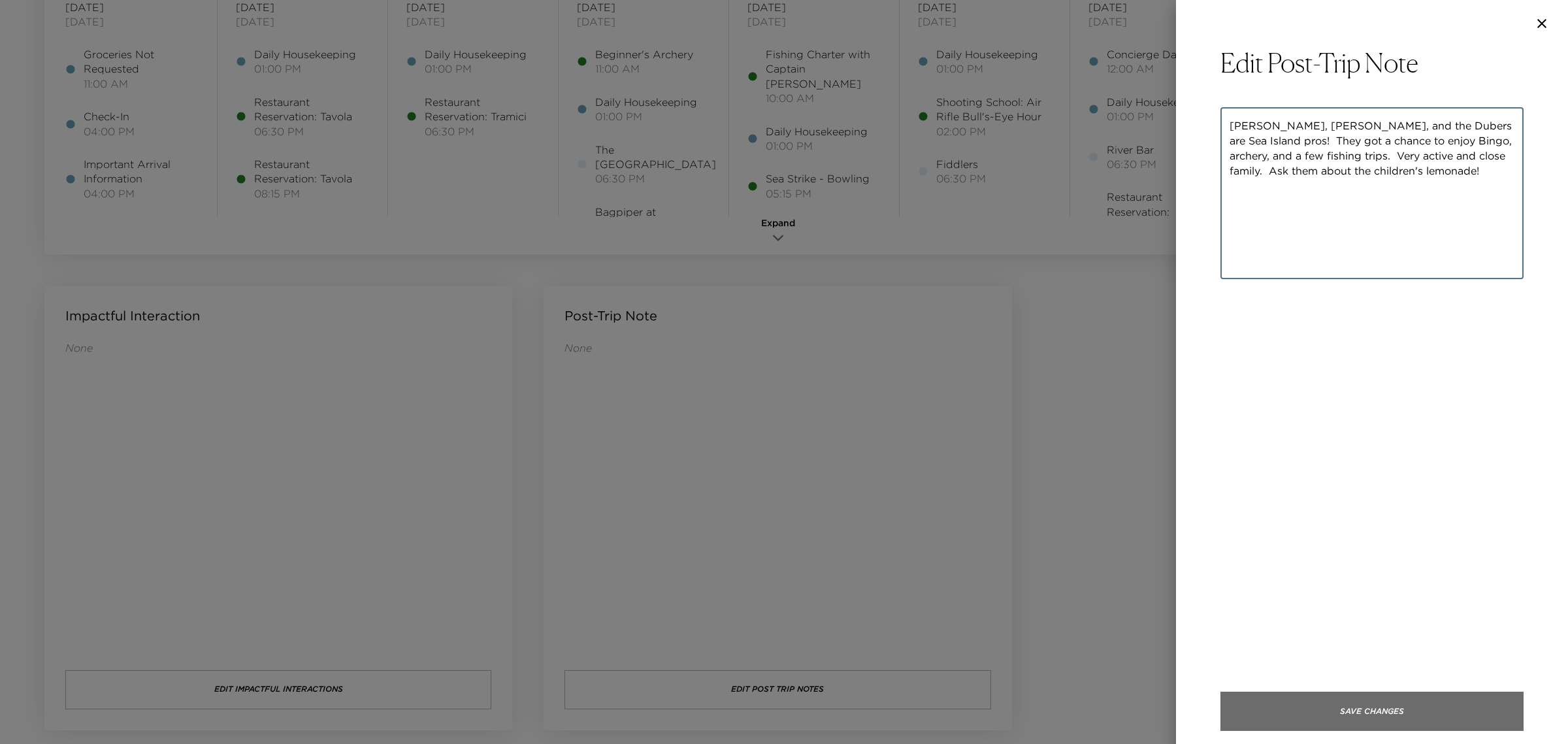
type textarea "Ruth, Hal, and the Dubers are Sea Island pros! They got a chance to enjoy Bingo…"
click at [1361, 710] on button "Save Changes" at bounding box center [1373, 711] width 303 height 40
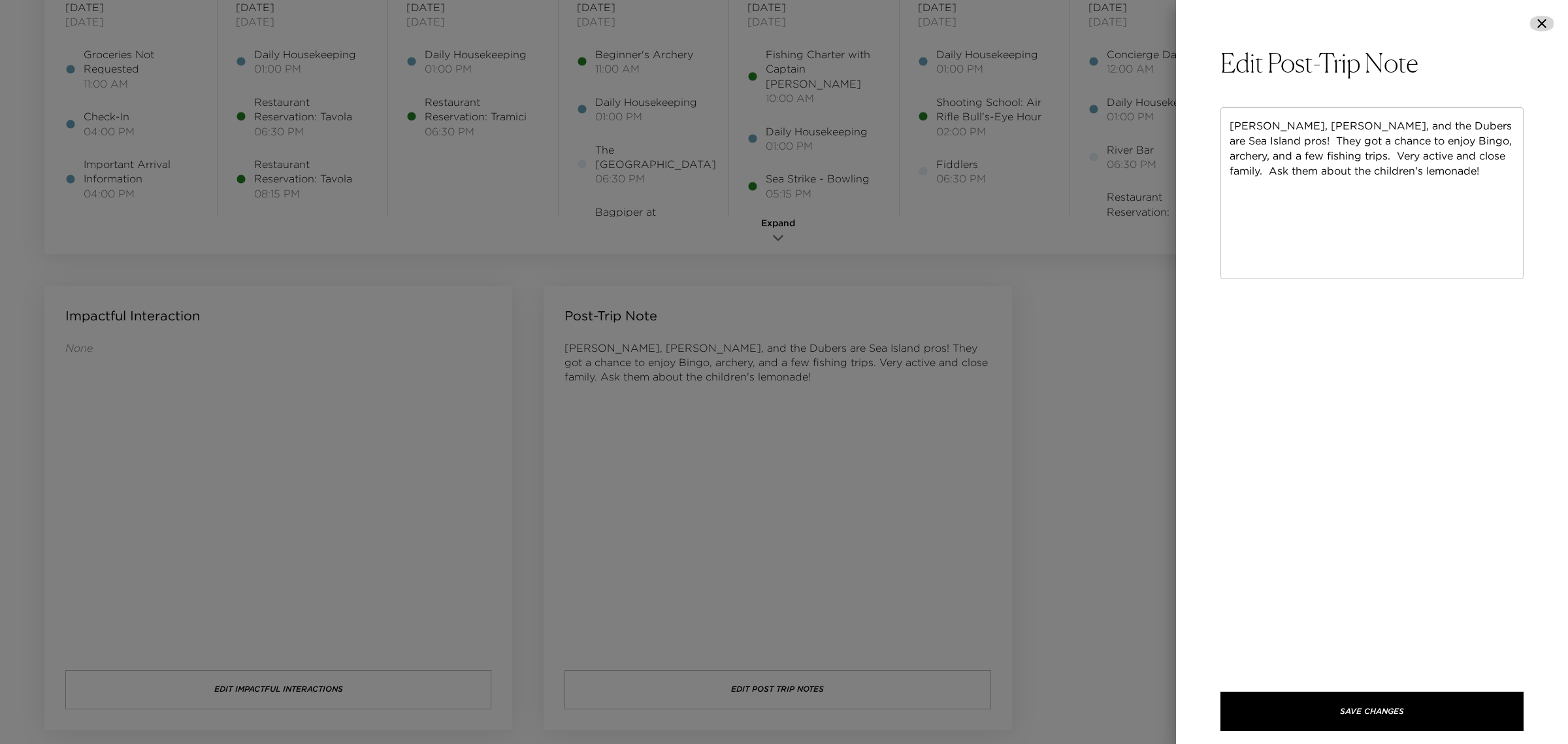
click at [1539, 21] on icon "button" at bounding box center [1542, 24] width 16 height 16
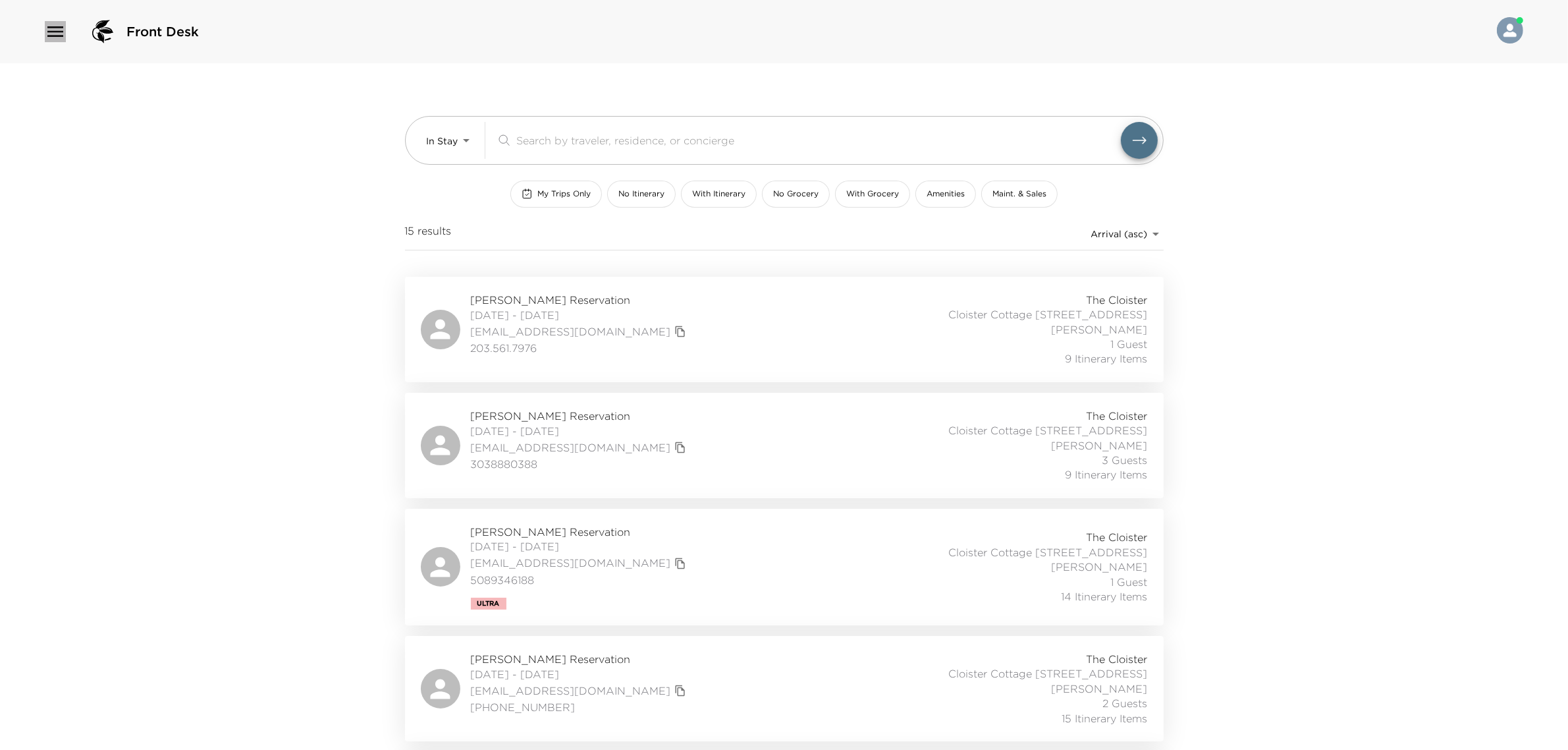
click at [56, 31] on icon "button" at bounding box center [55, 32] width 16 height 11
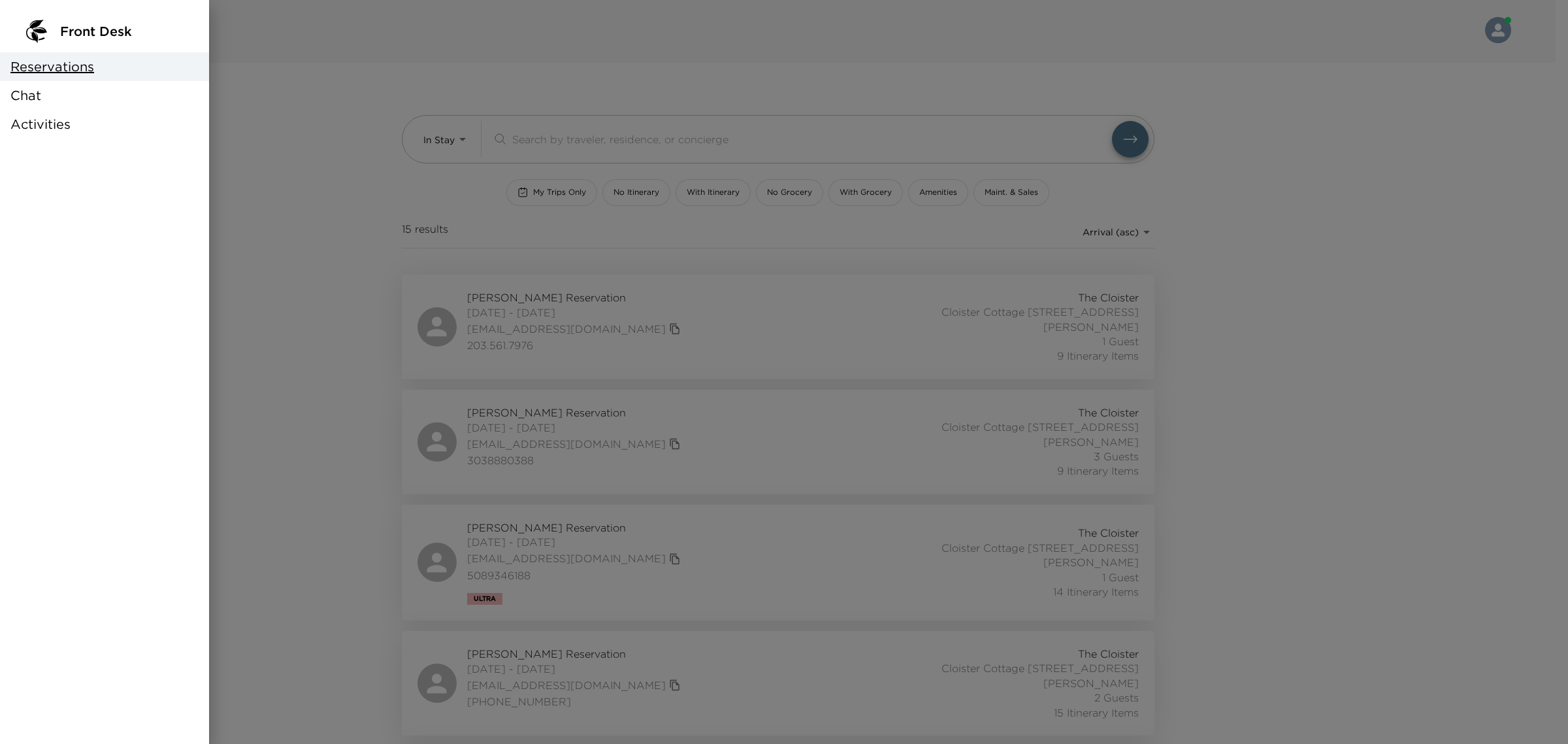
click at [56, 95] on div "Chat" at bounding box center [105, 95] width 210 height 29
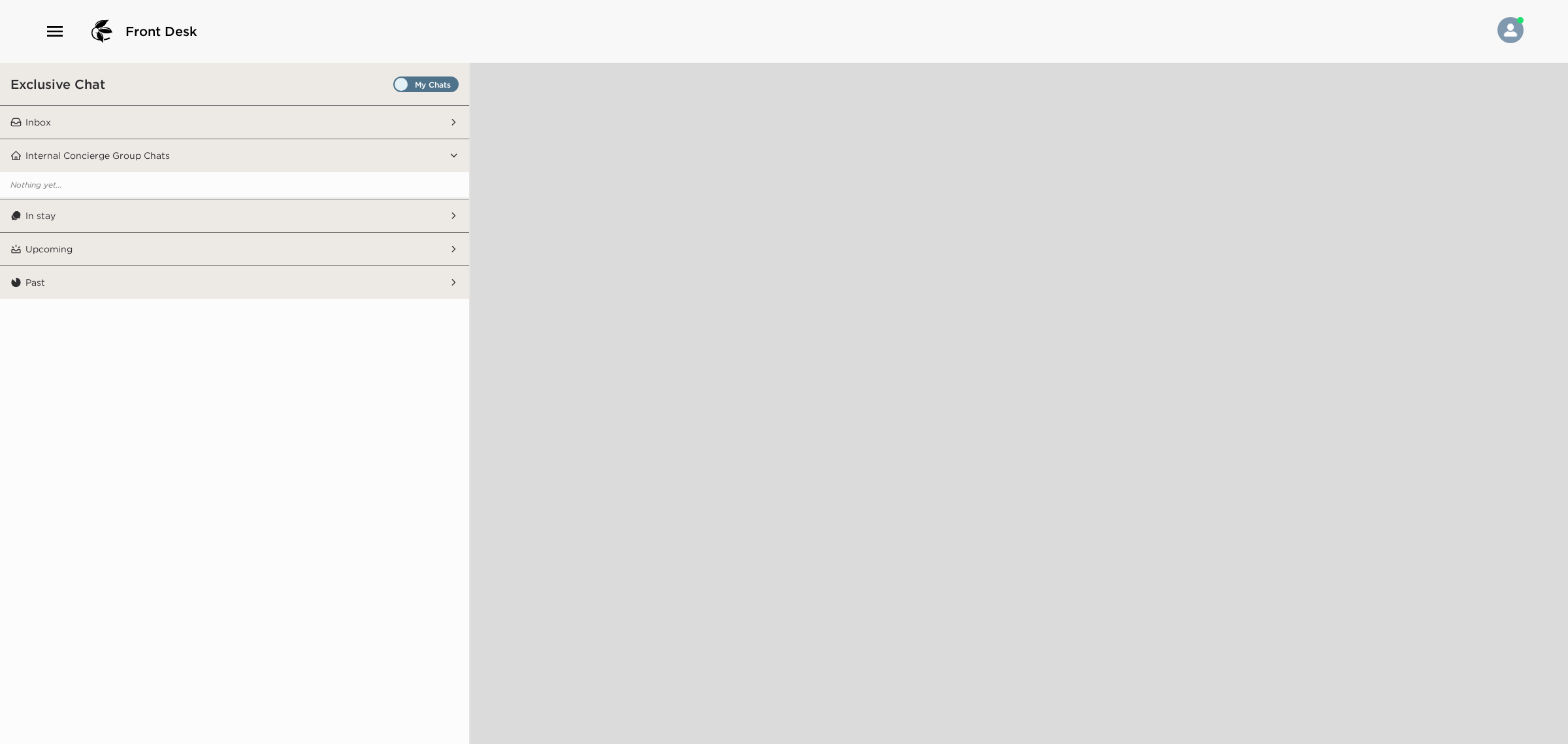
click at [429, 80] on span "Set all destinations" at bounding box center [426, 88] width 65 height 16
click at [396, 87] on input "Set all destinations" at bounding box center [396, 87] width 0 height 0
click at [386, 118] on button "Inbox" at bounding box center [234, 122] width 427 height 33
click at [423, 88] on span "Set all destinations" at bounding box center [426, 88] width 65 height 16
click at [396, 87] on input "Set all destinations" at bounding box center [396, 87] width 0 height 0
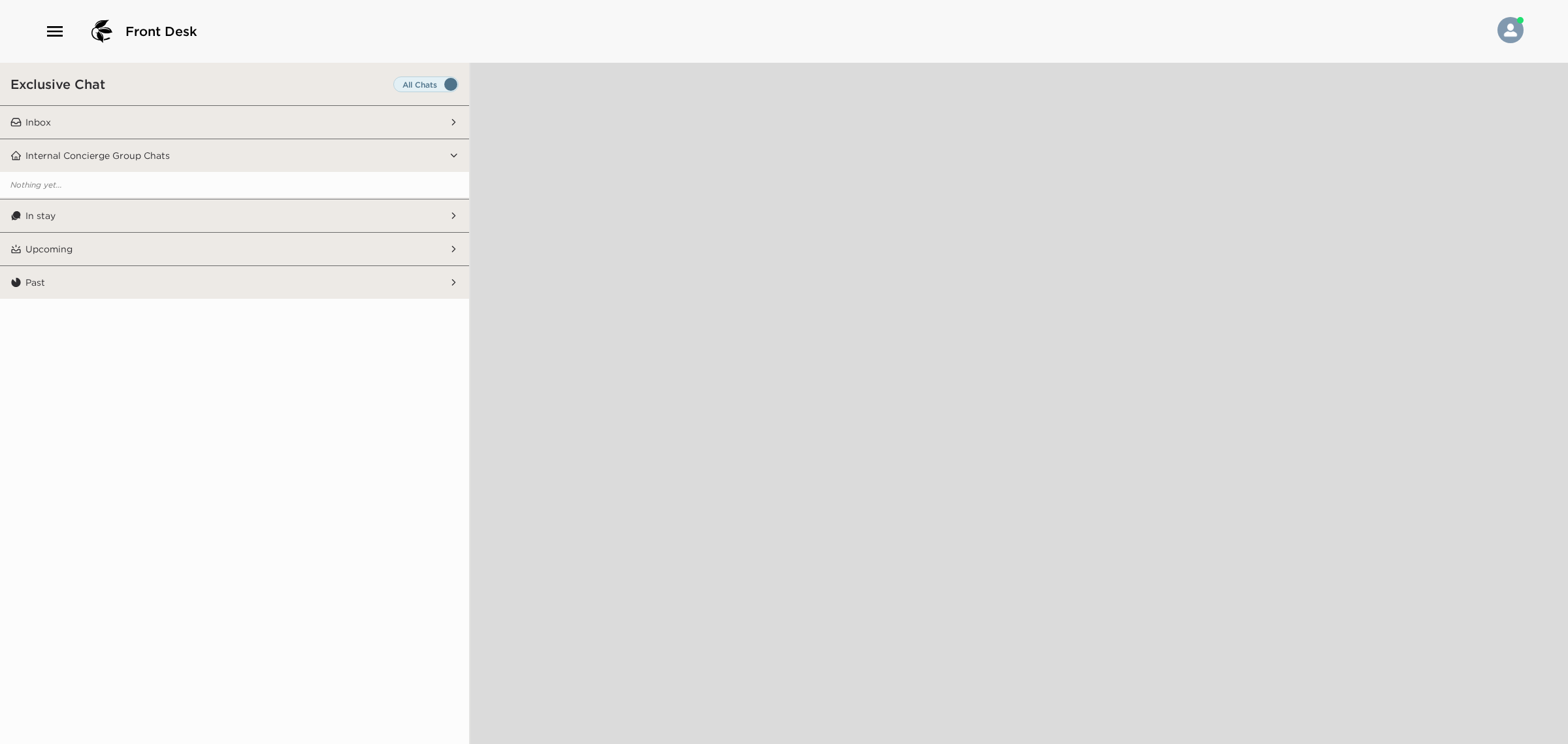
click at [441, 136] on button "Inbox" at bounding box center [234, 122] width 427 height 33
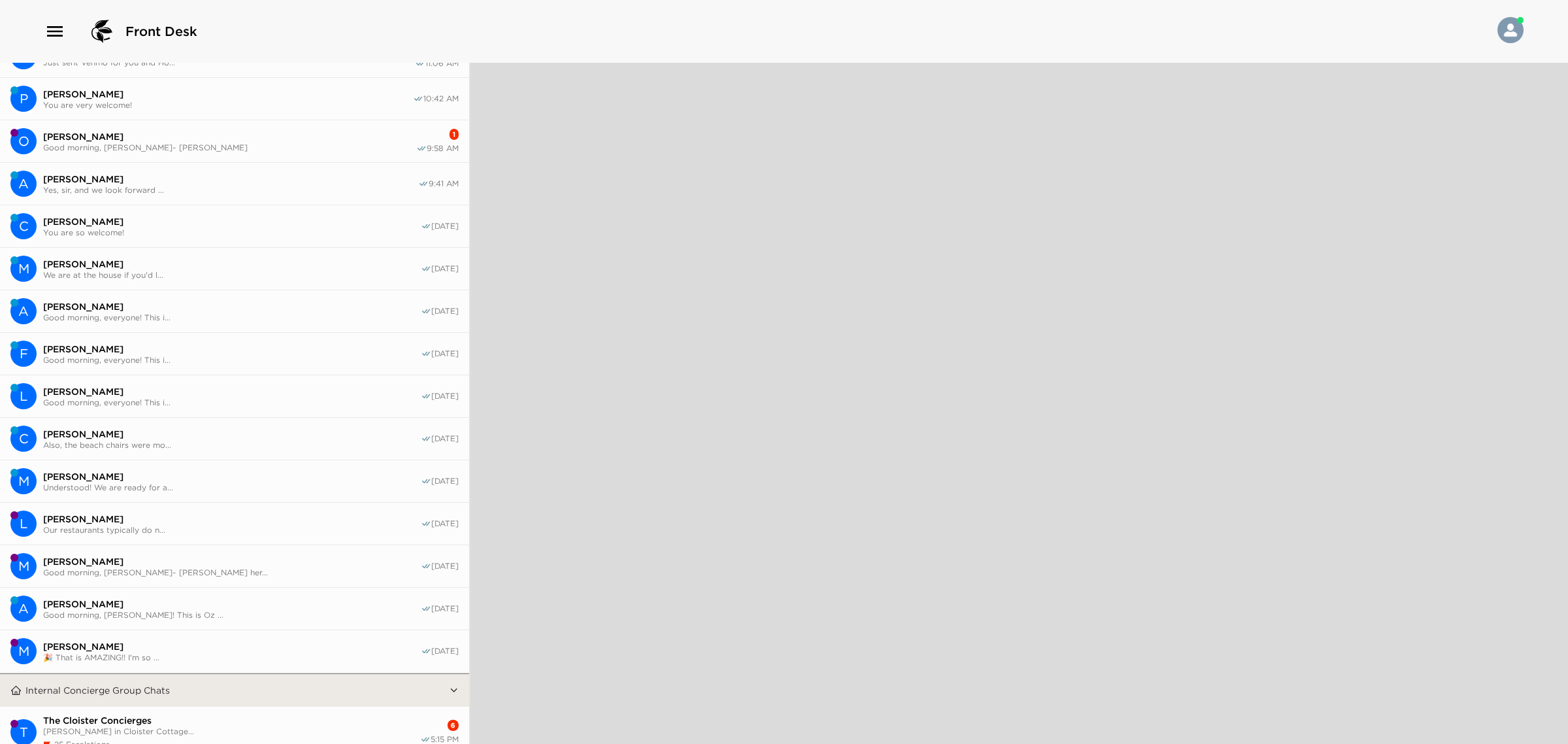
scroll to position [217, 0]
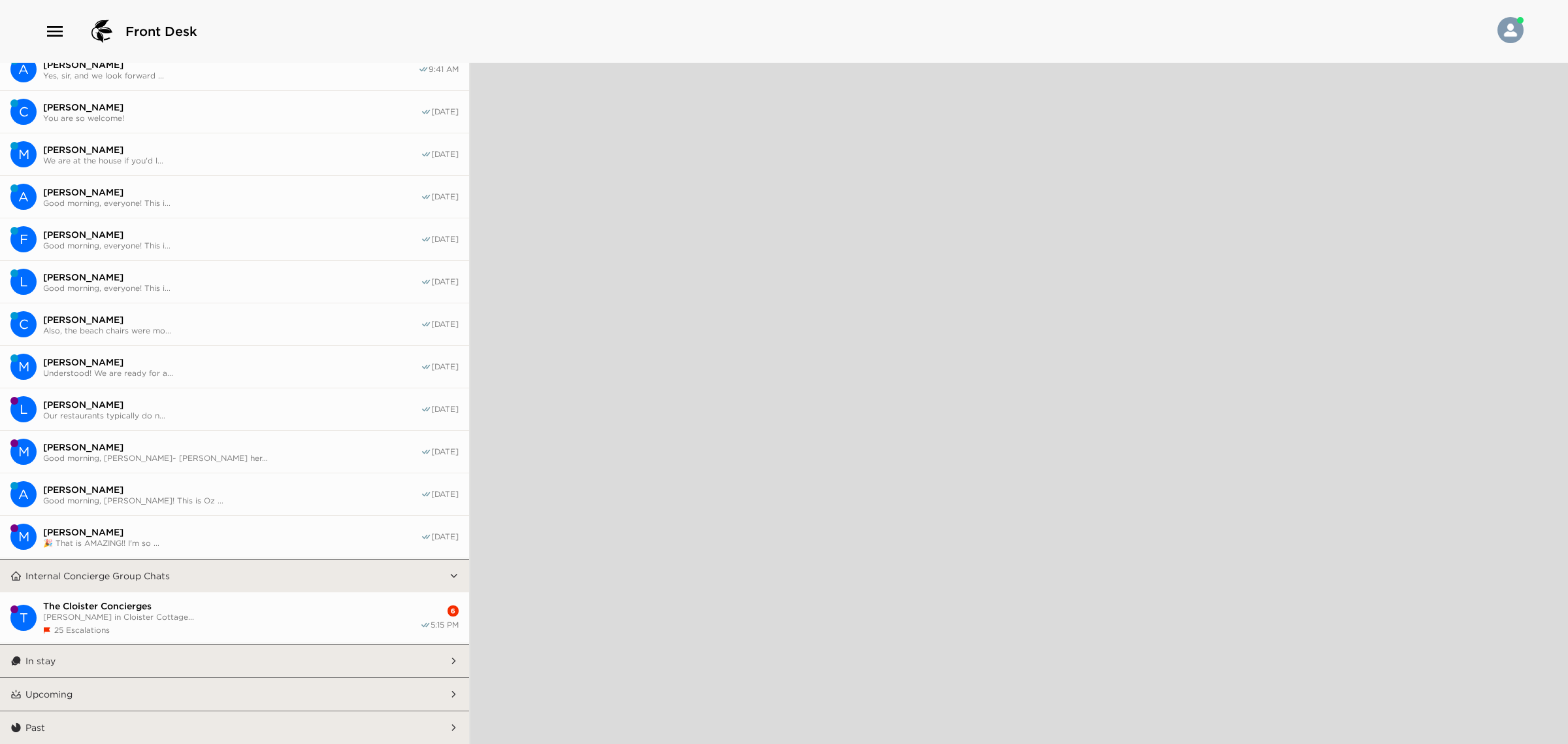
click at [354, 625] on div "25 Escalations" at bounding box center [232, 630] width 377 height 10
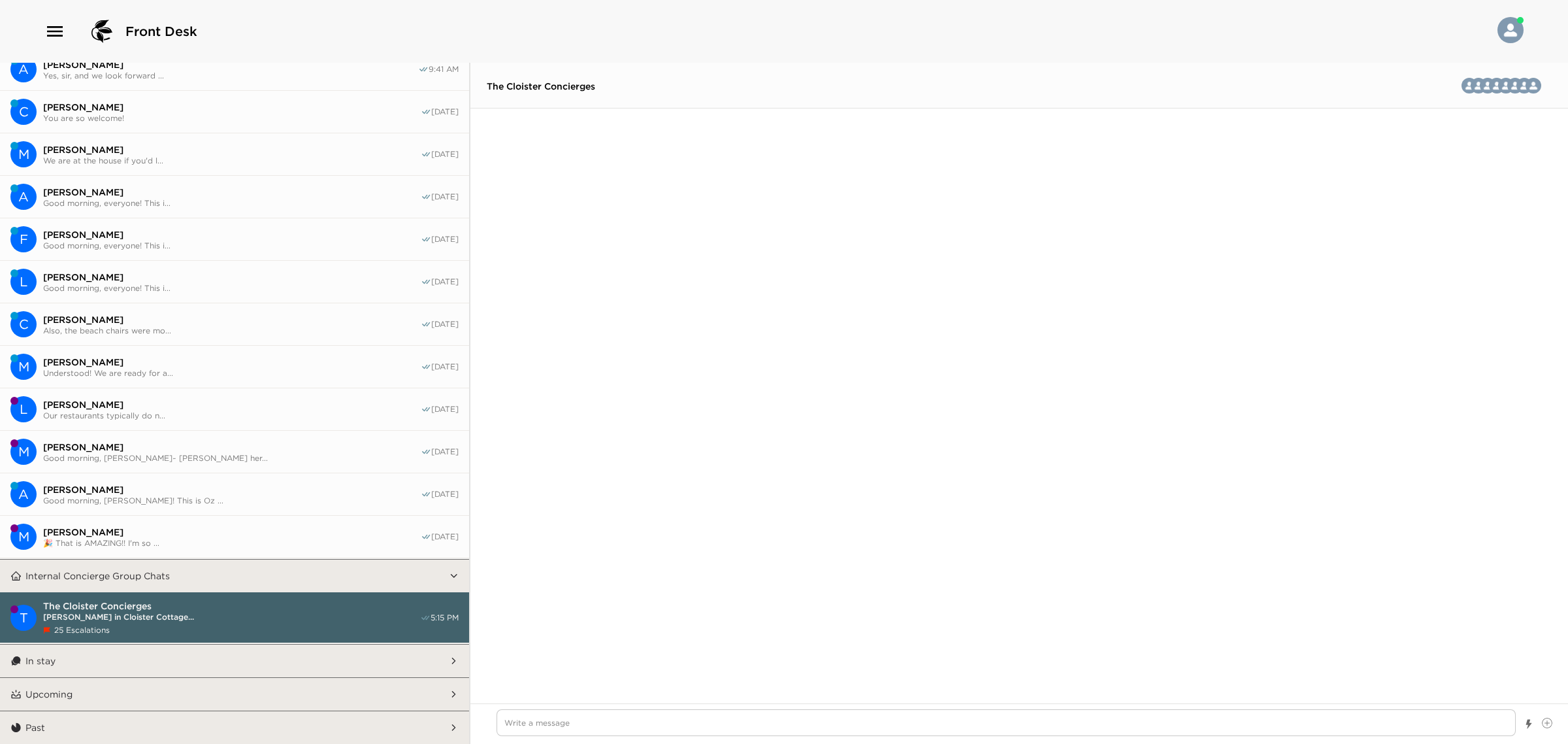
scroll to position [1521, 0]
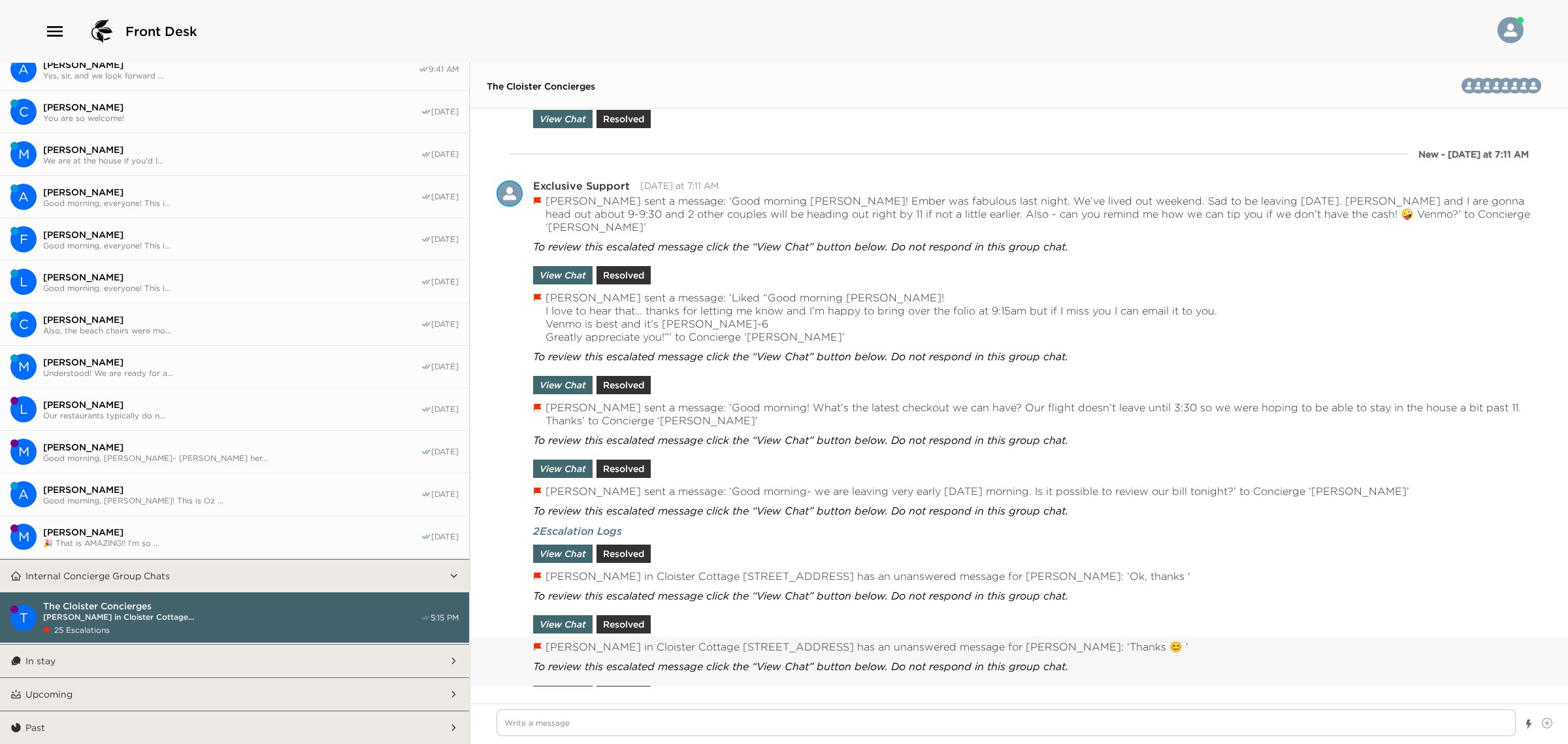
click at [580, 686] on button "View Chat" at bounding box center [563, 695] width 60 height 18
type textarea "x"
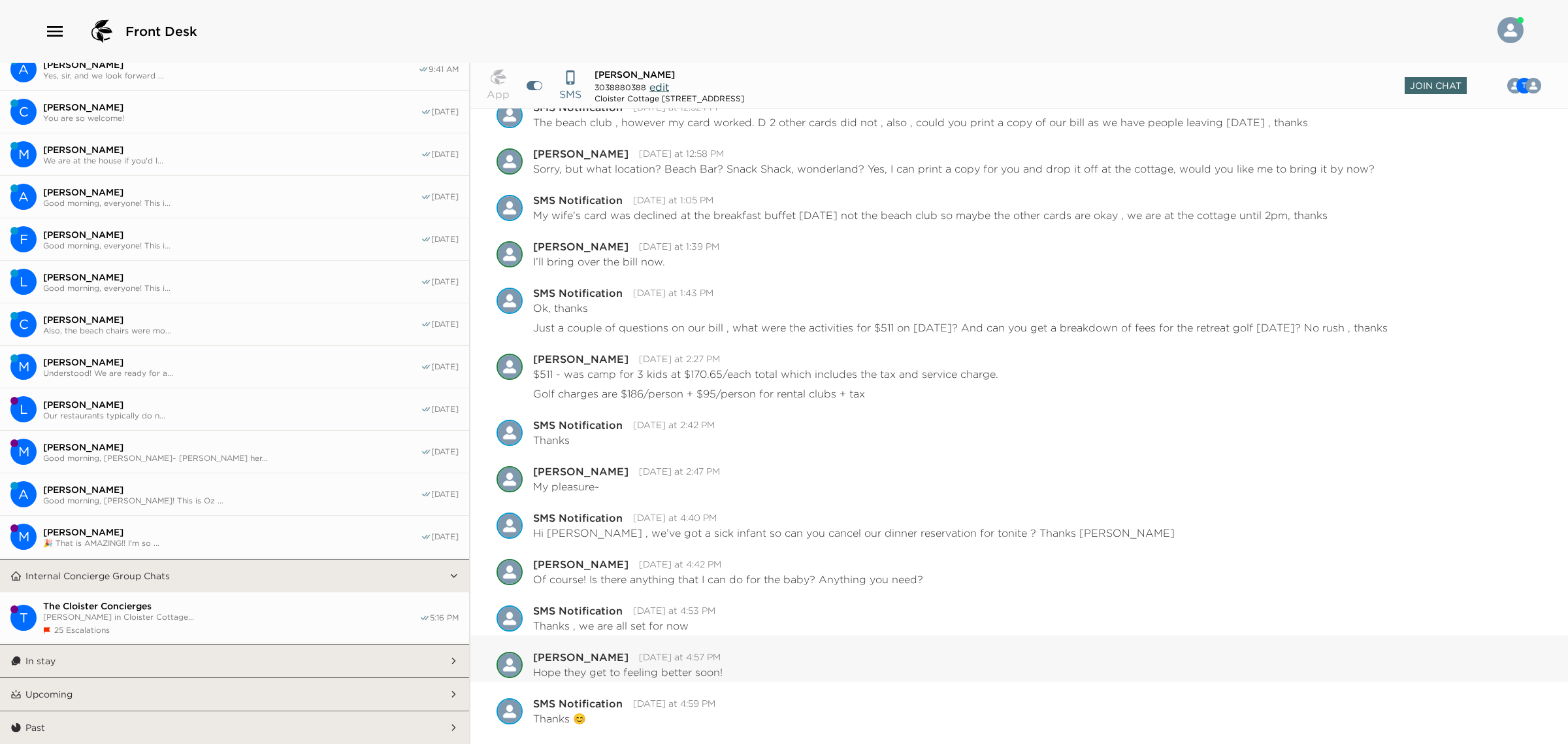
scroll to position [628, 0]
